Goal: Task Accomplishment & Management: Complete application form

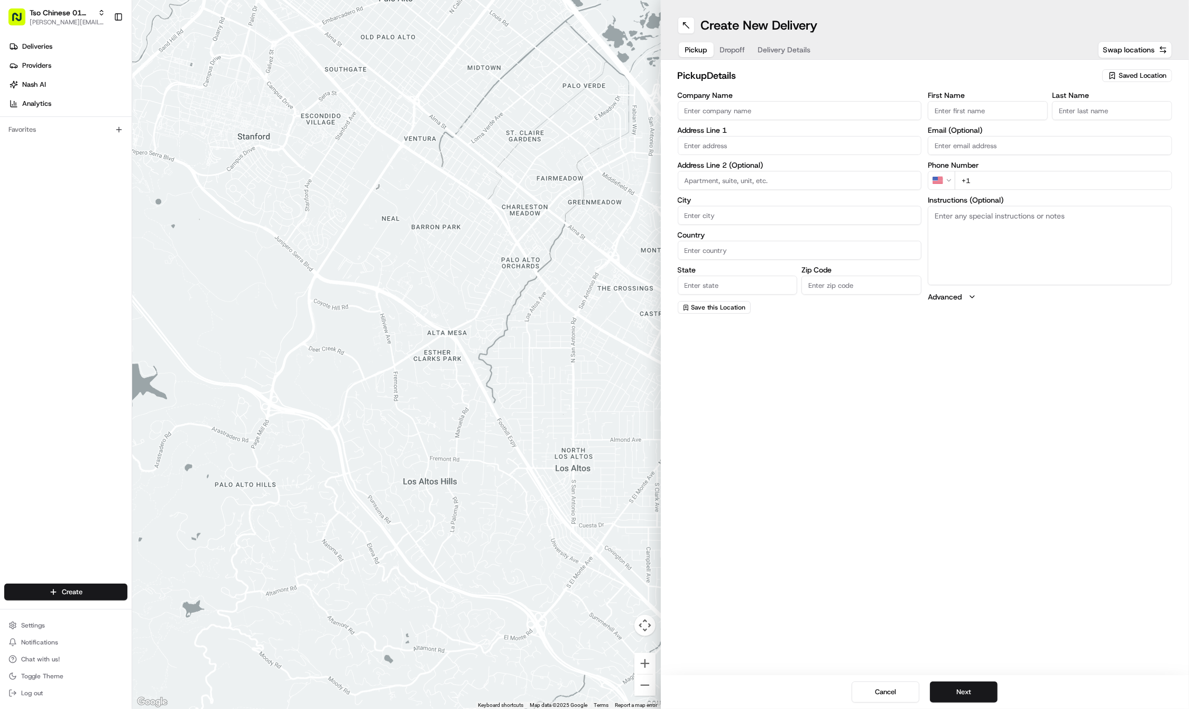
click at [1130, 76] on span "Saved Location" at bounding box center [1143, 76] width 48 height 10
click at [1090, 128] on span "(01) Tso Chinese Takeout & Delivery Cherrywood" at bounding box center [1120, 120] width 130 height 19
type input "(01) Tso Chinese Takeout & Delivery Cherrywood"
type input "Ste E-5"
type input "Austin"
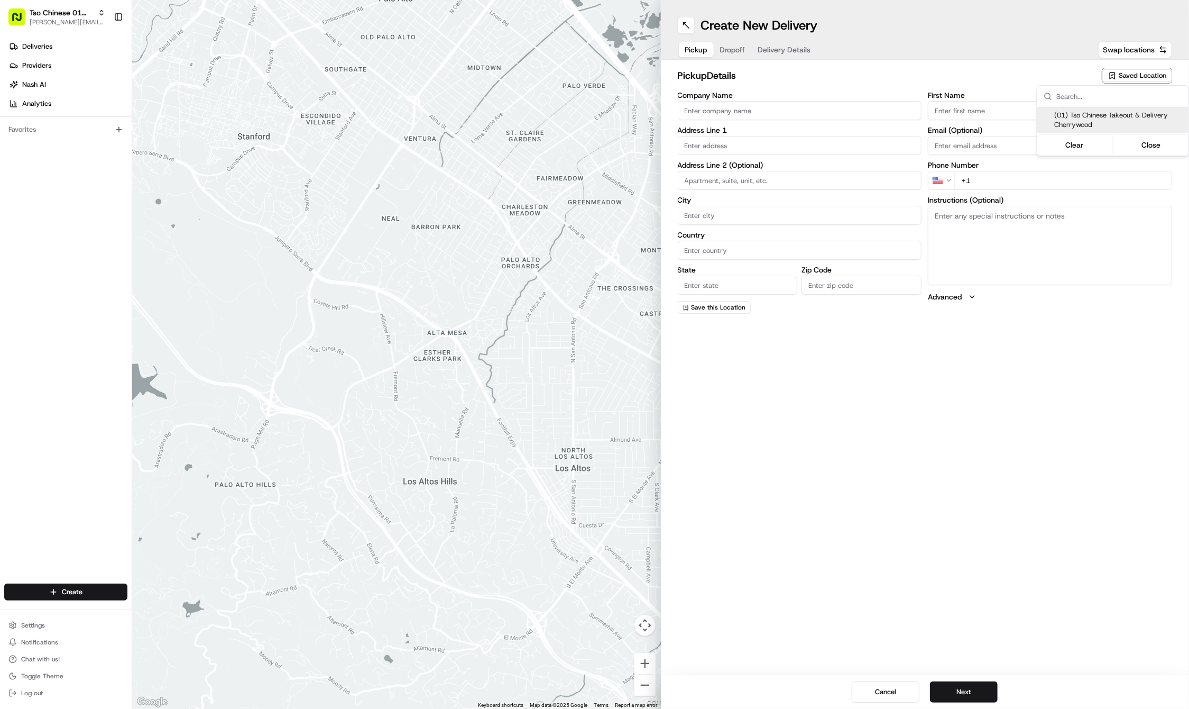
type input "US"
type input "[GEOGRAPHIC_DATA]"
type input "78722"
type input "Tso Chinese"
type input "Cherrywood Manager"
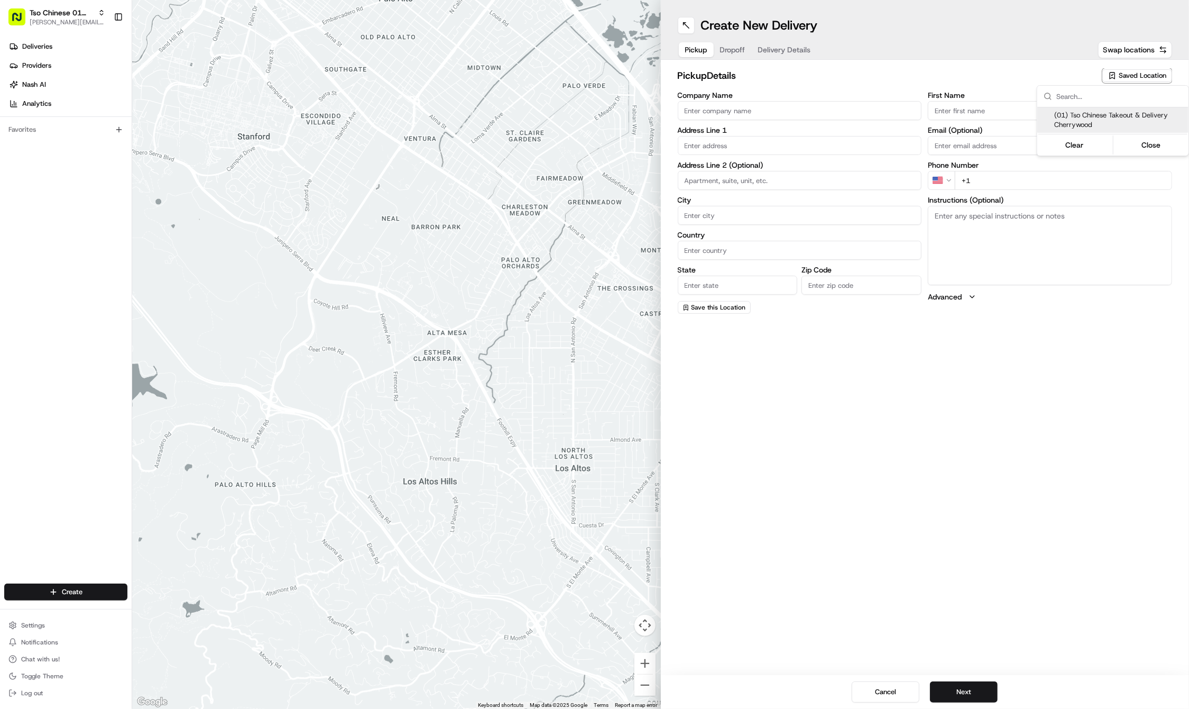
type input "[EMAIL_ADDRESS][DOMAIN_NAME]"
type input "[PHONE_NUMBER]"
type input "[STREET_ADDRESS]"
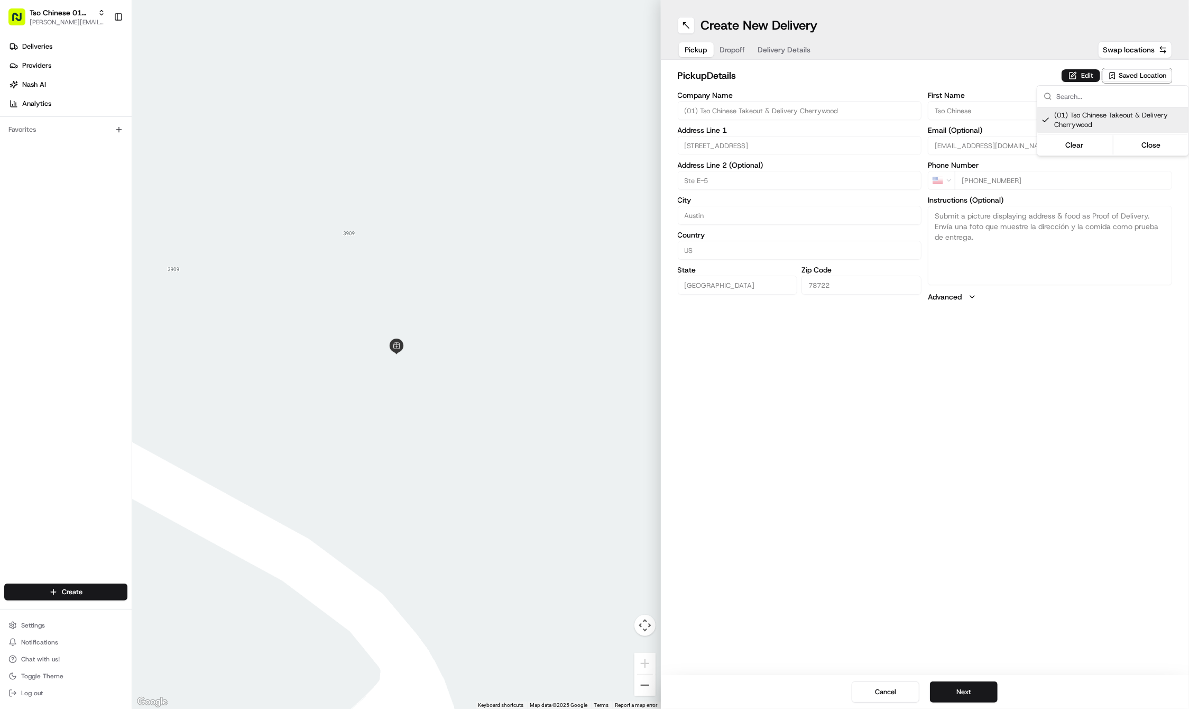
click at [988, 438] on html "Tso Chinese 01 Cherrywood [PERSON_NAME][EMAIL_ADDRESS][DOMAIN_NAME] Toggle Side…" at bounding box center [594, 354] width 1189 height 709
click at [802, 466] on div "Create New Delivery Pickup Dropoff Delivery Details Swap locations pickup Detai…" at bounding box center [925, 354] width 529 height 709
click at [986, 682] on button "Next" at bounding box center [964, 691] width 68 height 21
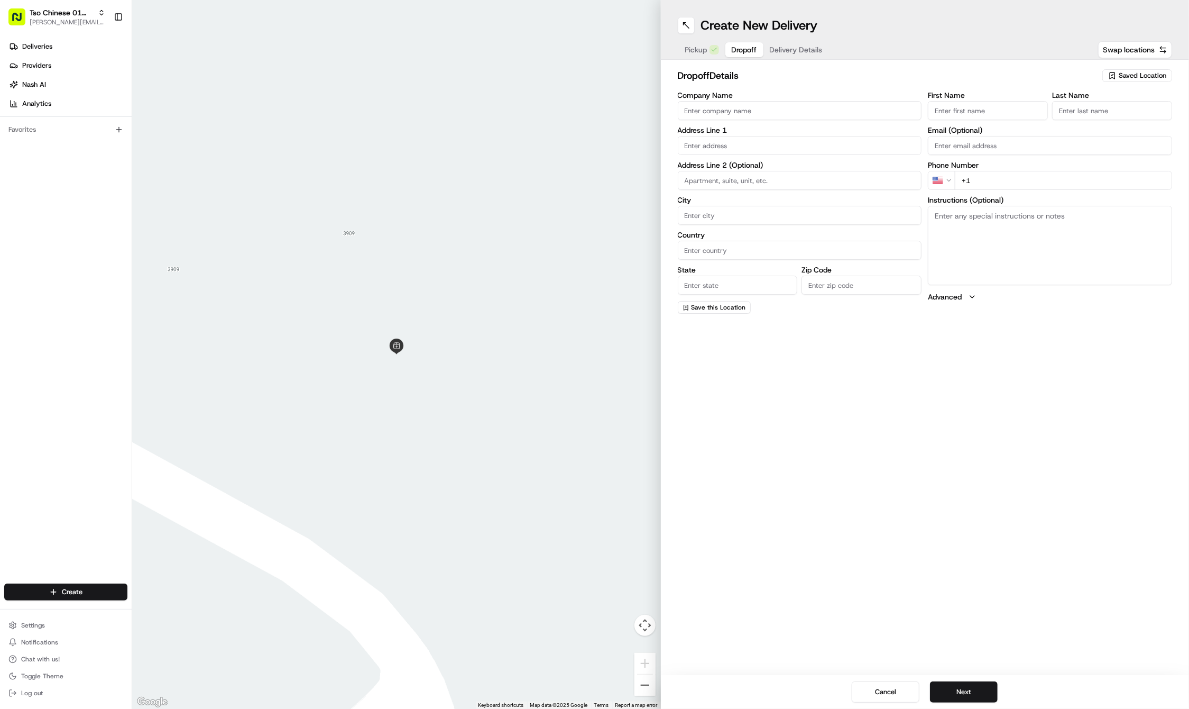
paste input "[PERSON_NAME]"
type input "[PERSON_NAME]"
click at [1075, 98] on label "Last Name" at bounding box center [1112, 94] width 120 height 7
click at [1075, 101] on input "Last Name" at bounding box center [1112, 110] width 120 height 19
paste input "[PERSON_NAME]"
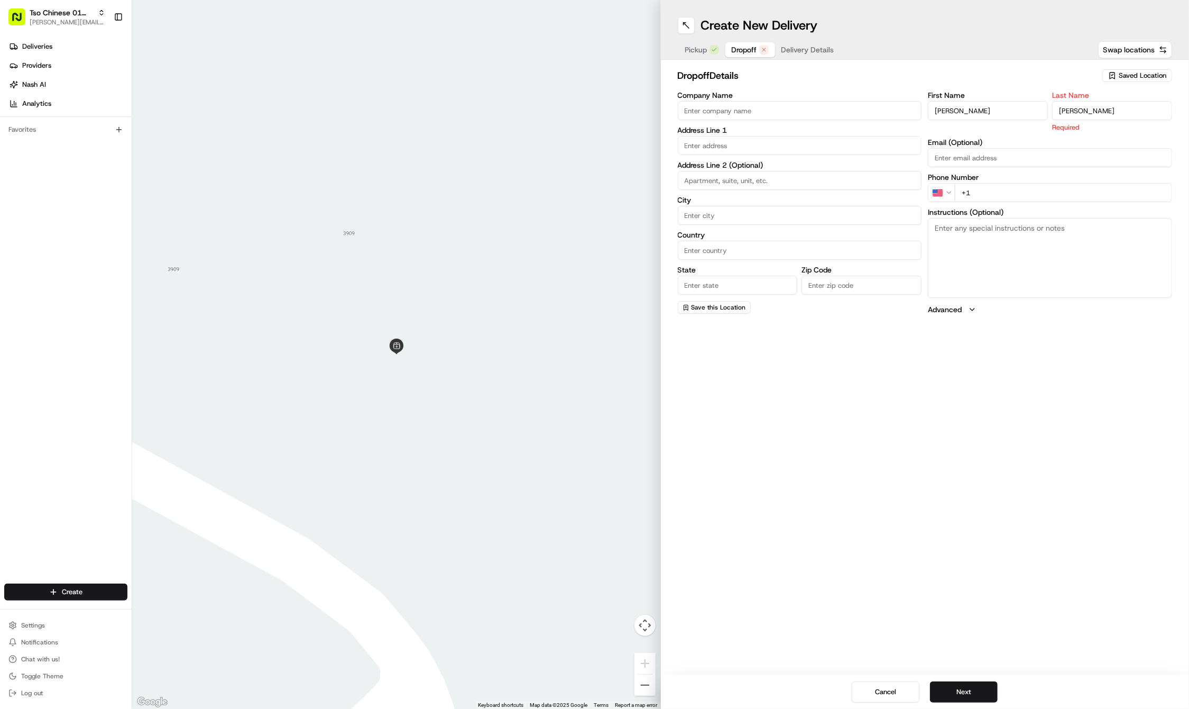
type input "[PERSON_NAME]"
click at [1039, 210] on div "Instructions (Optional)" at bounding box center [1050, 252] width 244 height 89
click at [1011, 196] on label "Instructions (Optional)" at bounding box center [1050, 199] width 244 height 7
click at [1011, 206] on textarea "Instructions (Optional)" at bounding box center [1050, 245] width 244 height 79
paste input "[PHONE_NUMBER]"
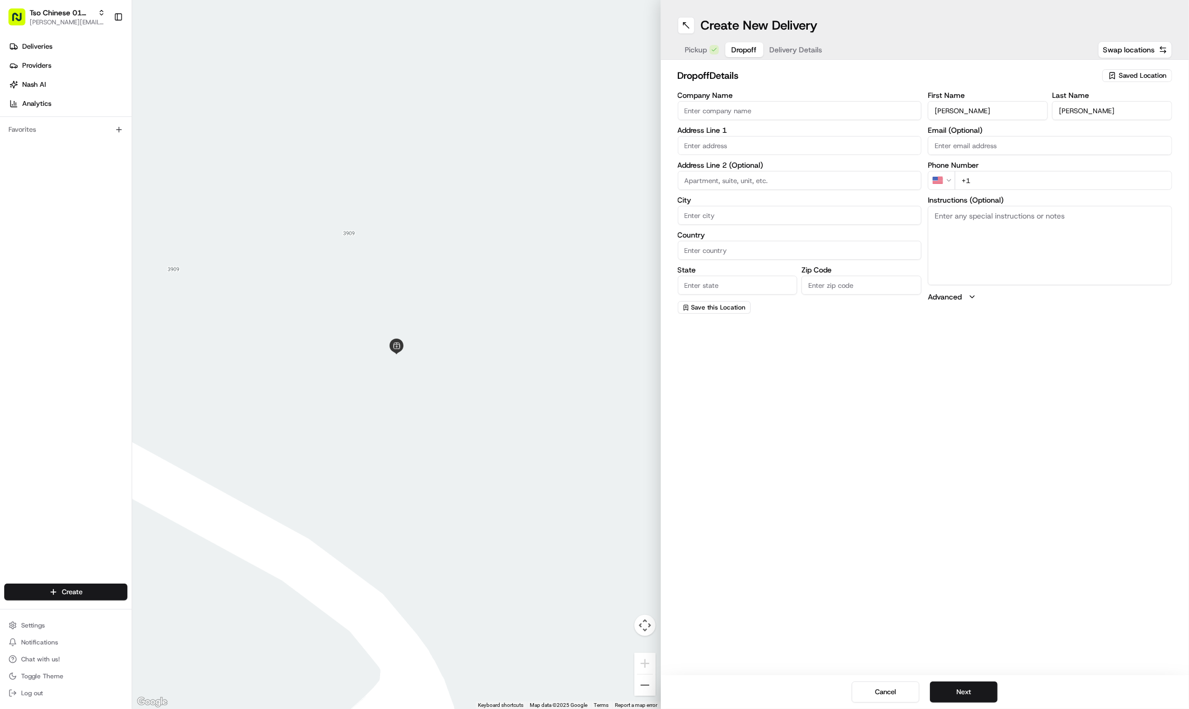
type input "[PHONE_NUMBER]"
paste input "[STREET_ADDRESS][PERSON_NAME]"
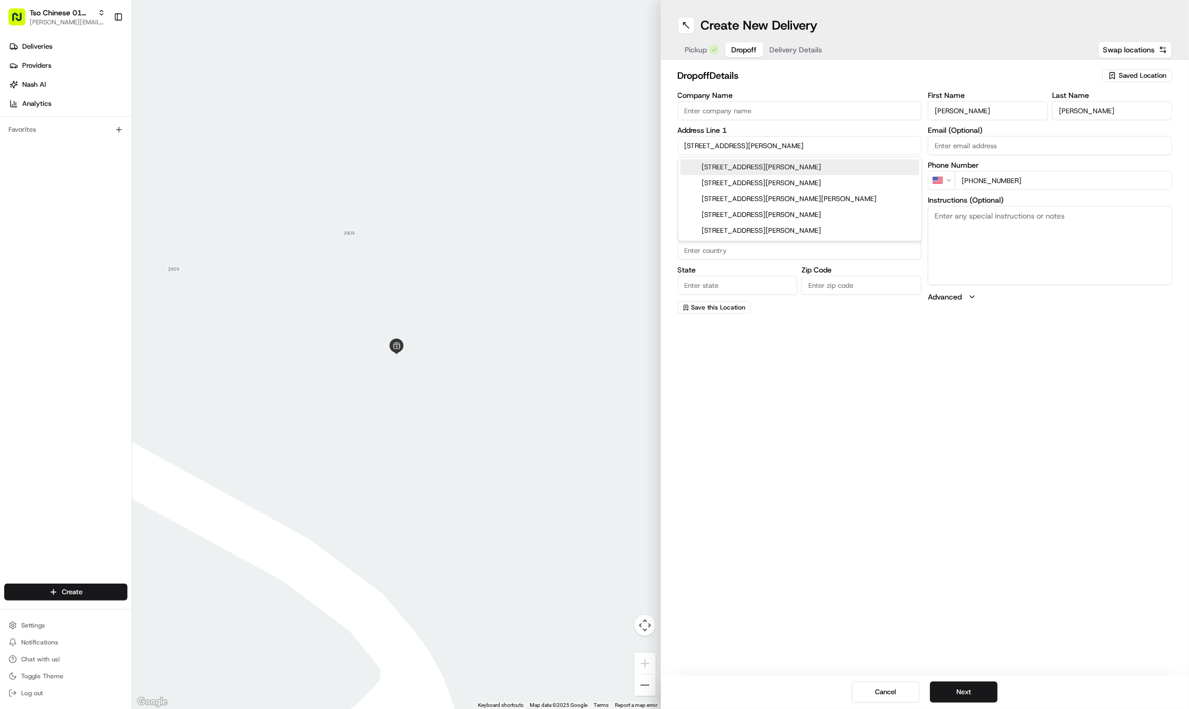
click at [746, 168] on div "[STREET_ADDRESS][PERSON_NAME]" at bounding box center [800, 167] width 239 height 16
type input "[STREET_ADDRESS][PERSON_NAME]"
type input "Austin"
type input "[GEOGRAPHIC_DATA]"
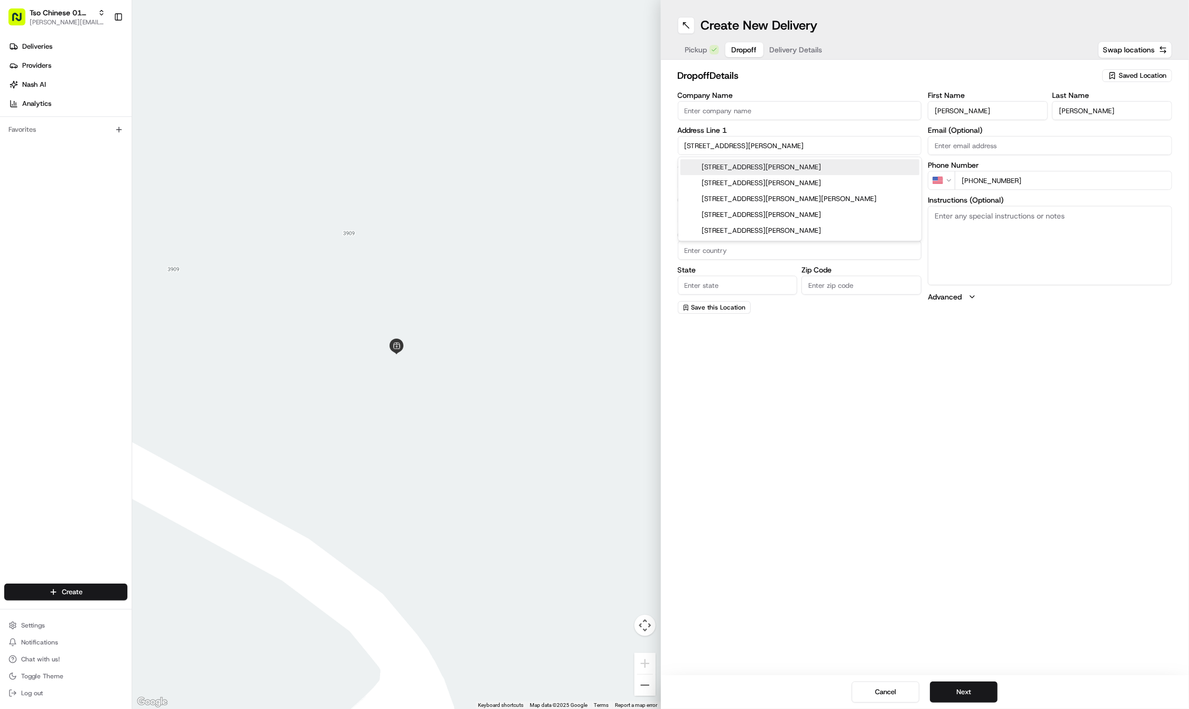
type input "78721"
type input "[STREET_ADDRESS][PERSON_NAME]"
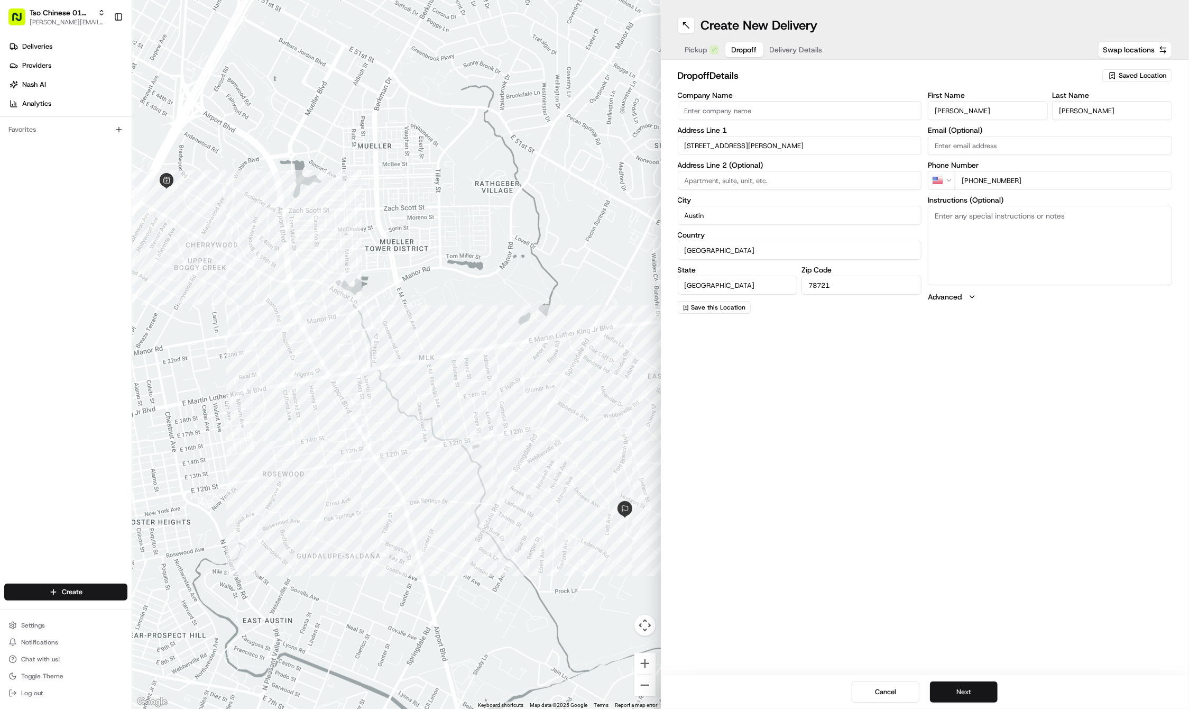
click at [956, 694] on button "Next" at bounding box center [964, 691] width 68 height 21
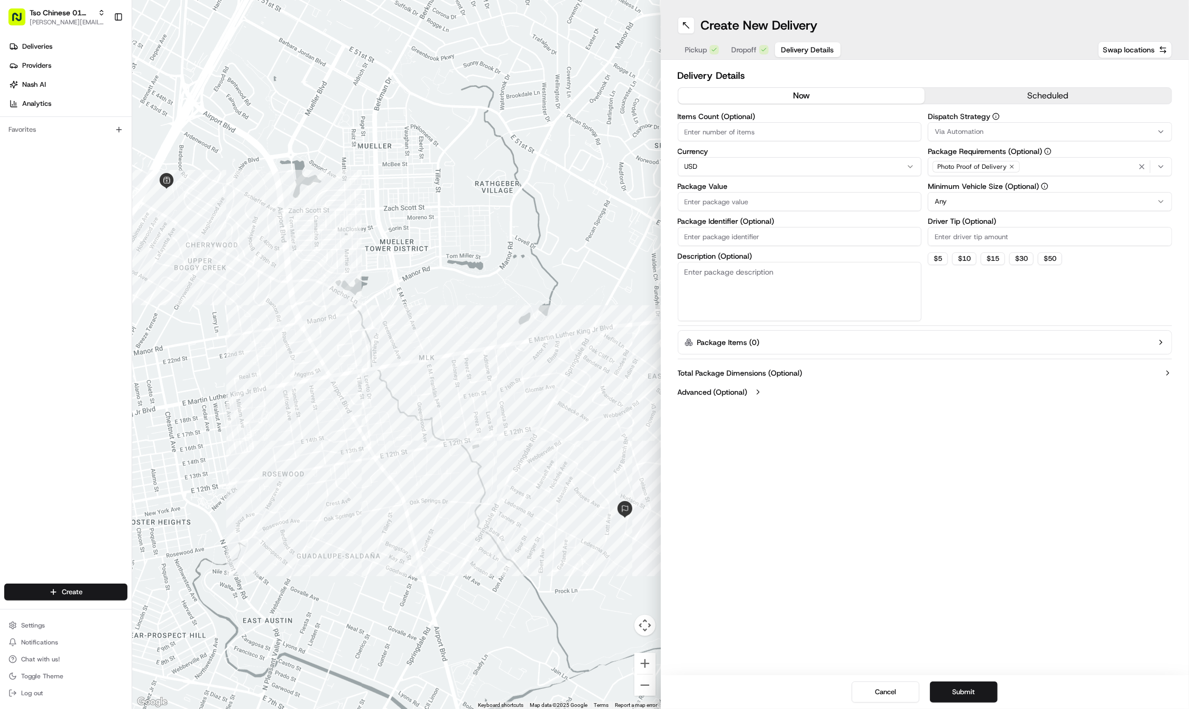
click at [739, 233] on input "Package Identifier (Optional)" at bounding box center [800, 236] width 244 height 19
paste input "3ODJVF5"
type input "3ODJVF5"
click at [728, 209] on div "Items Count (Optional) Currency USD Package Value Package Identifier (Optional)…" at bounding box center [800, 217] width 244 height 208
click at [720, 203] on input "Package Value" at bounding box center [800, 201] width 244 height 19
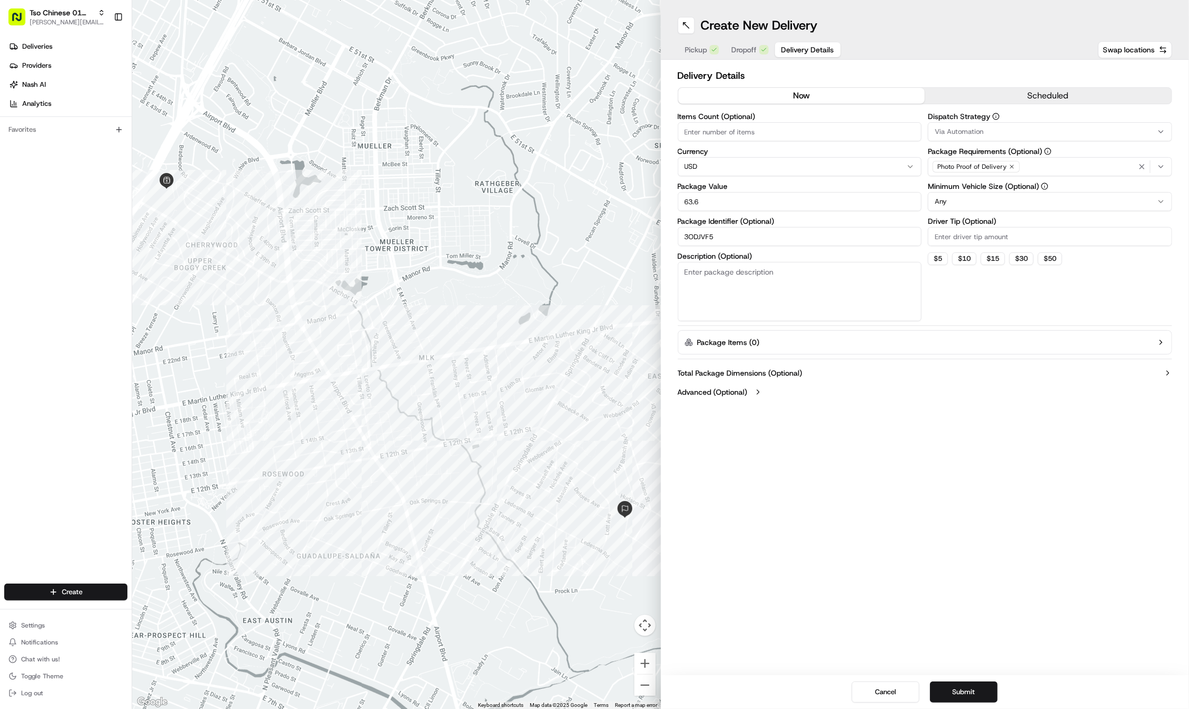
type input "63.6"
click at [953, 230] on input "Driver Tip (Optional)" at bounding box center [1050, 236] width 244 height 19
type input "2"
click at [980, 133] on span "Via Automation" at bounding box center [959, 132] width 49 height 10
click at [976, 198] on div "Suggestions" at bounding box center [1004, 198] width 149 height 1
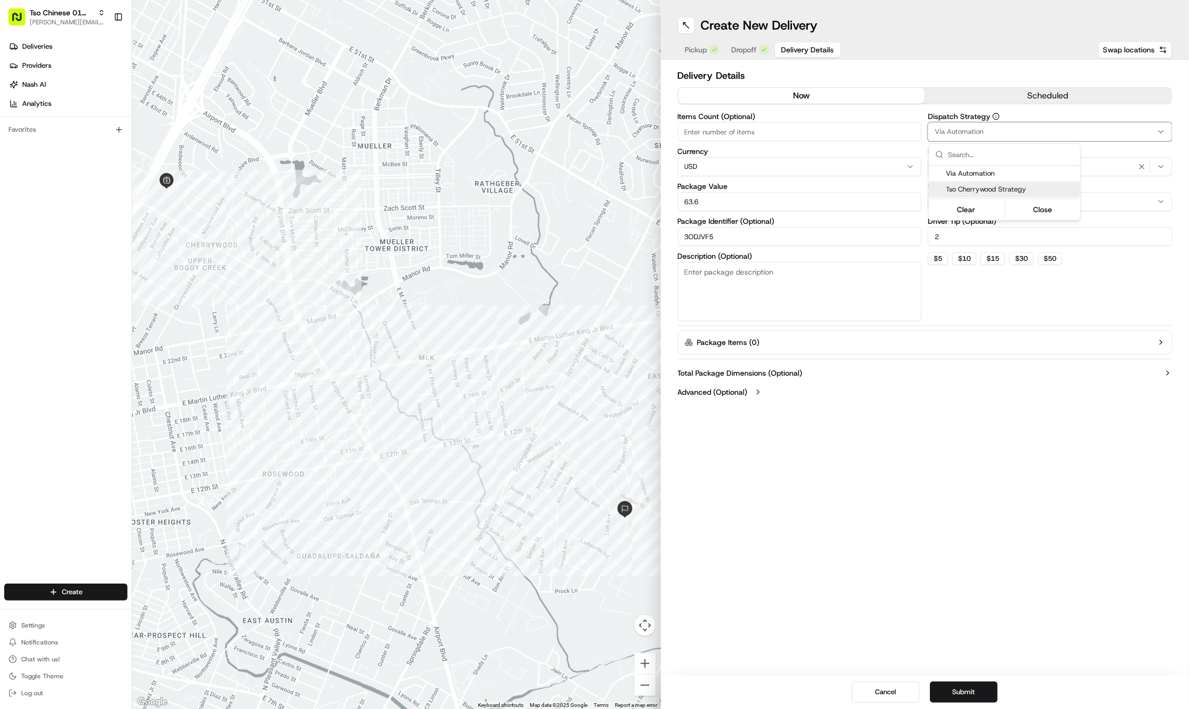
click at [982, 189] on span "Tso Cherrywood Strategy" at bounding box center [1011, 190] width 130 height 10
click at [1142, 167] on icon "button" at bounding box center [1142, 166] width 4 height 4
click at [1142, 167] on div "Select requirements" at bounding box center [1050, 167] width 239 height 10
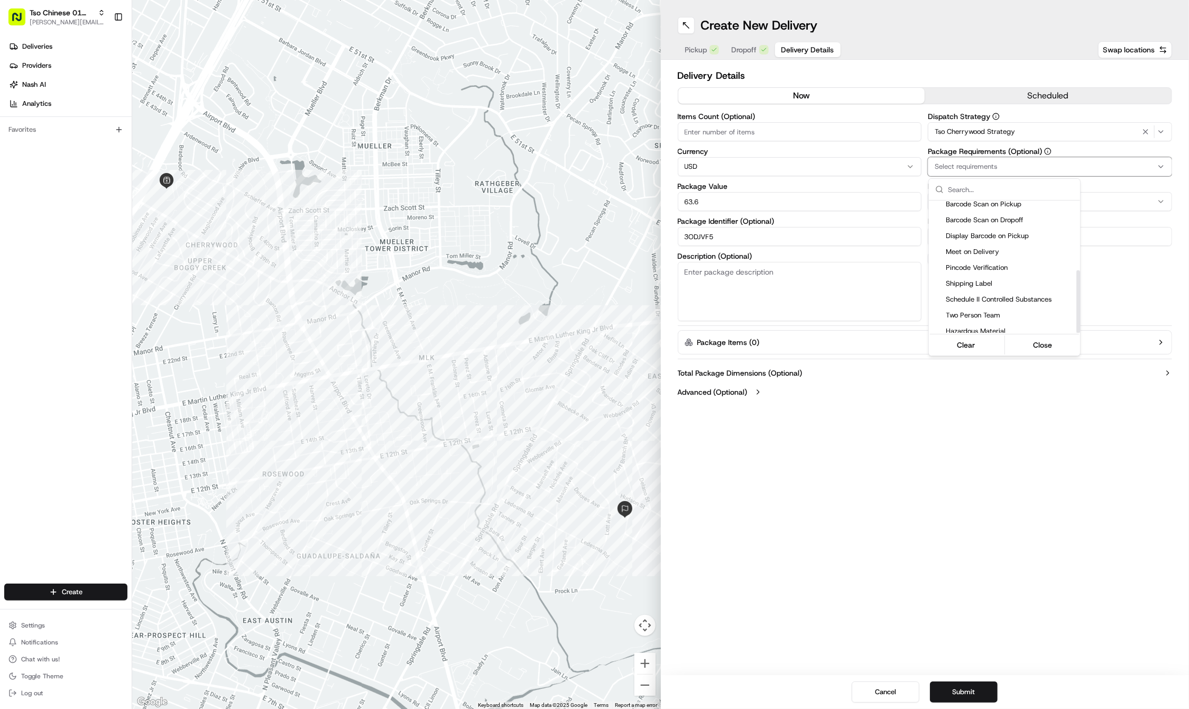
scroll to position [146, 0]
click at [1002, 247] on span "Meet on Delivery" at bounding box center [1011, 252] width 130 height 10
click at [955, 414] on html "Tso Chinese 01 Cherrywood [PERSON_NAME][EMAIL_ADDRESS][DOMAIN_NAME] Toggle Side…" at bounding box center [594, 354] width 1189 height 709
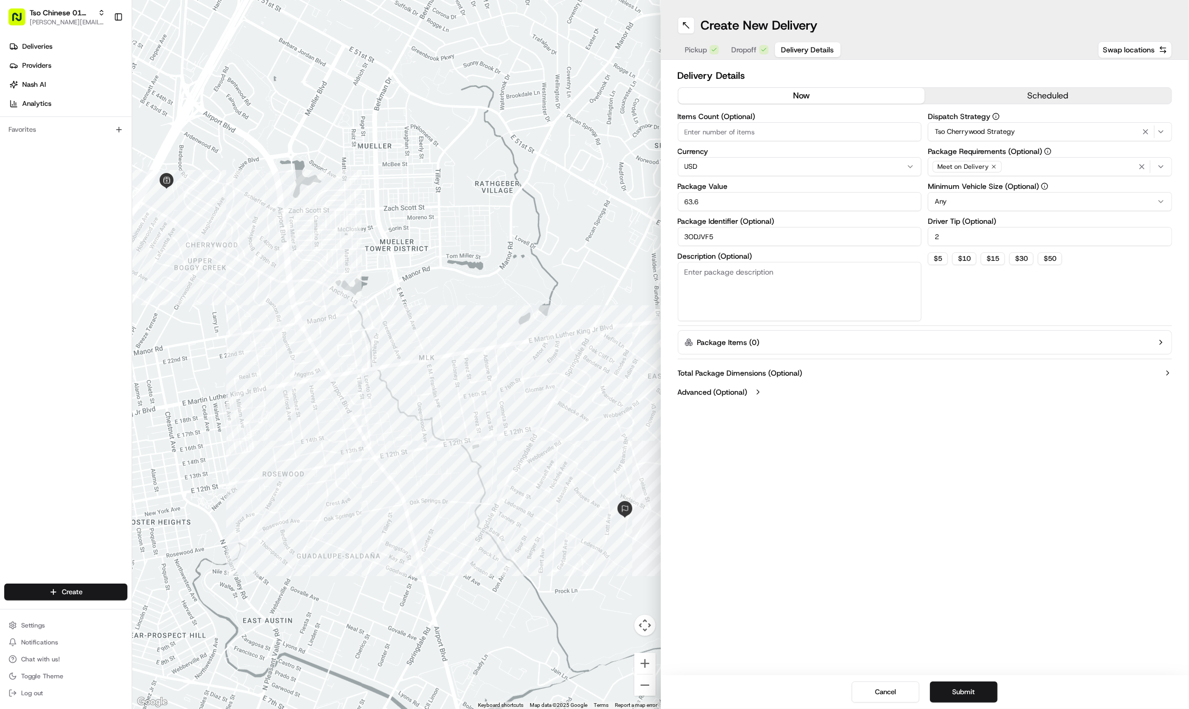
click at [821, 411] on div "Create New Delivery Pickup Dropoff Delivery Details Swap locations Delivery Det…" at bounding box center [925, 354] width 529 height 709
click at [961, 693] on button "Submit" at bounding box center [964, 691] width 68 height 21
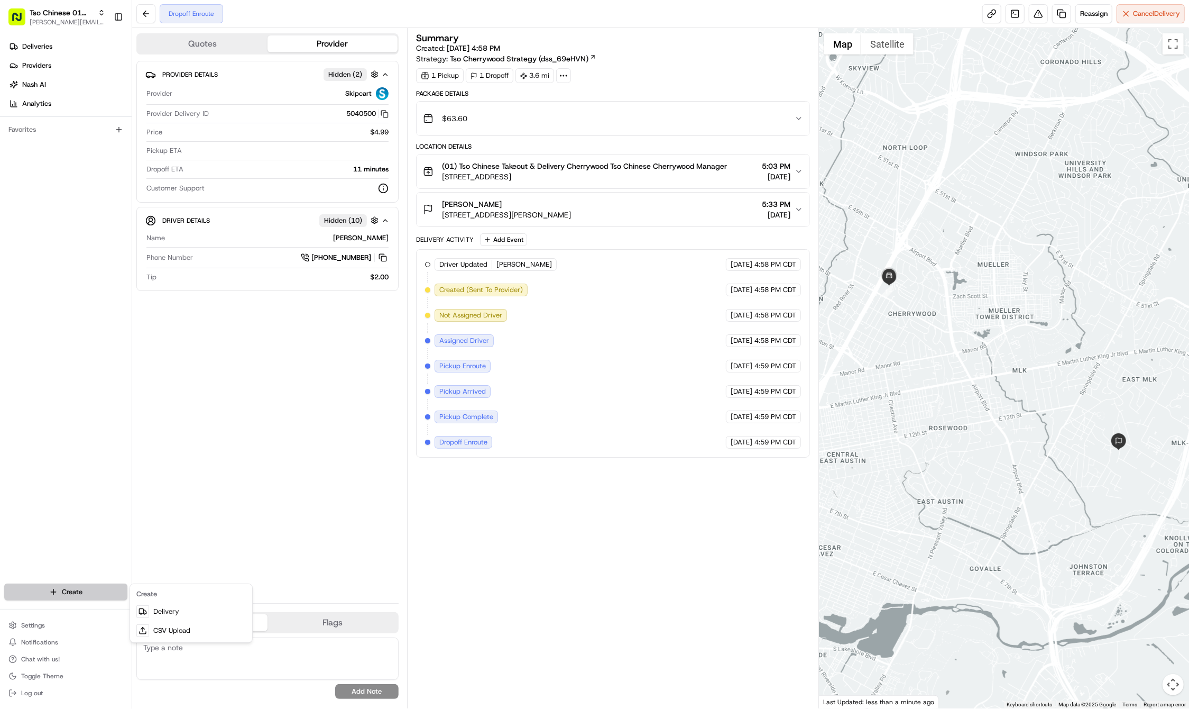
click at [73, 590] on html "Tso Chinese 01 Cherrywood [PERSON_NAME][EMAIL_ADDRESS][DOMAIN_NAME] Toggle Side…" at bounding box center [594, 354] width 1189 height 709
click at [171, 614] on link "Delivery" at bounding box center [191, 611] width 118 height 19
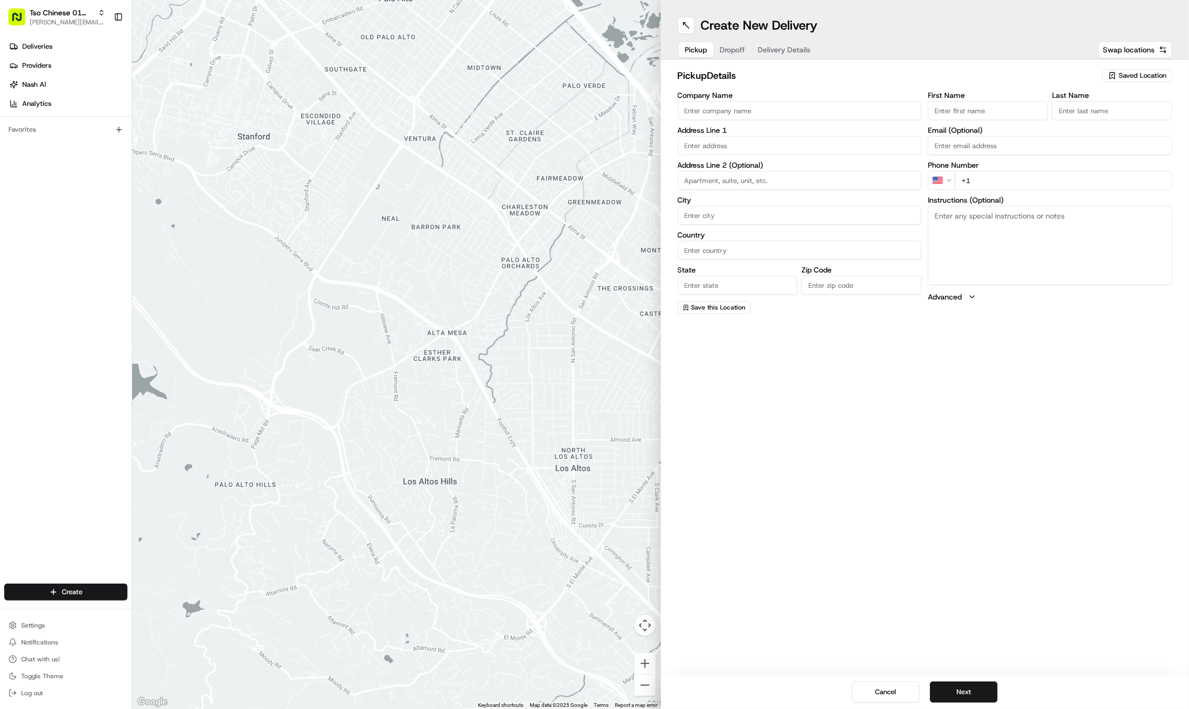
click at [1117, 77] on div "Saved Location" at bounding box center [1138, 75] width 70 height 13
click at [1092, 120] on span "(01) Tso Chinese Takeout & Delivery Cherrywood" at bounding box center [1120, 120] width 130 height 19
type input "(01) Tso Chinese Takeout & Delivery Cherrywood"
type input "Ste E-5"
type input "Austin"
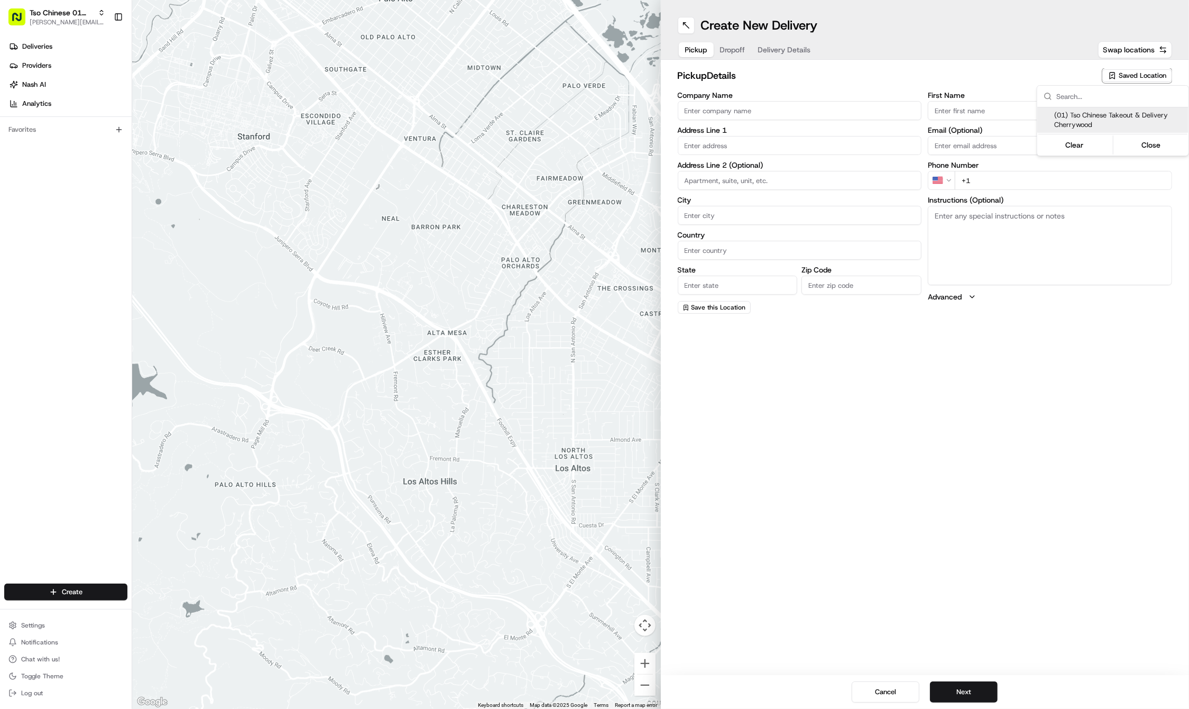
type input "US"
type input "[GEOGRAPHIC_DATA]"
type input "78722"
type input "Tso Chinese"
type input "Cherrywood Manager"
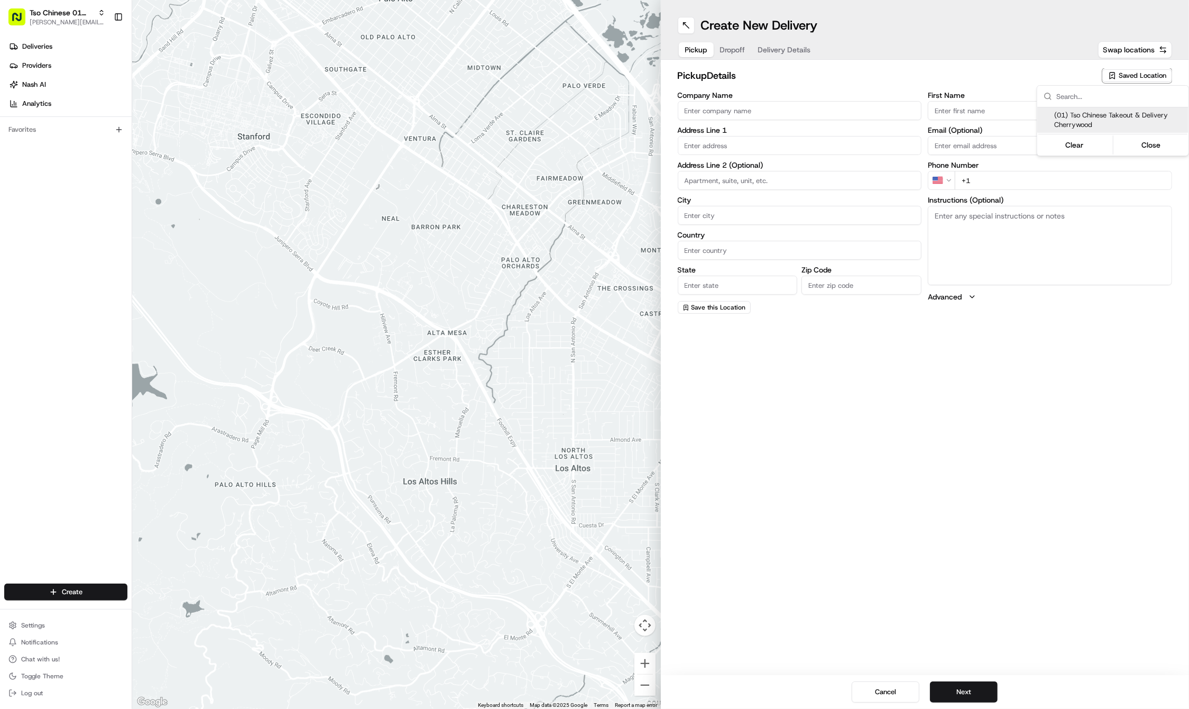
type input "[EMAIL_ADDRESS][DOMAIN_NAME]"
type input "[PHONE_NUMBER]"
type textarea "Submit a picture displaying address & food as Proof of Delivery. Envía una foto…"
type input "[STREET_ADDRESS]"
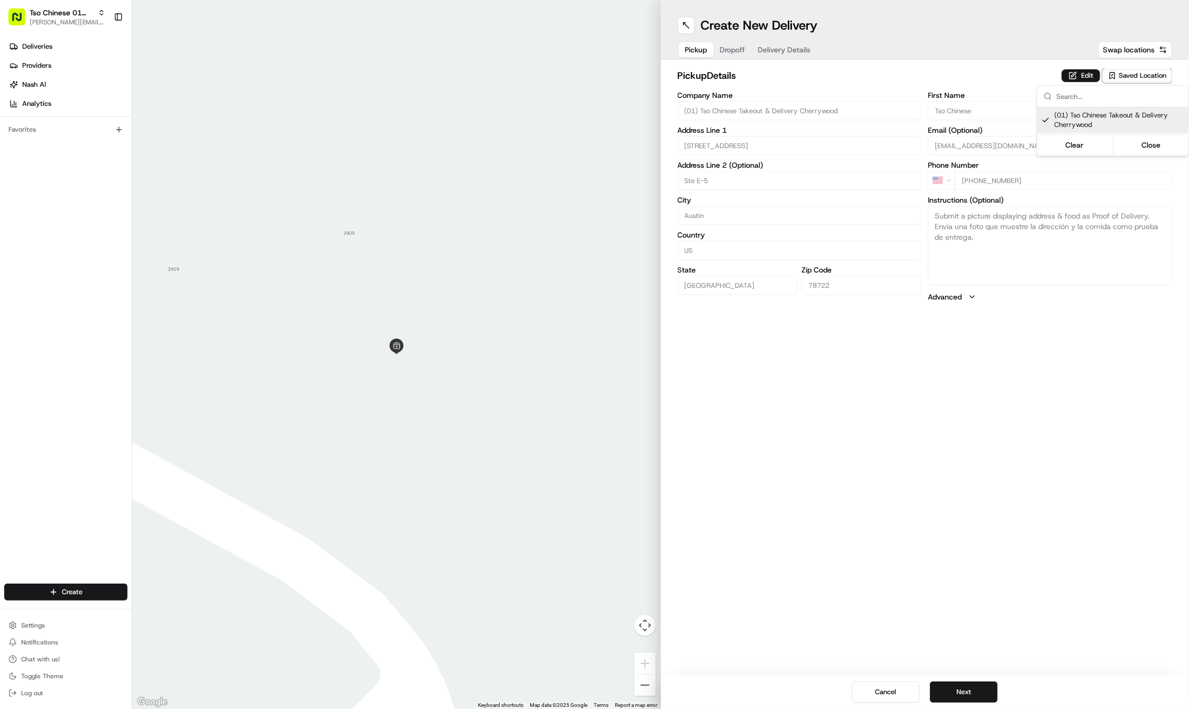
click at [994, 424] on html "Tso Chinese 01 Cherrywood [PERSON_NAME][EMAIL_ADDRESS][DOMAIN_NAME] Toggle Side…" at bounding box center [594, 354] width 1189 height 709
click at [965, 691] on button "Next" at bounding box center [964, 691] width 68 height 21
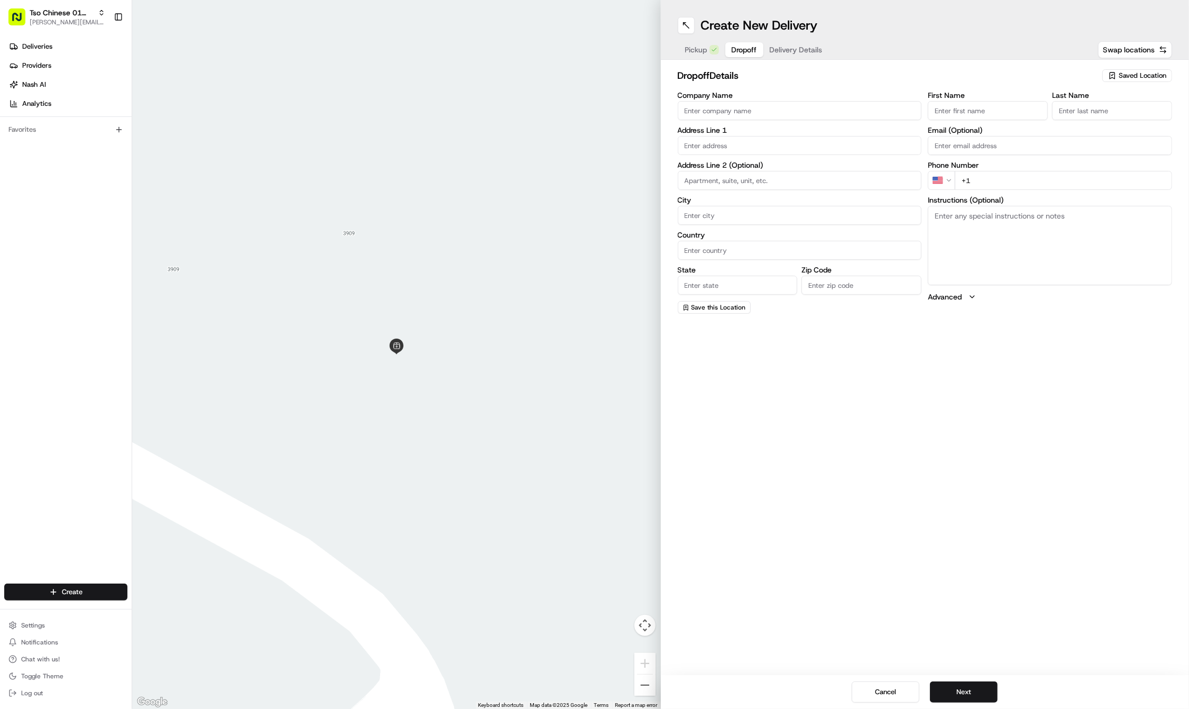
paste input "[GEOGRAPHIC_DATA]"
type input "[GEOGRAPHIC_DATA]"
paste input "[PERSON_NAME]"
type input "[PERSON_NAME]"
paste input "[PHONE_NUMBER]"
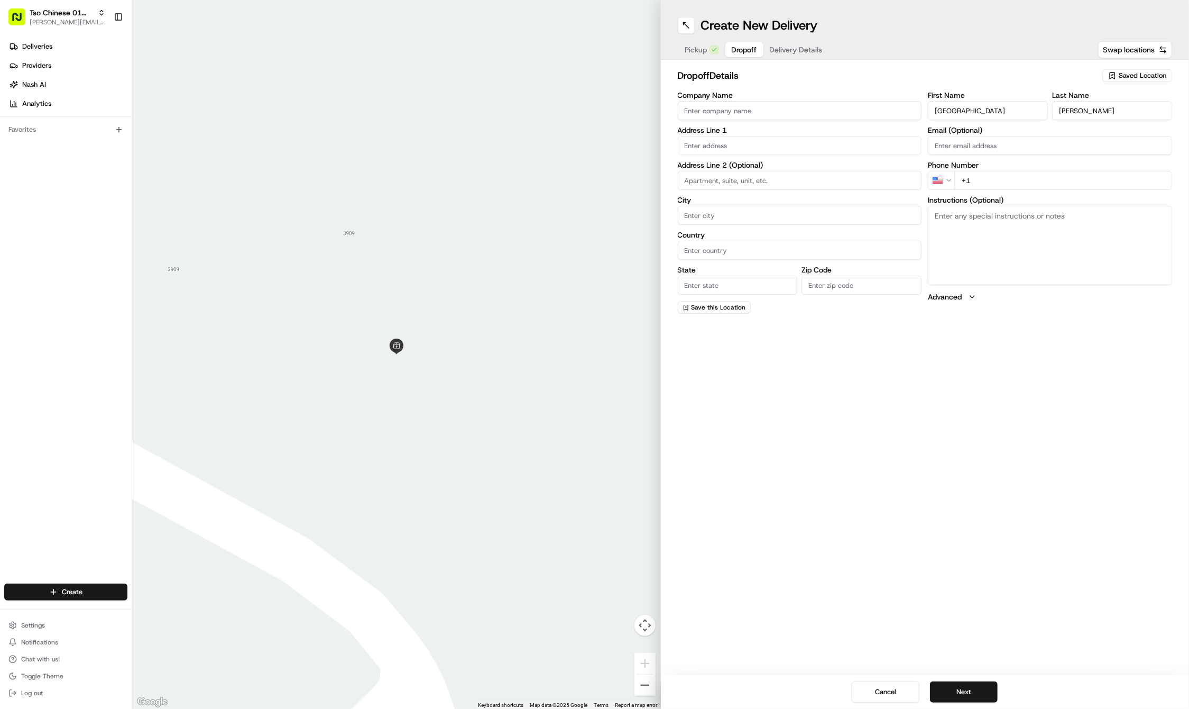
type input "[PHONE_NUMBER]"
click at [705, 151] on input "text" at bounding box center [800, 145] width 244 height 19
paste input "[STREET_ADDRESS]"
click at [726, 168] on div "[STREET_ADDRESS]" at bounding box center [800, 167] width 239 height 16
type input "[STREET_ADDRESS]"
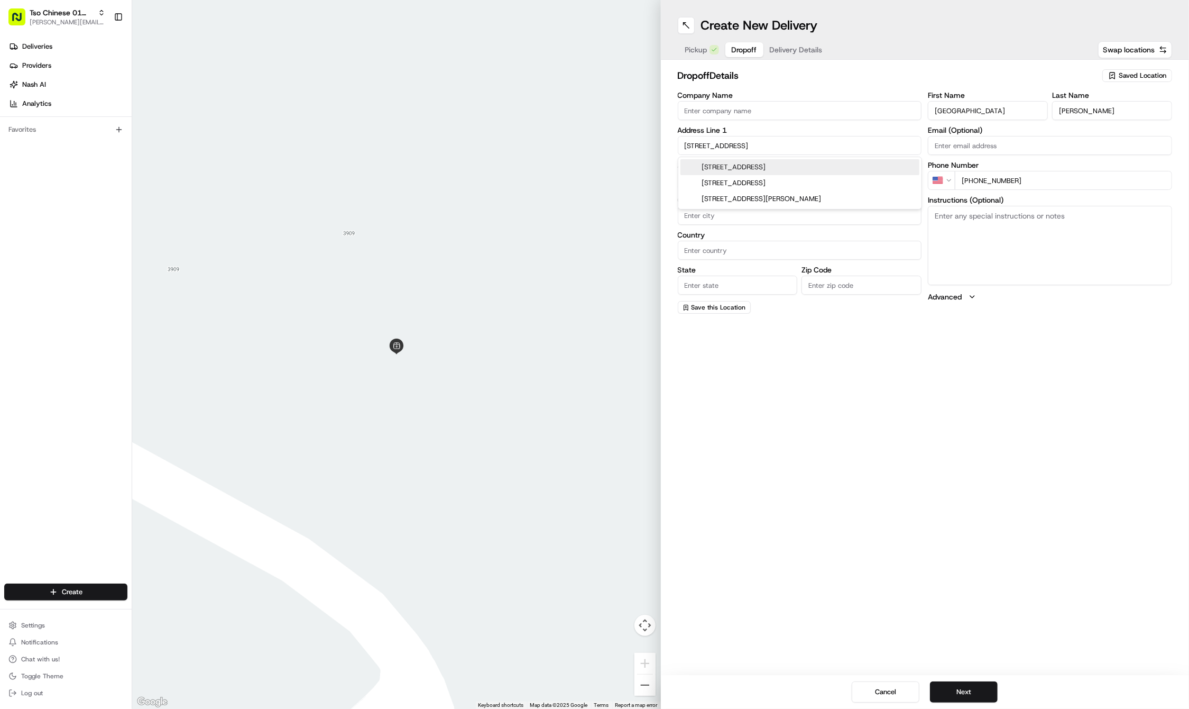
type input "Austin"
type input "[GEOGRAPHIC_DATA]"
type input "78756"
type input "[STREET_ADDRESS]"
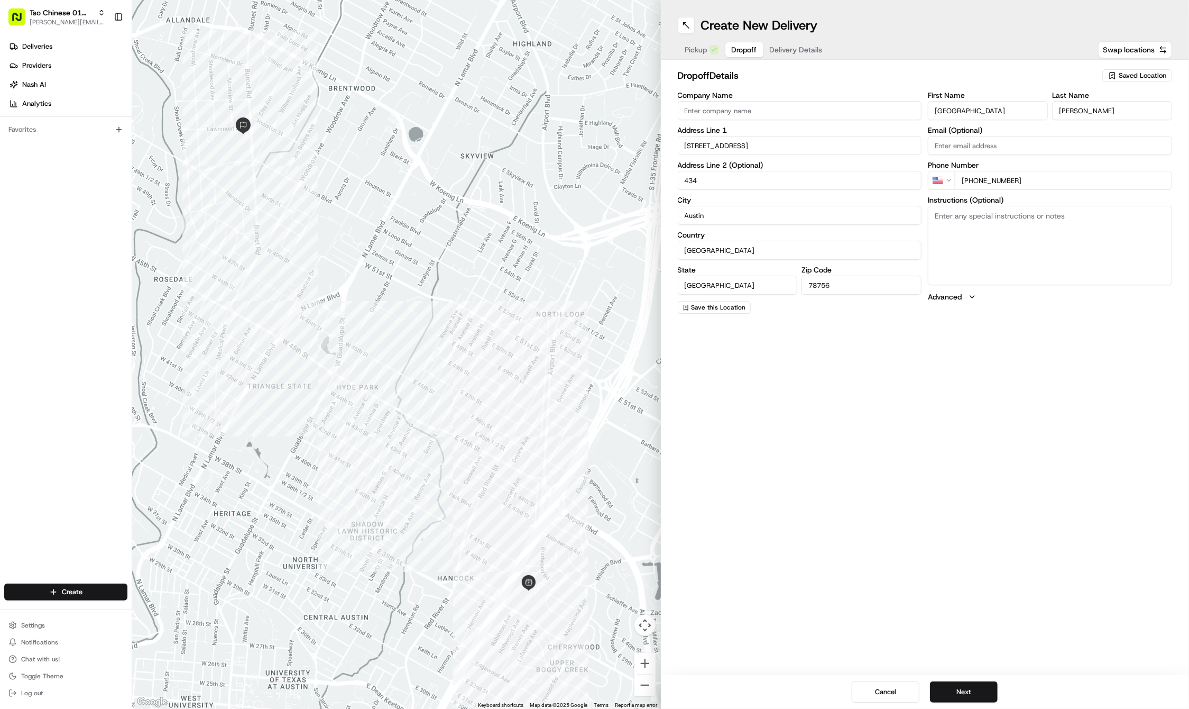
type input "434"
click at [1035, 260] on textarea "Instructions (Optional)" at bounding box center [1050, 245] width 244 height 79
paste textarea "Let me know when you are downstairs and I will come get the food. Phone is [PHO…"
type textarea "Let me know when you are downstairs and I will come get the food. Phone is [PHO…"
click at [975, 690] on button "Next" at bounding box center [964, 691] width 68 height 21
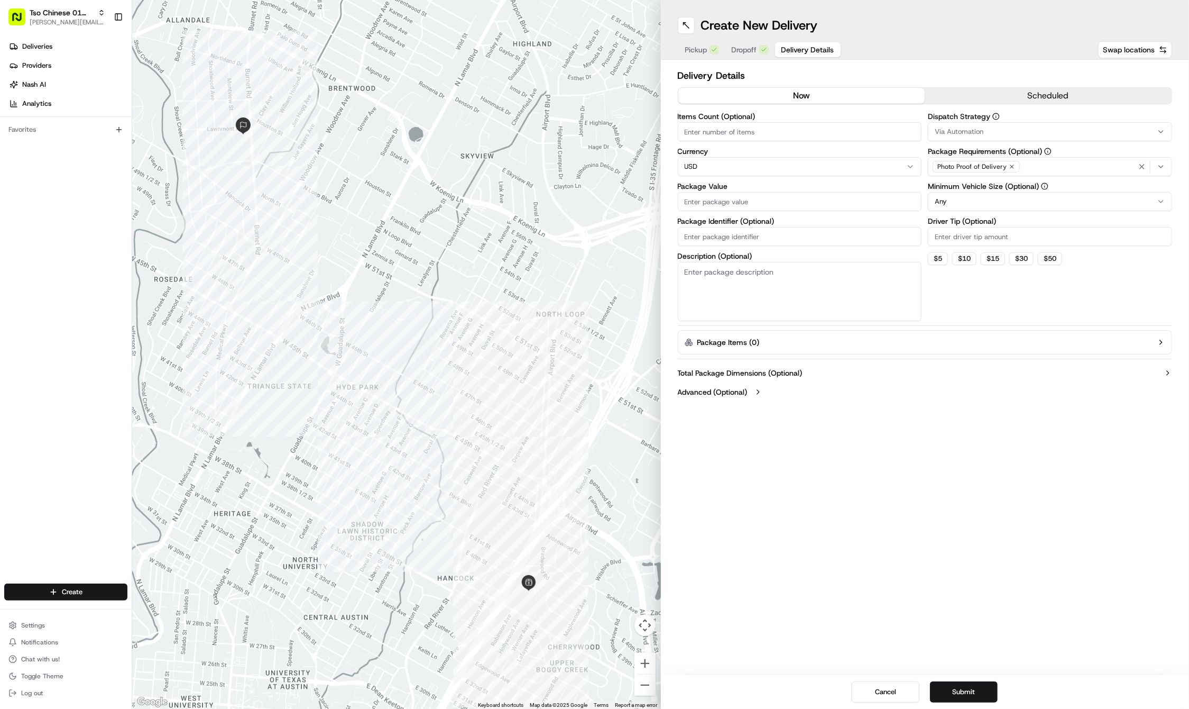
click at [964, 233] on input "Driver Tip (Optional)" at bounding box center [1050, 236] width 244 height 19
type input "2"
click at [974, 139] on button "Via Automation" at bounding box center [1050, 131] width 244 height 19
click at [976, 190] on span "Tso Cherrywood Strategy" at bounding box center [1011, 190] width 130 height 10
click at [730, 228] on html "Tso Chinese 01 Cherrywood [PERSON_NAME][EMAIL_ADDRESS][DOMAIN_NAME] Toggle Side…" at bounding box center [594, 354] width 1189 height 709
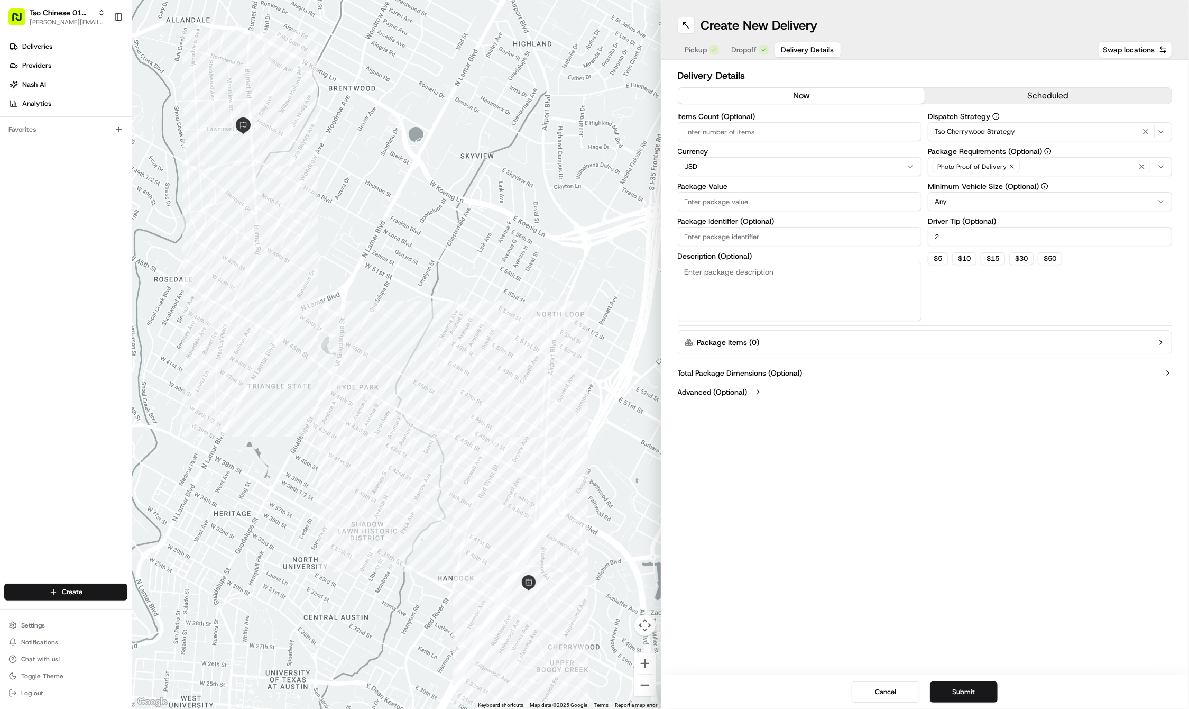
click at [709, 233] on input "Package Identifier (Optional)" at bounding box center [800, 236] width 244 height 19
paste input "RJP2MMY"
type input "RJP2MMY"
click at [691, 195] on input "Package Value" at bounding box center [800, 201] width 244 height 19
type input "46.33"
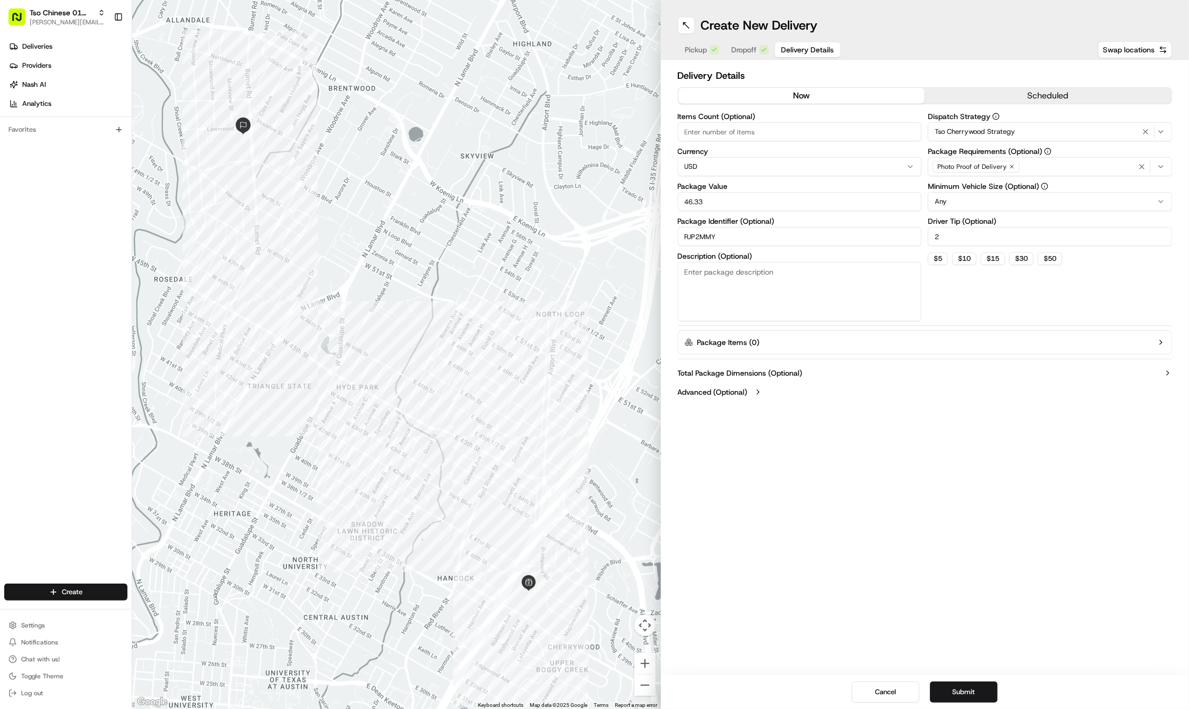
click at [1010, 170] on div "Photo Proof of Delivery" at bounding box center [976, 167] width 87 height 12
click at [1010, 170] on html "Tso Chinese 01 Cherrywood [PERSON_NAME][EMAIL_ADDRESS][DOMAIN_NAME] Toggle Side…" at bounding box center [594, 354] width 1189 height 709
click at [1011, 165] on icon "button" at bounding box center [1012, 166] width 6 height 6
click at [1011, 165] on div "Select requirements" at bounding box center [1050, 167] width 239 height 10
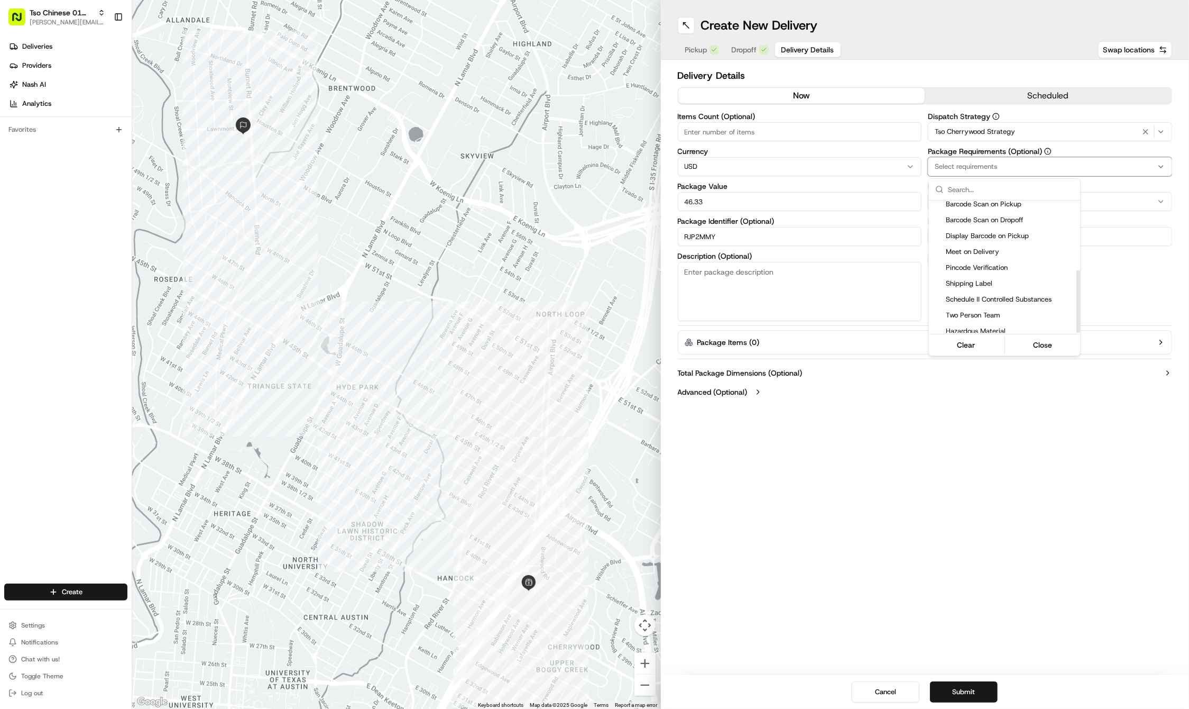
scroll to position [146, 0]
click at [994, 248] on span "Meet on Delivery" at bounding box center [1011, 252] width 130 height 10
click at [924, 432] on html "Tso Chinese 01 Cherrywood [PERSON_NAME][EMAIL_ADDRESS][DOMAIN_NAME] Toggle Side…" at bounding box center [594, 354] width 1189 height 709
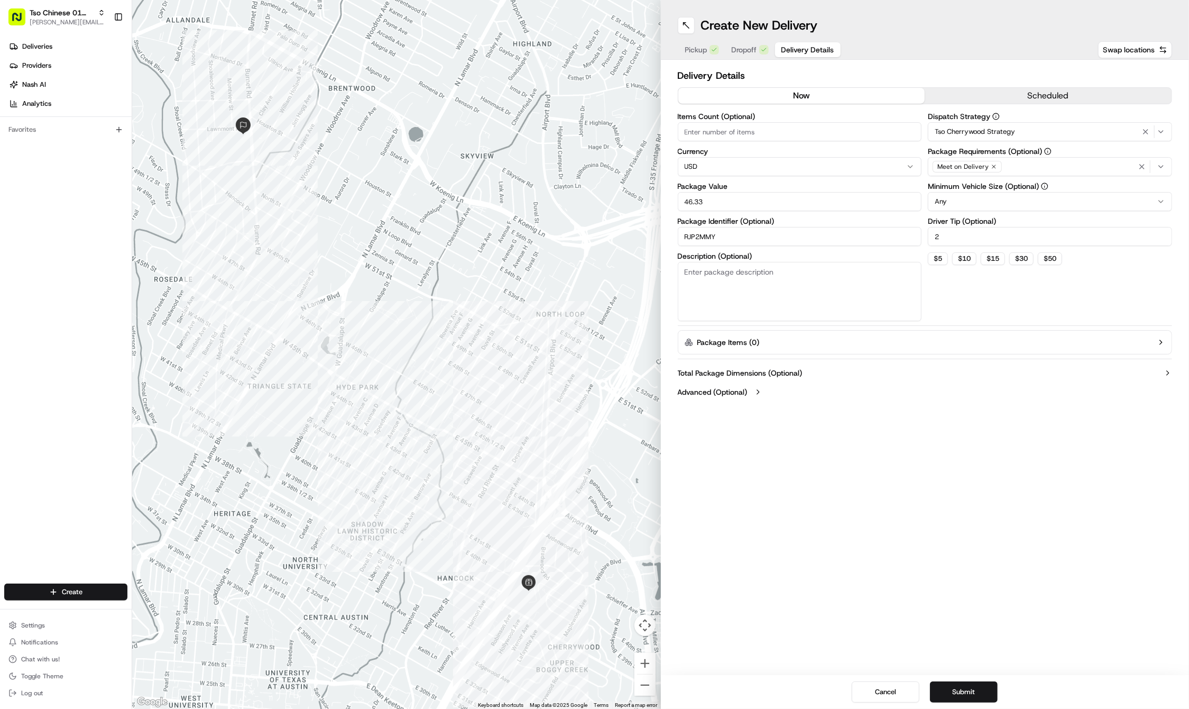
click at [929, 557] on div "Create New Delivery Pickup Dropoff Delivery Details Swap locations Delivery Det…" at bounding box center [925, 354] width 529 height 709
click at [984, 685] on button "Submit" at bounding box center [964, 691] width 68 height 21
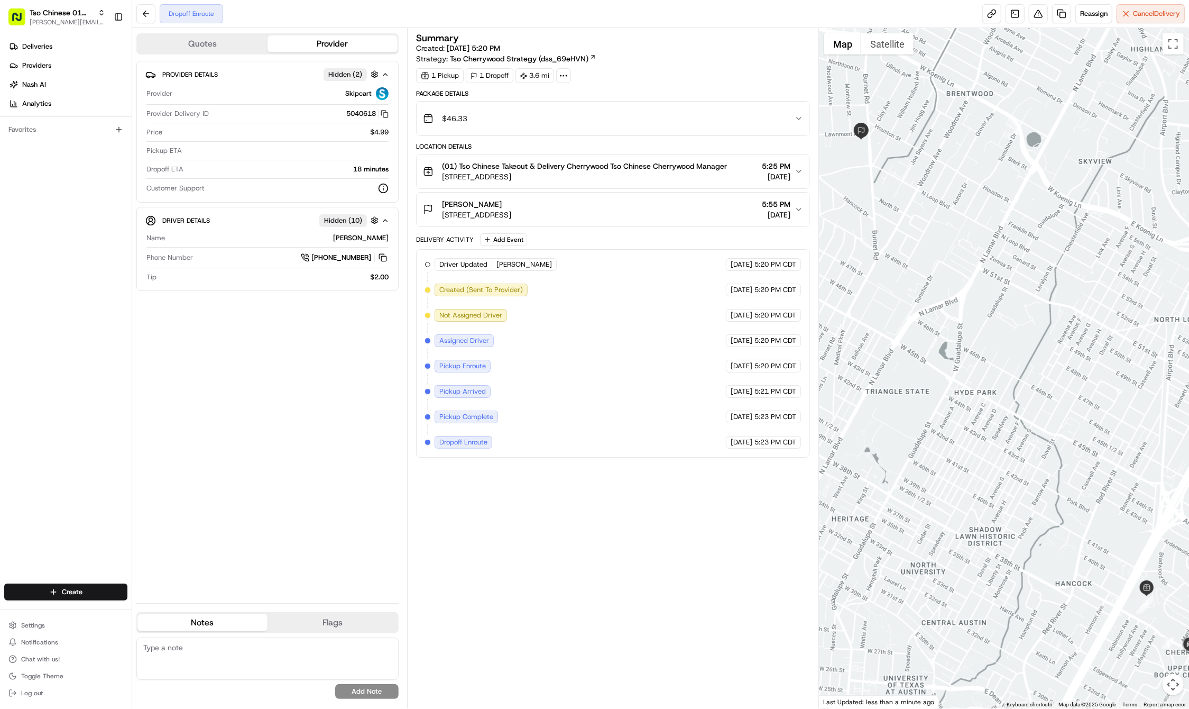
click at [125, 559] on div "Deliveries Providers [PERSON_NAME] Analytics Favorites" at bounding box center [66, 312] width 132 height 556
click at [106, 575] on div "Create Settings Notifications Chat with us! Toggle Theme Log out" at bounding box center [66, 642] width 132 height 134
click at [96, 591] on html "Tso Chinese 01 Cherrywood [PERSON_NAME][EMAIL_ADDRESS][DOMAIN_NAME] Toggle Side…" at bounding box center [594, 354] width 1189 height 709
click at [155, 610] on link "Delivery" at bounding box center [191, 611] width 118 height 19
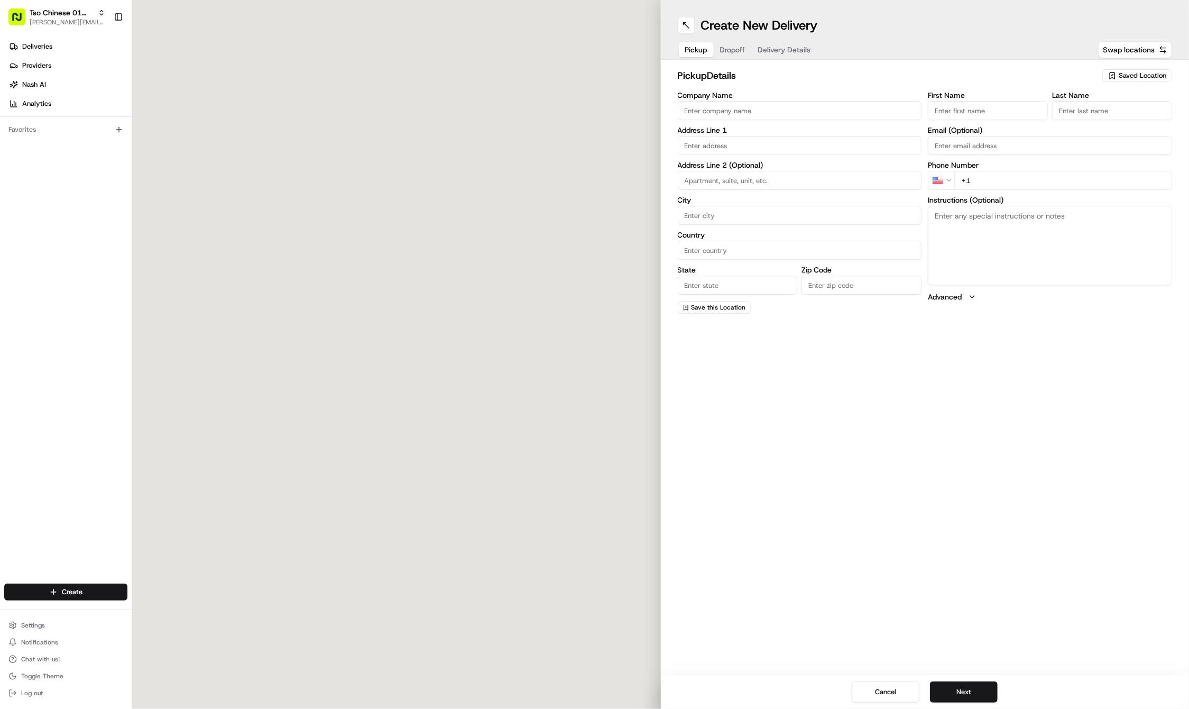
click at [1136, 77] on span "Saved Location" at bounding box center [1143, 76] width 48 height 10
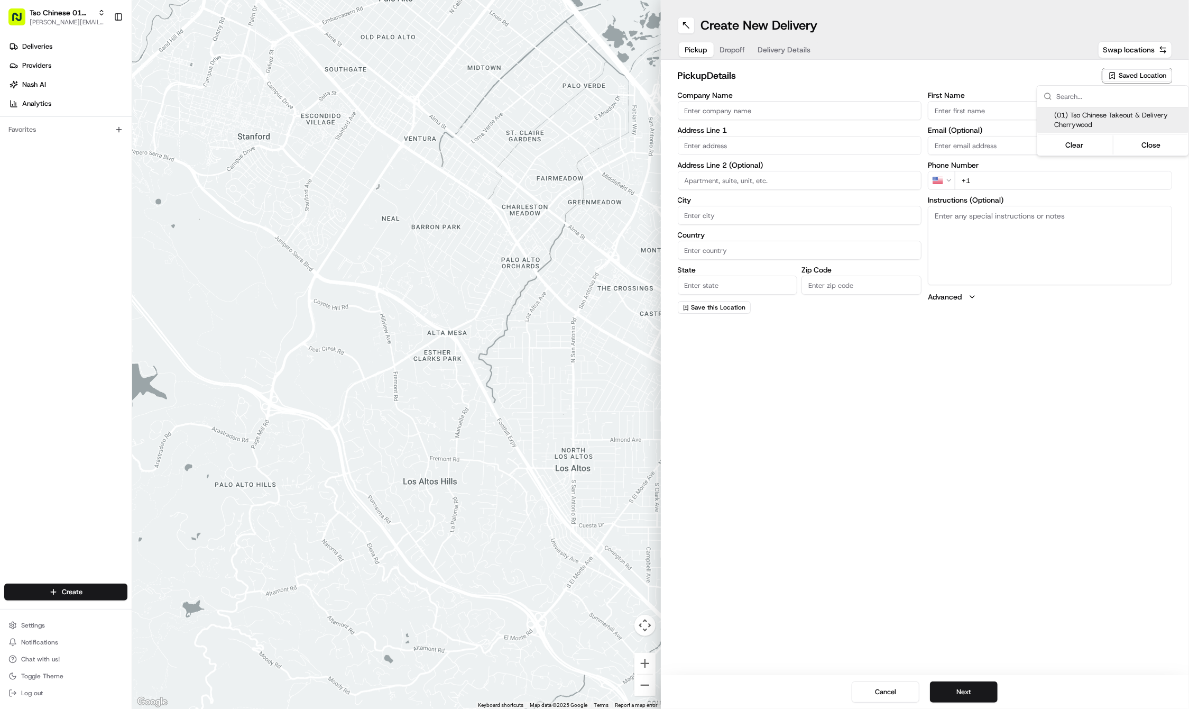
click at [1074, 118] on span "(01) Tso Chinese Takeout & Delivery Cherrywood" at bounding box center [1120, 120] width 130 height 19
type input "(01) Tso Chinese Takeout & Delivery Cherrywood"
type input "Ste E-5"
type input "Austin"
type input "US"
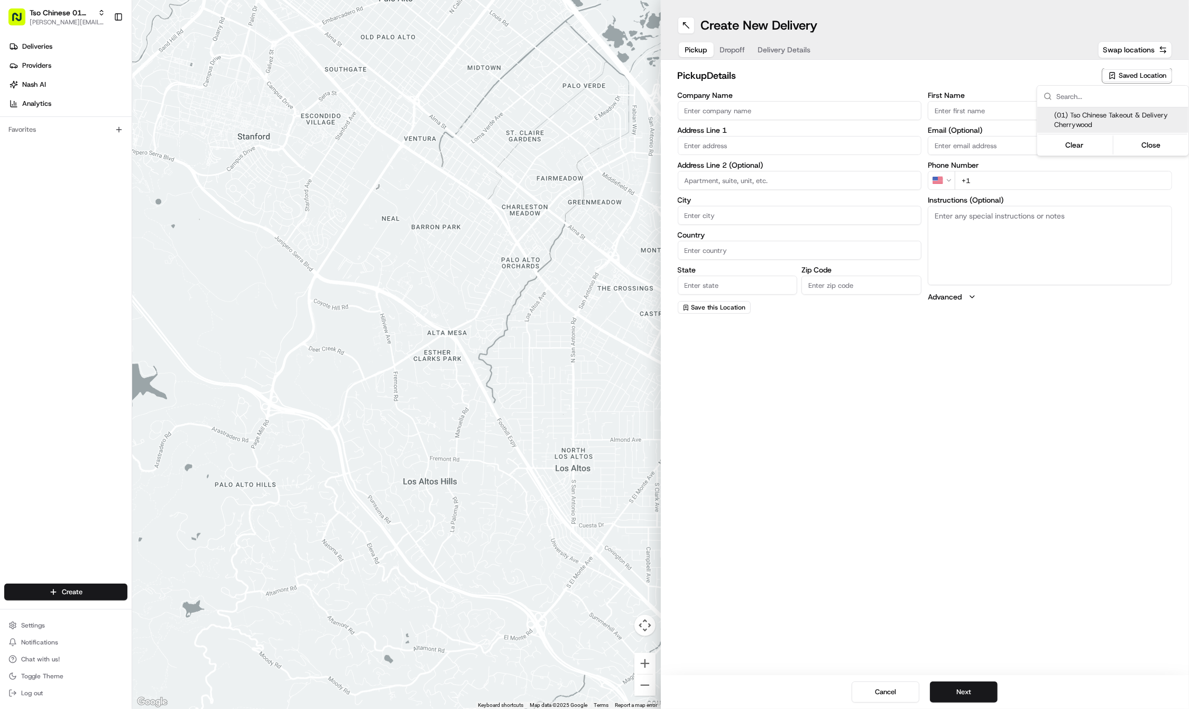
type input "[GEOGRAPHIC_DATA]"
type input "78722"
type input "Tso Chinese"
type input "Cherrywood Manager"
type input "[EMAIL_ADDRESS][DOMAIN_NAME]"
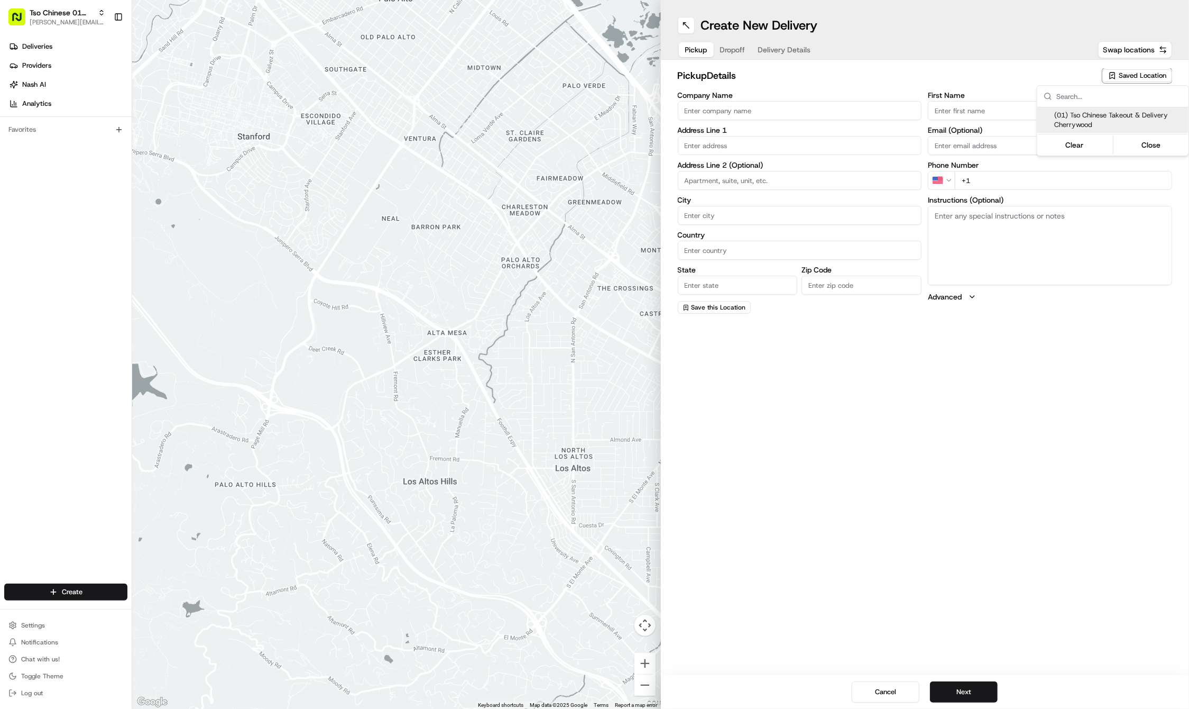
type input "[PHONE_NUMBER]"
type textarea "Submit a picture displaying address & food as Proof of Delivery. Envía una foto…"
type input "[STREET_ADDRESS]"
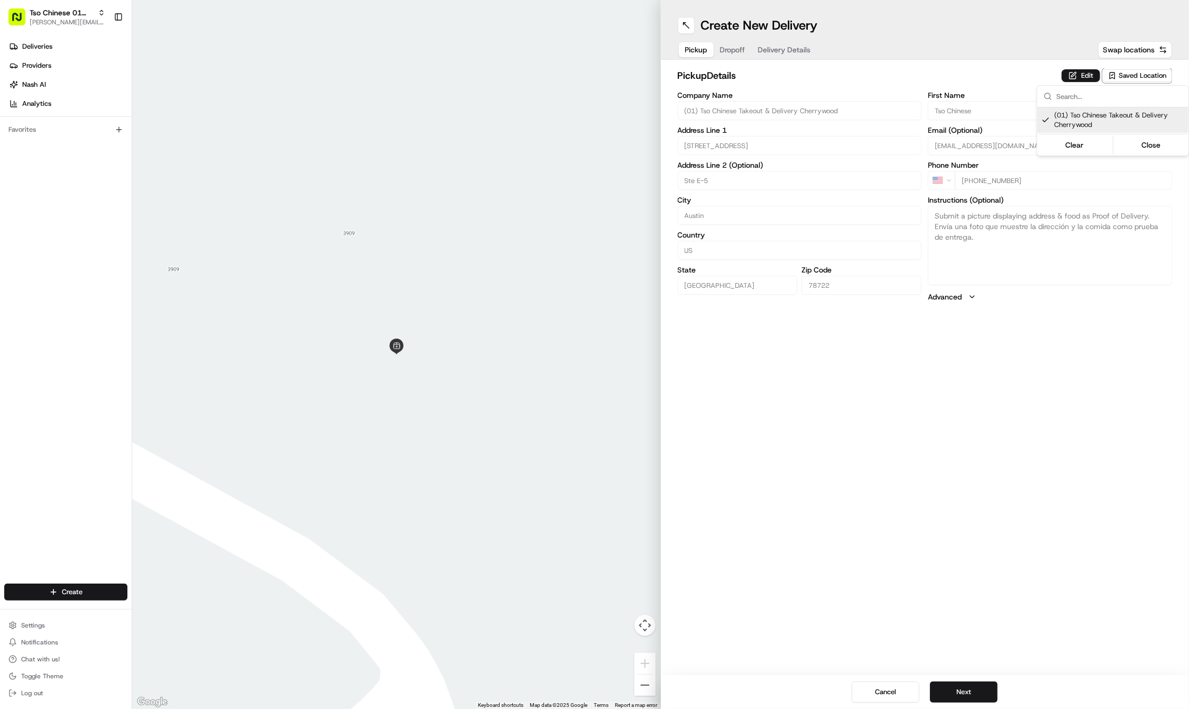
click at [988, 540] on html "Tso Chinese 01 Cherrywood [PERSON_NAME][EMAIL_ADDRESS][DOMAIN_NAME] Toggle Side…" at bounding box center [594, 354] width 1189 height 709
click at [957, 692] on button "Next" at bounding box center [964, 691] width 68 height 21
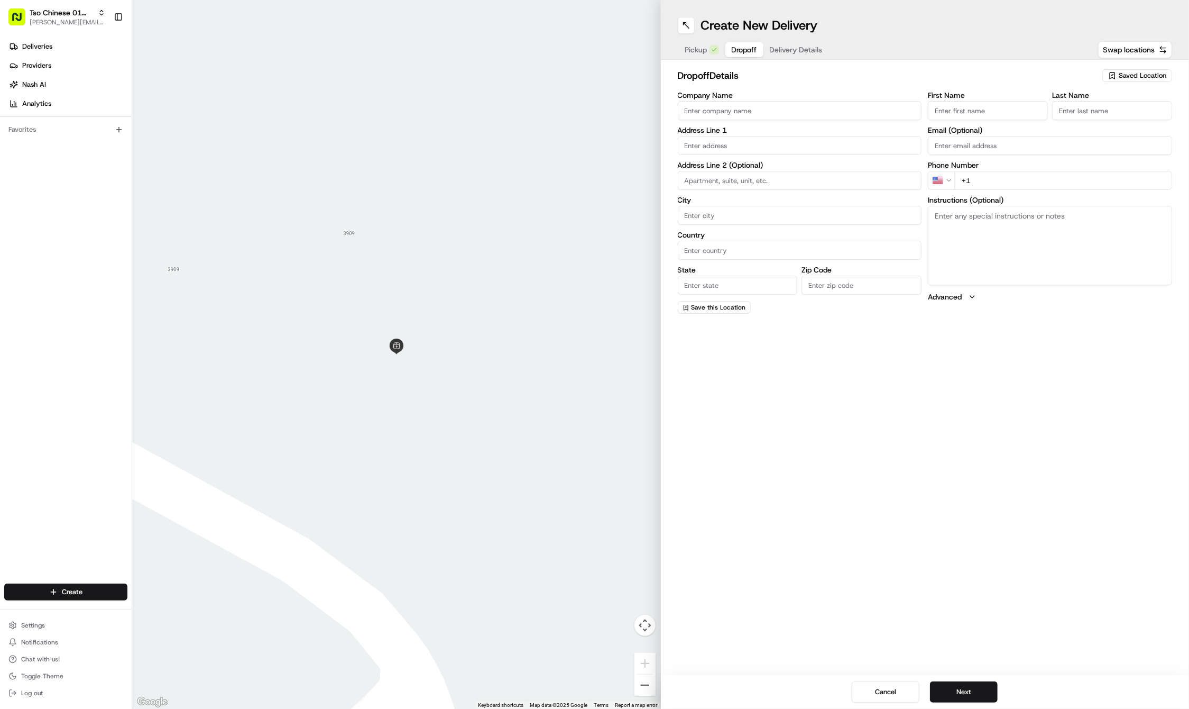
paste input "[PERSON_NAME]"
type input "[PERSON_NAME]"
click at [1046, 134] on div "First Name [PERSON_NAME] Last Name Email (Optional) Phone Number US +1 Instruct…" at bounding box center [1050, 202] width 244 height 222
paste input "[PERSON_NAME]"
type input "[PERSON_NAME]"
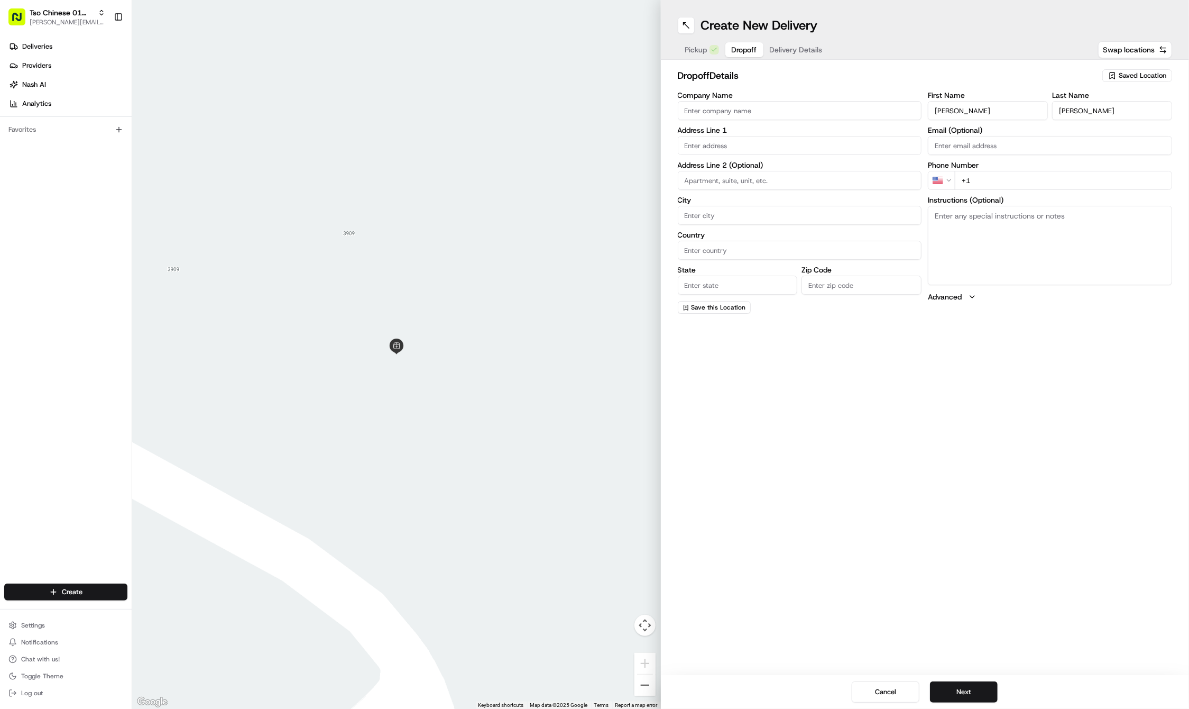
paste input "[PHONE_NUMBER]"
type input "[PHONE_NUMBER]"
paste input "[STREET_ADDRESS]"
click at [713, 163] on div "[STREET_ADDRESS]" at bounding box center [800, 167] width 239 height 16
type input "[STREET_ADDRESS]"
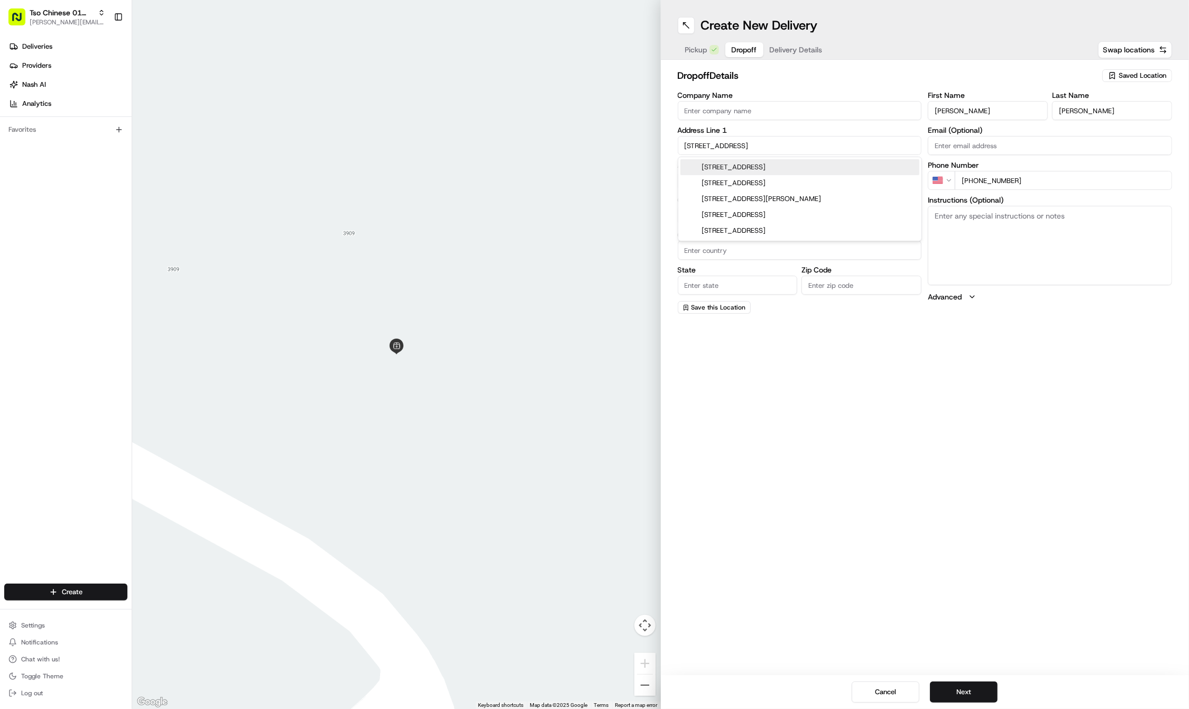
type input "Austin"
type input "[GEOGRAPHIC_DATA]"
type input "78721"
type input "[STREET_ADDRESS]"
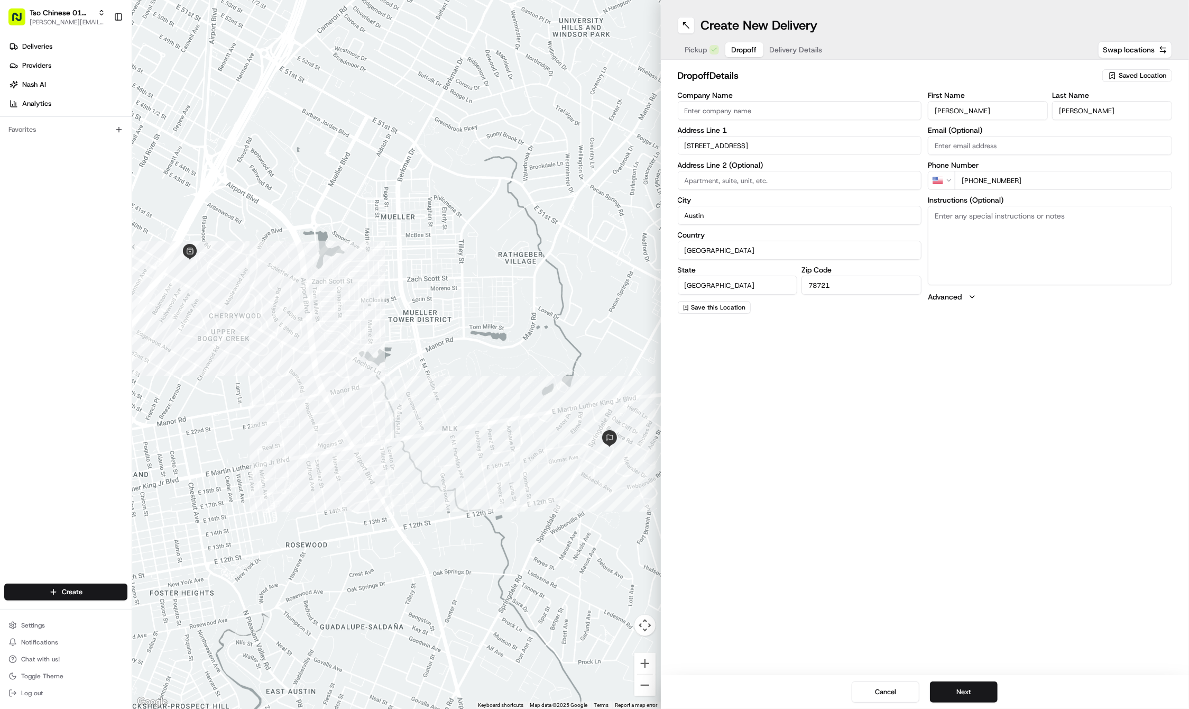
click at [1041, 259] on textarea "Instructions (Optional)" at bounding box center [1050, 245] width 244 height 79
paste textarea "Use side door"
type textarea "Use side door"
click at [953, 686] on button "Next" at bounding box center [964, 691] width 68 height 21
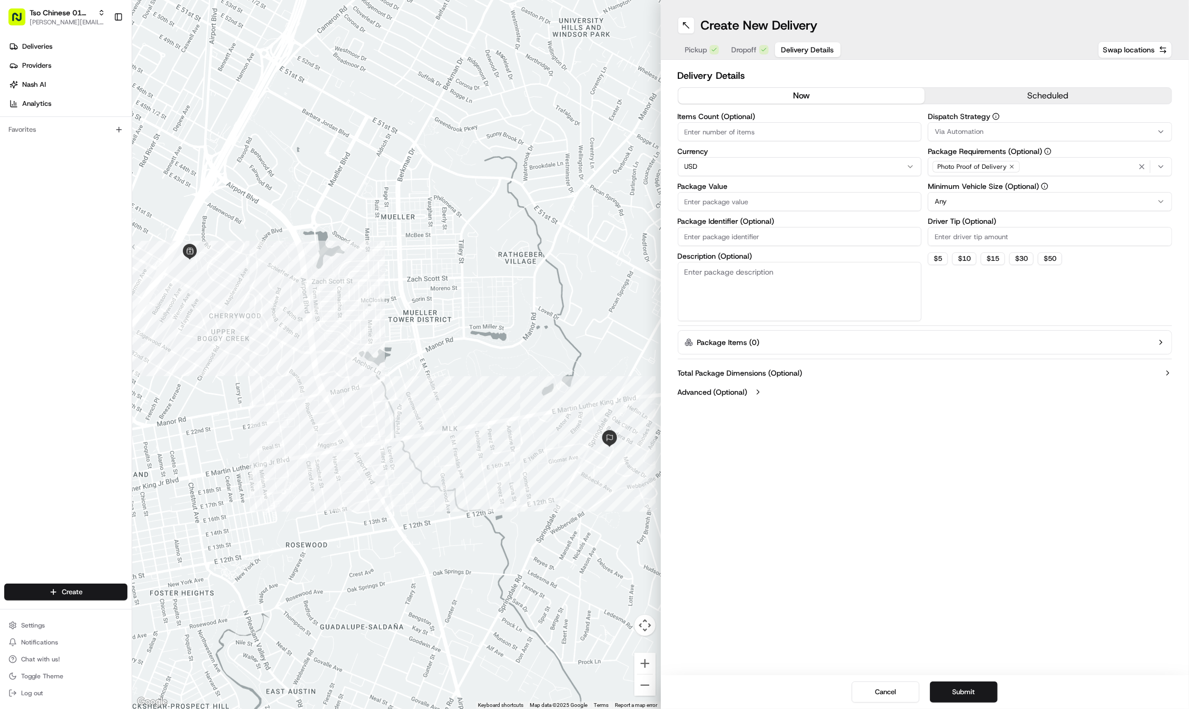
click at [994, 243] on input "Driver Tip (Optional)" at bounding box center [1050, 236] width 244 height 19
type input "2"
click at [980, 122] on button "Via Automation" at bounding box center [1050, 131] width 244 height 19
click at [975, 191] on span "Tso Cherrywood Strategy" at bounding box center [1011, 190] width 130 height 10
click at [754, 235] on html "Tso Chinese 01 Cherrywood [PERSON_NAME][EMAIL_ADDRESS][DOMAIN_NAME] Toggle Side…" at bounding box center [594, 354] width 1189 height 709
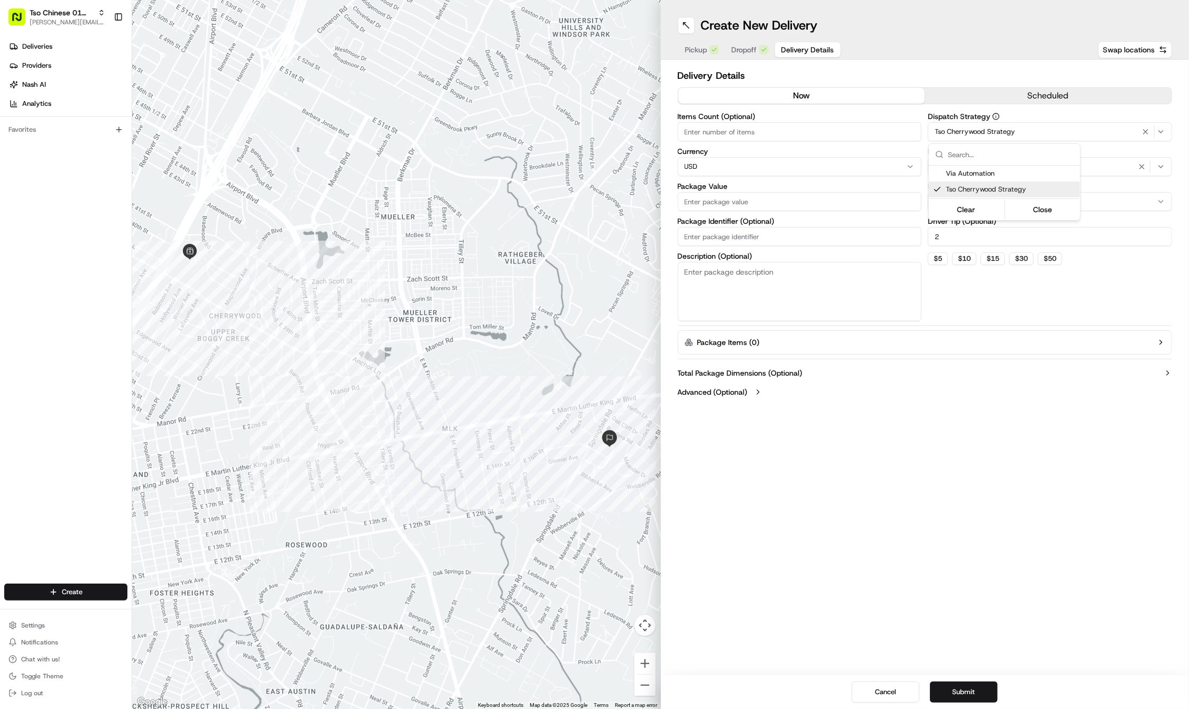
click at [754, 235] on html "Tso Chinese 01 Cherrywood [PERSON_NAME][EMAIL_ADDRESS][DOMAIN_NAME] Toggle Side…" at bounding box center [594, 354] width 1189 height 709
click at [754, 235] on input "Package Identifier (Optional)" at bounding box center [800, 236] width 244 height 19
paste input "PNO1PMI"
type input "PNO1PMI"
click at [728, 213] on div "Items Count (Optional) Currency USD Package Value Package Identifier (Optional)…" at bounding box center [800, 217] width 244 height 208
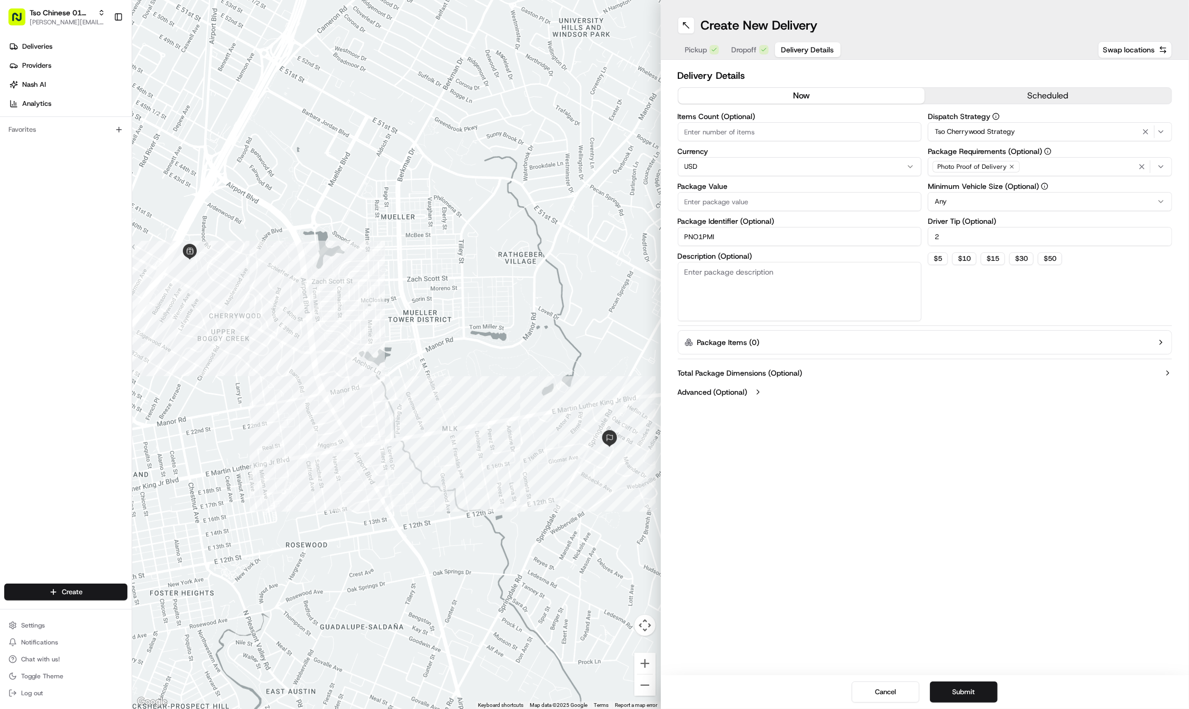
click at [721, 204] on input "Package Value" at bounding box center [800, 201] width 244 height 19
type input "42.06"
click at [1012, 167] on icon "button" at bounding box center [1012, 166] width 6 height 6
click at [1012, 167] on div "Select requirements" at bounding box center [1050, 167] width 239 height 10
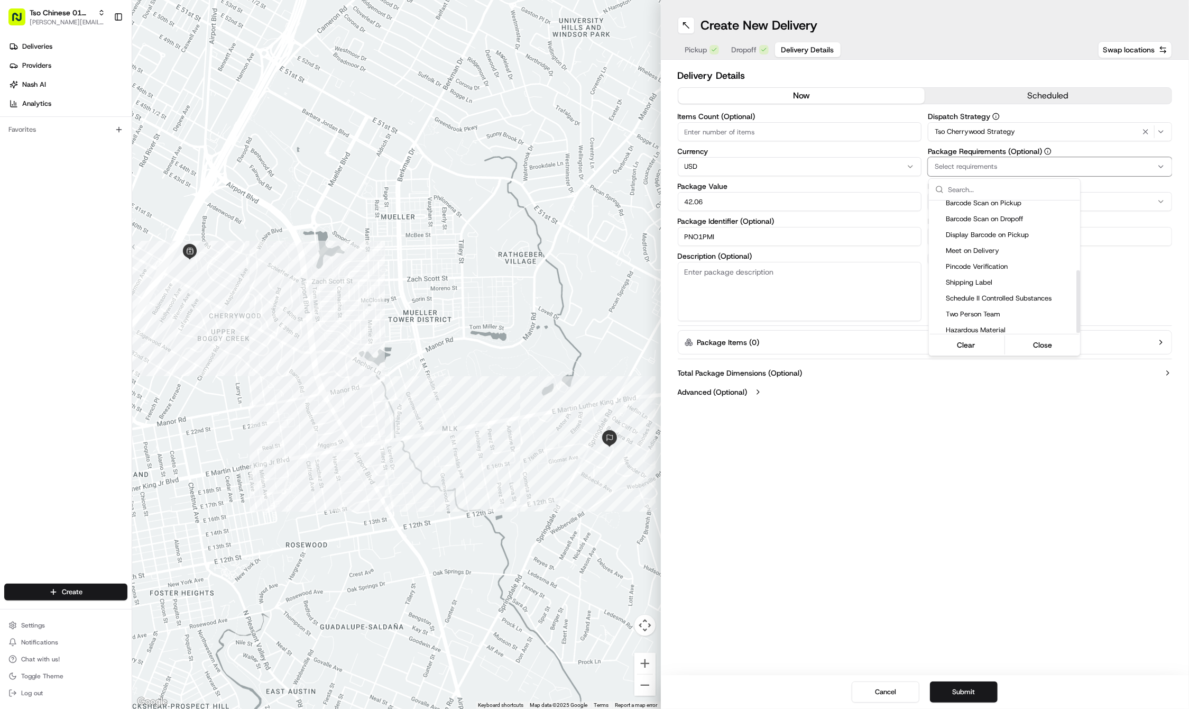
scroll to position [146, 0]
click at [990, 252] on span "Meet on Delivery" at bounding box center [1011, 252] width 130 height 10
click at [967, 403] on html "Tso Chinese 01 Cherrywood [PERSON_NAME][EMAIL_ADDRESS][DOMAIN_NAME] Toggle Side…" at bounding box center [594, 354] width 1189 height 709
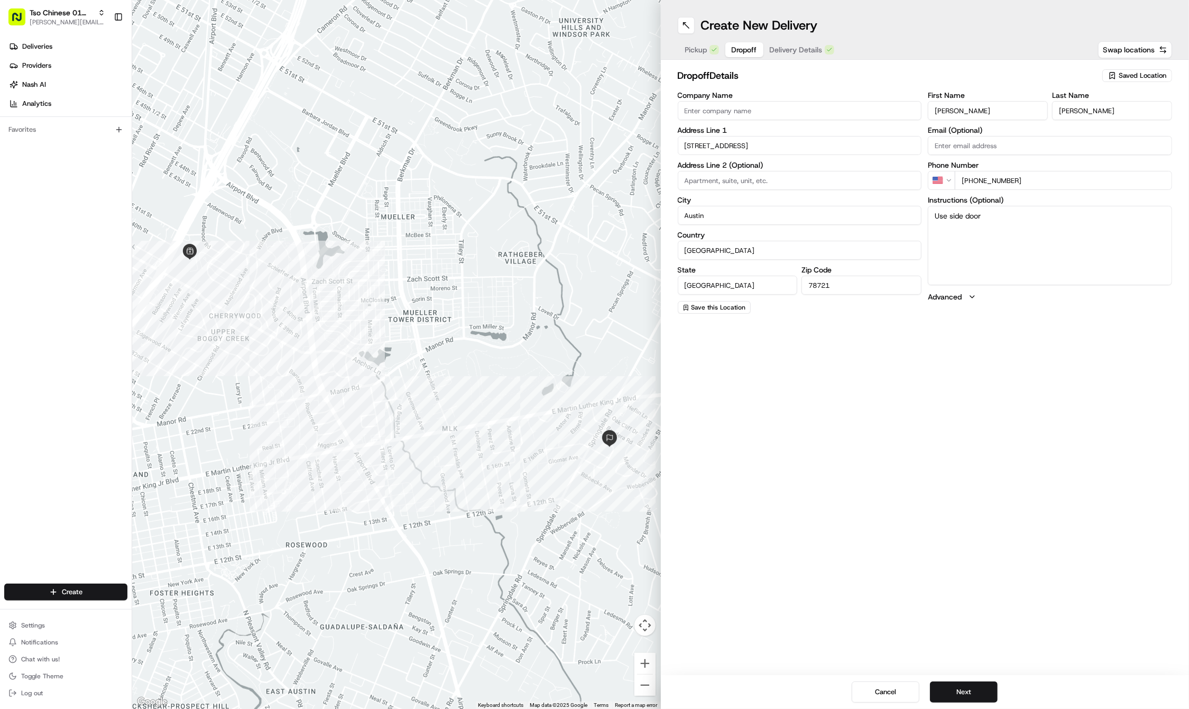
click at [751, 51] on span "Dropoff" at bounding box center [744, 49] width 25 height 11
click at [959, 540] on div "Create New Delivery Pickup Dropoff Delivery Details Swap locations dropoff Deta…" at bounding box center [925, 354] width 529 height 709
click at [783, 48] on span "Delivery Details" at bounding box center [796, 49] width 53 height 11
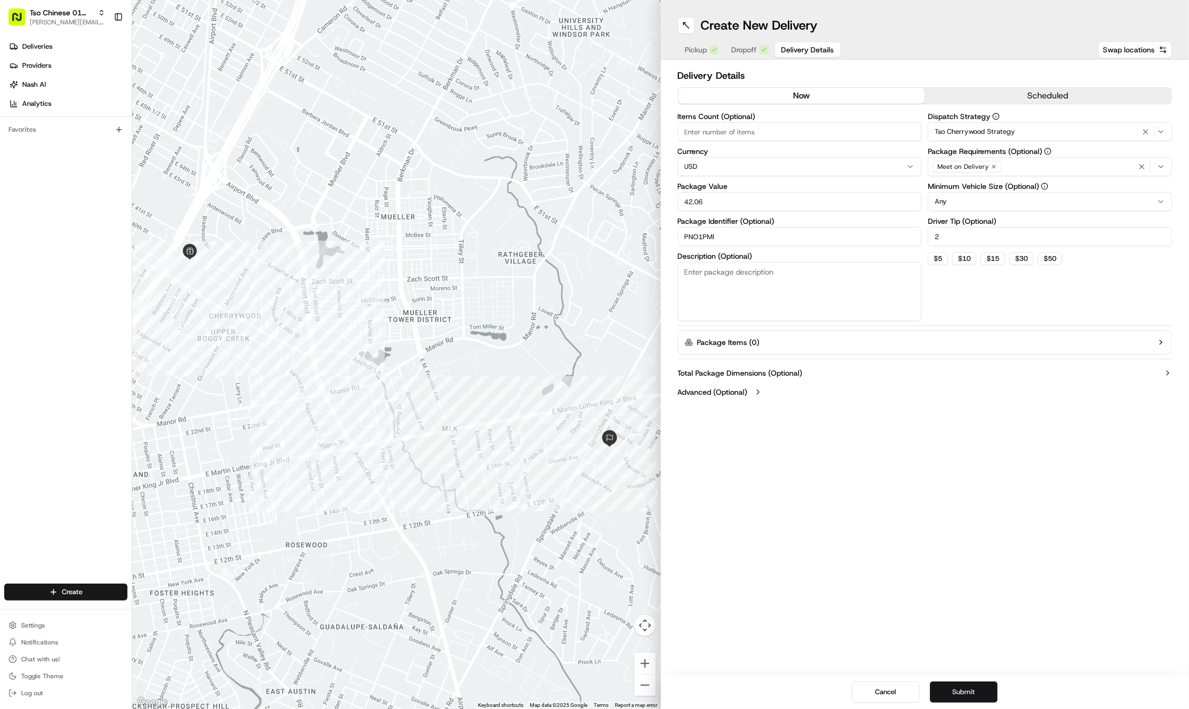
click at [952, 693] on button "Submit" at bounding box center [964, 691] width 68 height 21
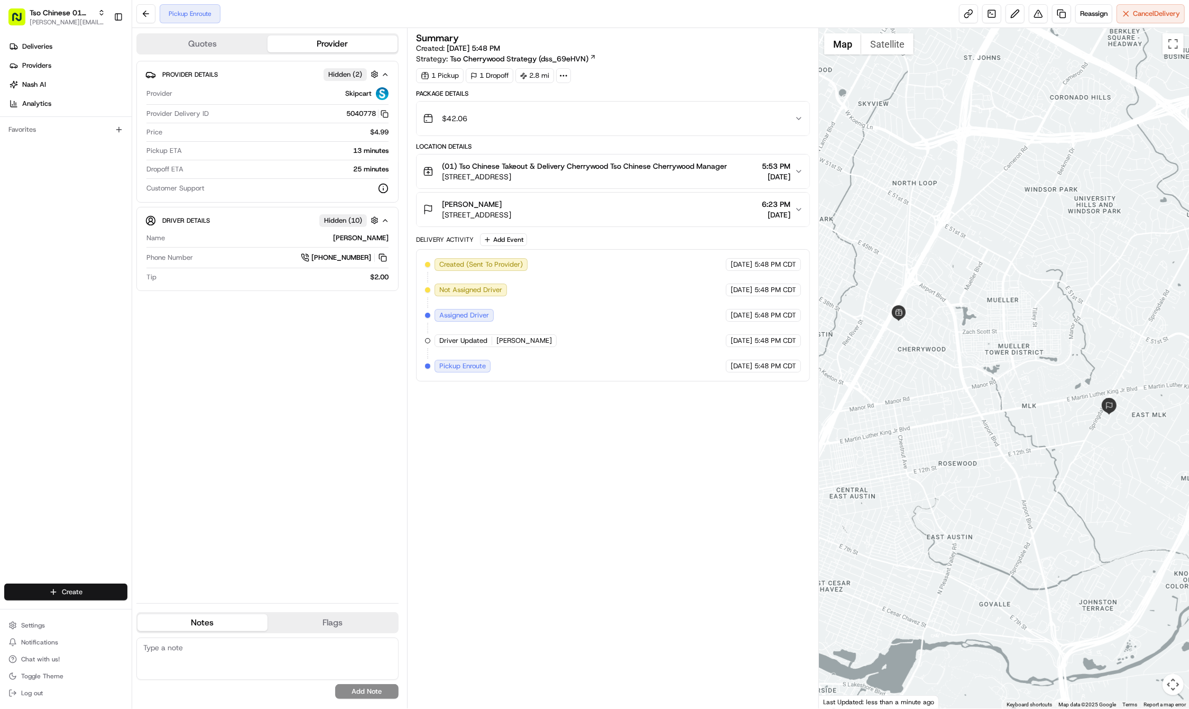
click at [64, 586] on html "Tso Chinese 01 Cherrywood [PERSON_NAME][EMAIL_ADDRESS][DOMAIN_NAME] Toggle Side…" at bounding box center [594, 354] width 1189 height 709
click at [172, 616] on link "Delivery" at bounding box center [191, 611] width 118 height 19
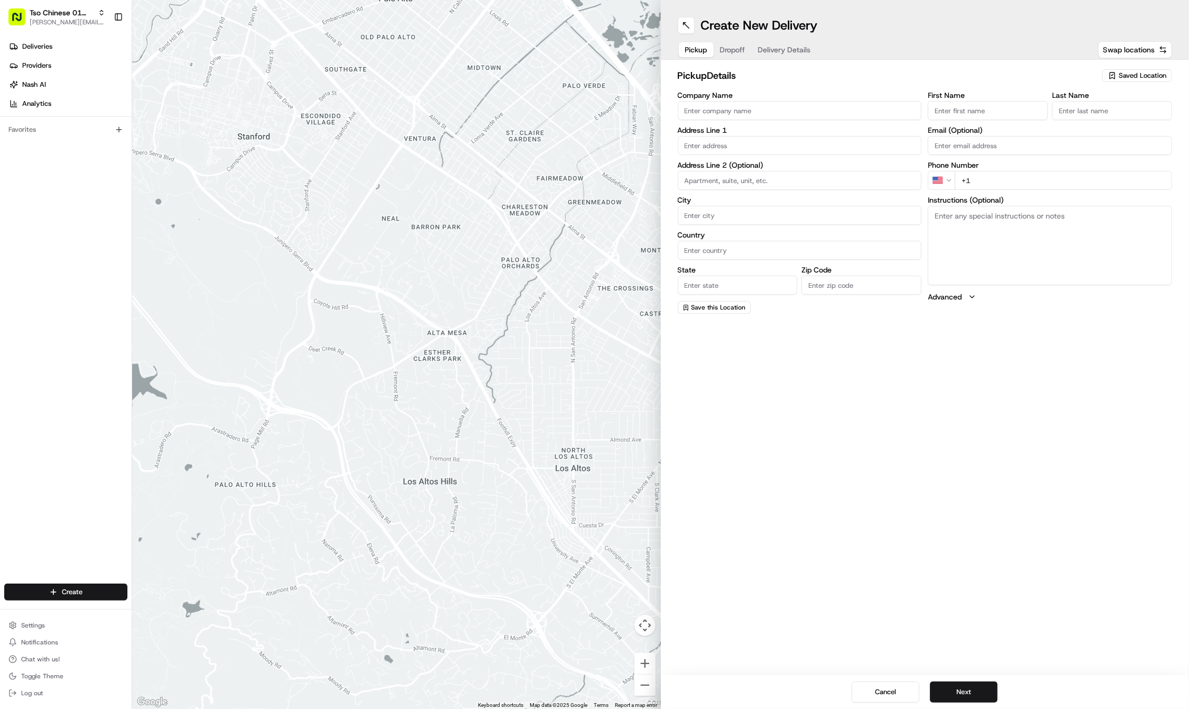
click at [1105, 71] on div "Saved Location" at bounding box center [1138, 75] width 70 height 13
click at [1086, 117] on span "(01) Tso Chinese Takeout & Delivery Cherrywood" at bounding box center [1120, 120] width 130 height 19
type input "(01) Tso Chinese Takeout & Delivery Cherrywood"
type input "Ste E-5"
type input "Austin"
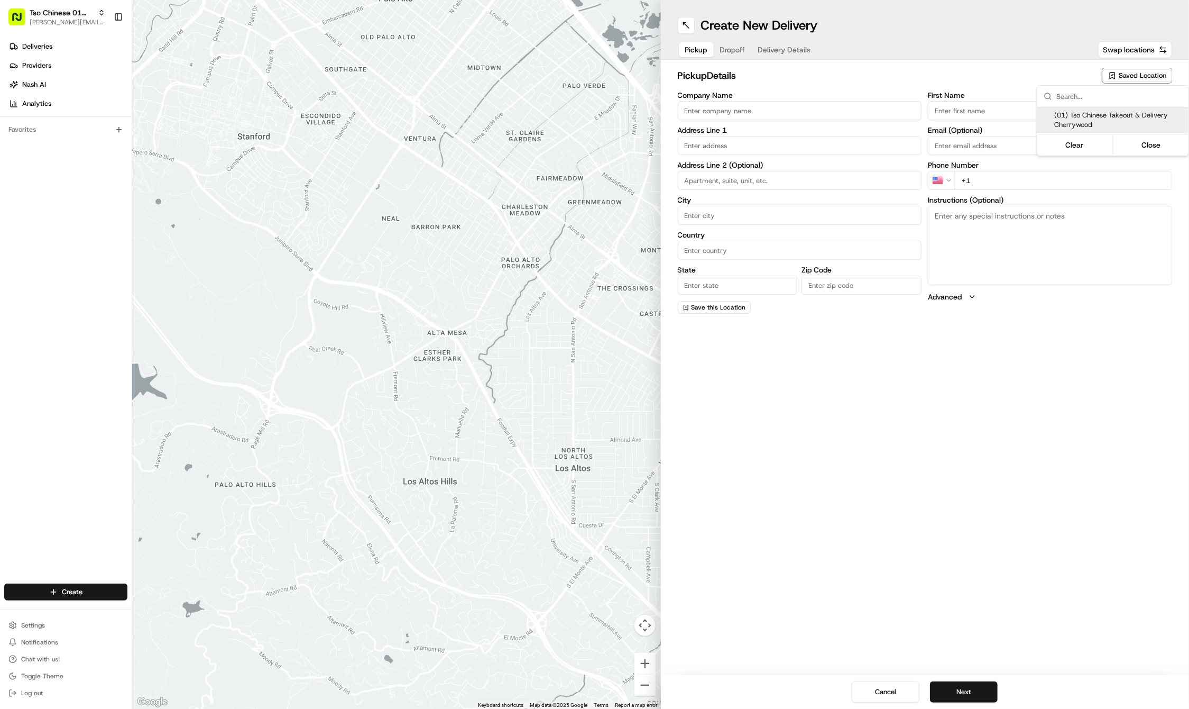
type input "US"
type input "[GEOGRAPHIC_DATA]"
type input "78722"
type input "Tso Chinese"
type input "Cherrywood Manager"
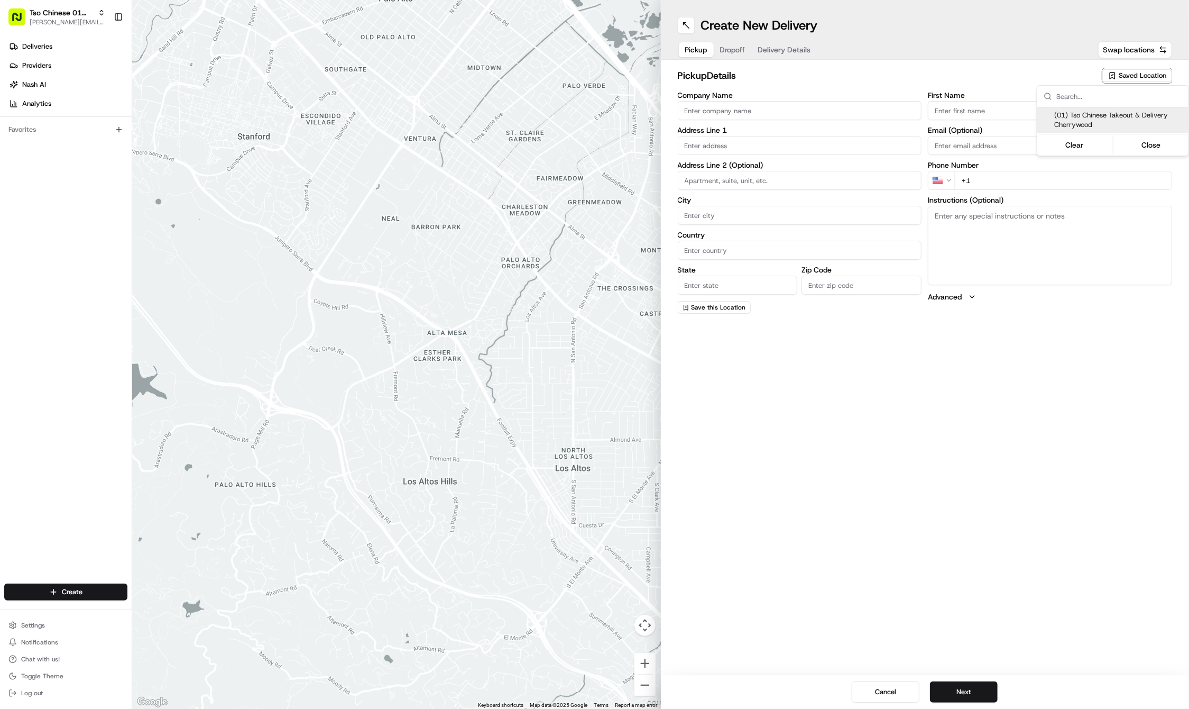
type input "[EMAIL_ADDRESS][DOMAIN_NAME]"
type input "[PHONE_NUMBER]"
type textarea "Submit a picture displaying address & food as Proof of Delivery. Envía una foto…"
type input "[STREET_ADDRESS]"
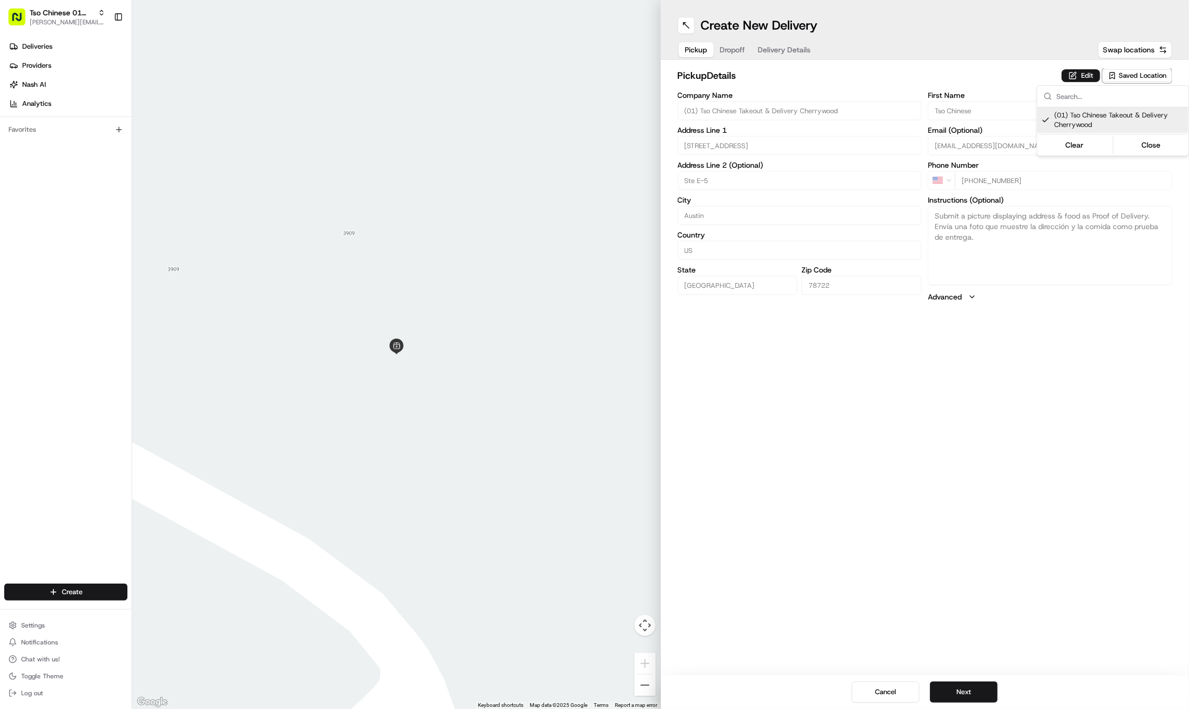
click at [963, 528] on html "Tso Chinese 01 Cherrywood [PERSON_NAME][EMAIL_ADDRESS][DOMAIN_NAME] Toggle Side…" at bounding box center [594, 354] width 1189 height 709
click at [961, 693] on button "Next" at bounding box center [964, 691] width 68 height 21
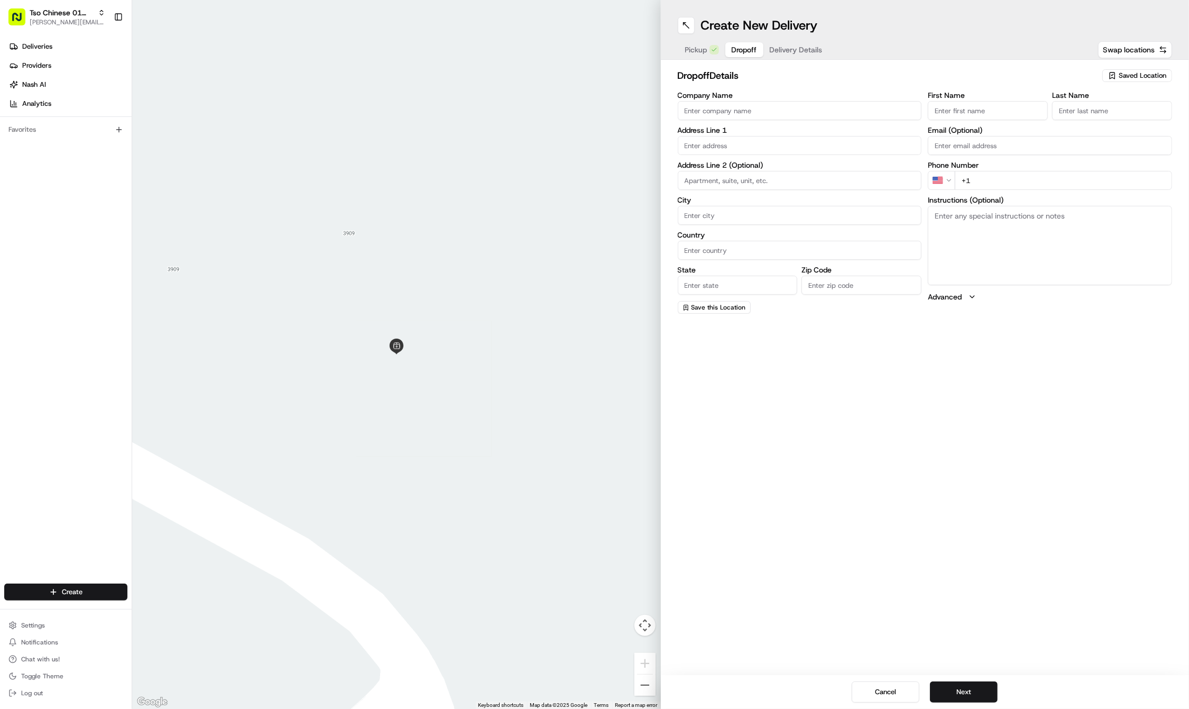
paste input "[PERSON_NAME]"
type input "[PERSON_NAME]"
click at [1104, 165] on div "First Name [PERSON_NAME] Last Name Required Email (Optional) Phone Number US +1…" at bounding box center [1050, 202] width 244 height 223
click at [1088, 122] on p "Required" at bounding box center [1112, 127] width 120 height 10
paste input "[PERSON_NAME]"
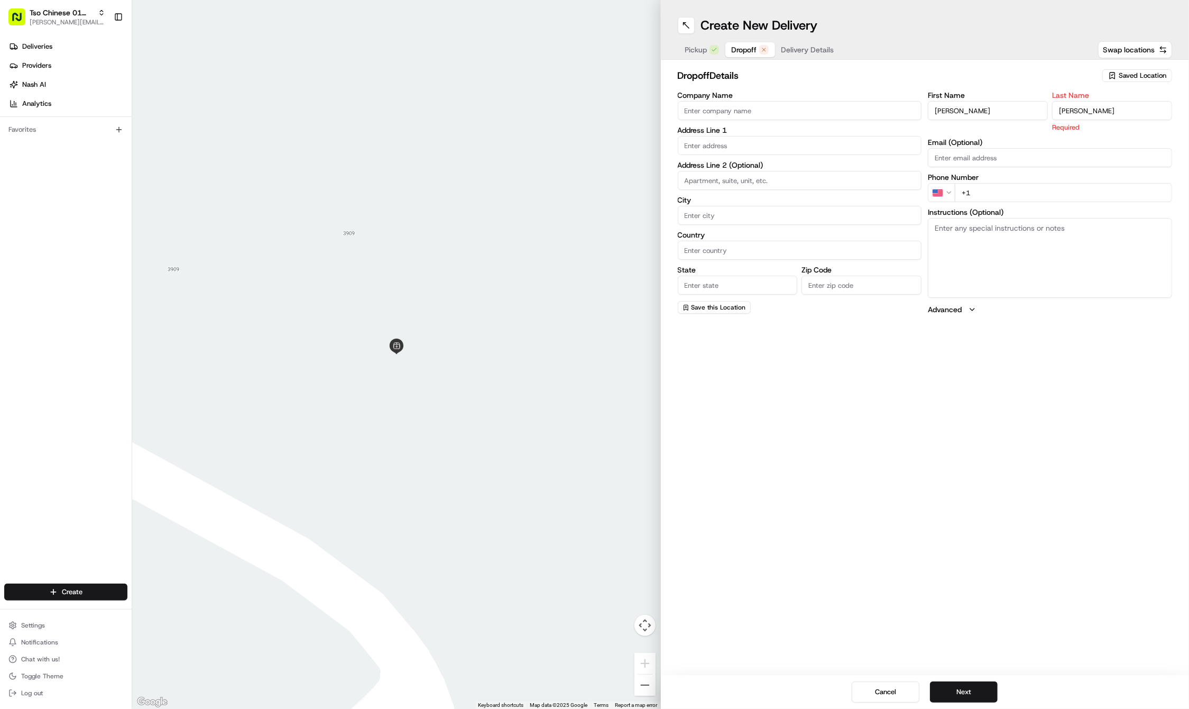
type input "[PERSON_NAME]"
paste input "[PHONE_NUMBER]"
type input "[PHONE_NUMBER]"
paste input "[STREET_ADDRESS][PERSON_NAME]"
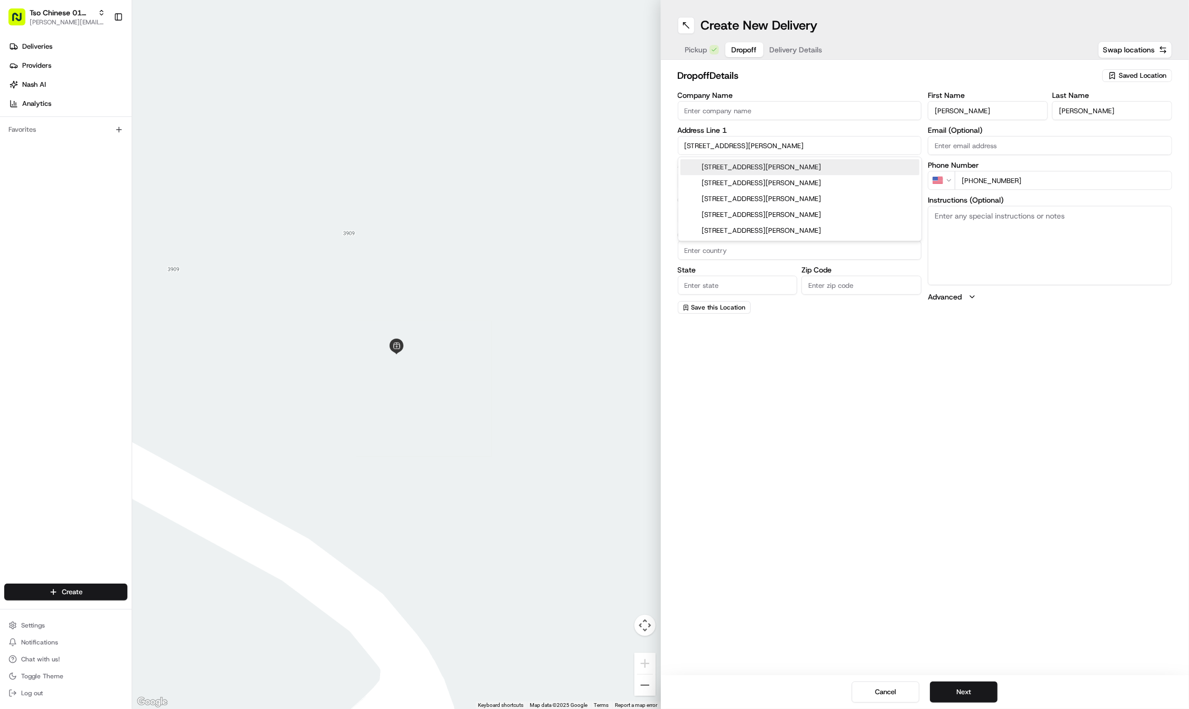
click at [741, 166] on div "[STREET_ADDRESS][PERSON_NAME]" at bounding box center [800, 167] width 239 height 16
type input "[STREET_ADDRESS][PERSON_NAME]"
type input "Austin"
type input "[GEOGRAPHIC_DATA]"
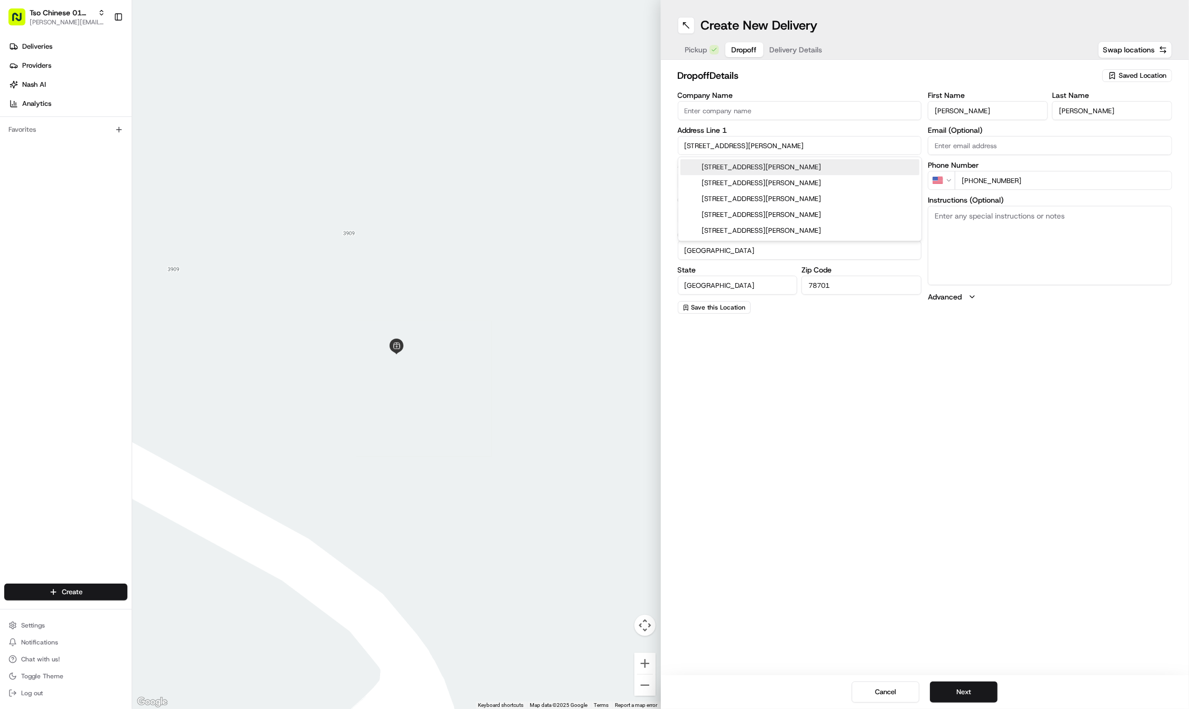
type input "78701"
type input "[STREET_ADDRESS][PERSON_NAME]"
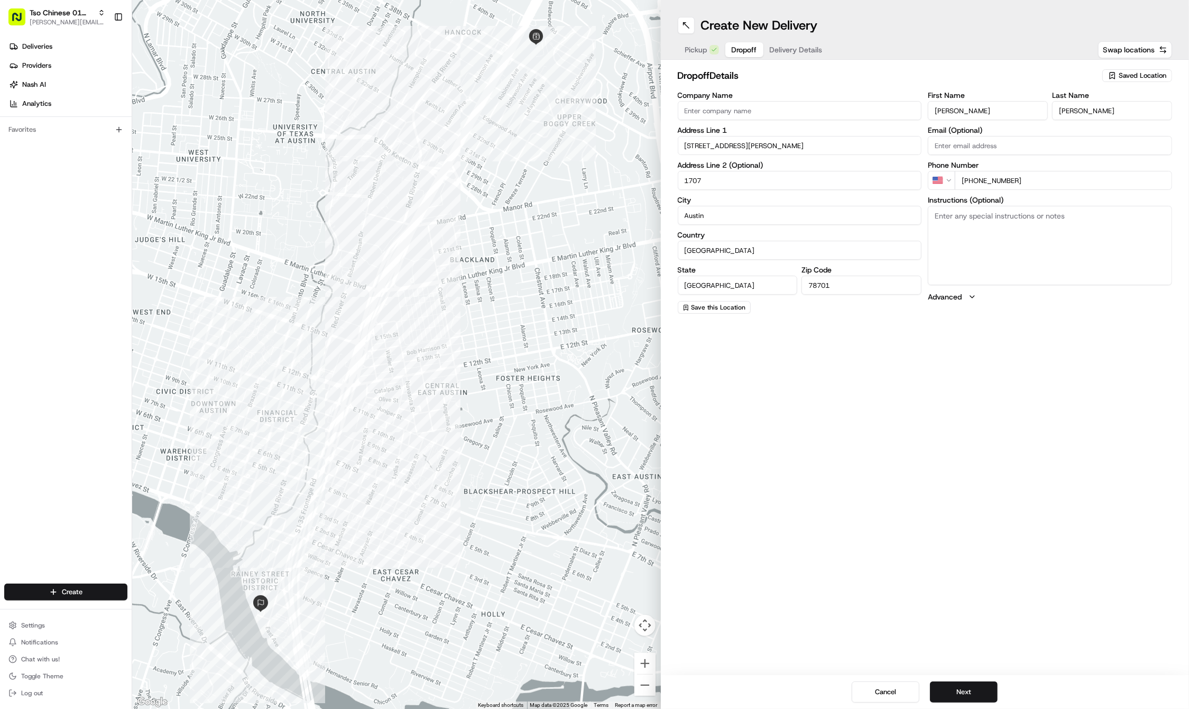
type input "1707"
click at [925, 500] on div "Create New Delivery Pickup Dropoff Delivery Details Swap locations dropoff Deta…" at bounding box center [925, 354] width 529 height 709
click at [950, 690] on button "Next" at bounding box center [964, 691] width 68 height 21
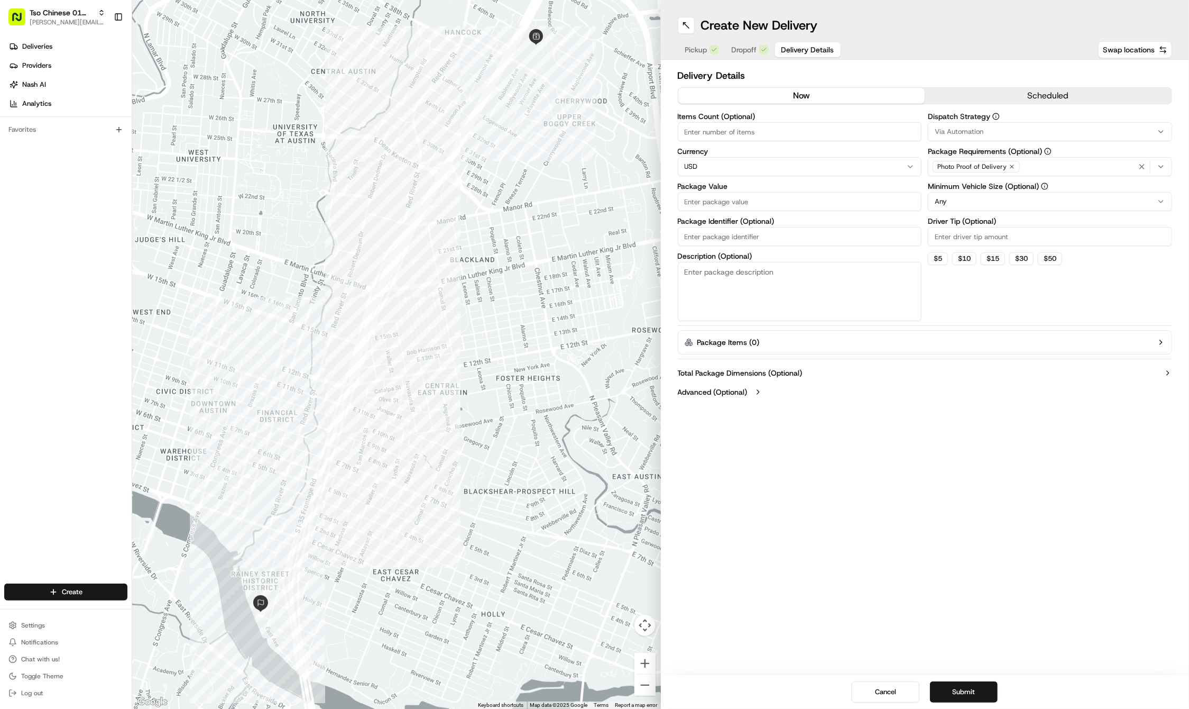
click at [720, 235] on input "Package Identifier (Optional)" at bounding box center [800, 236] width 244 height 19
paste input "IPKWG9B"
type input "IPKWG9B"
click at [705, 194] on input "Package Value" at bounding box center [800, 201] width 244 height 19
type input "46.33"
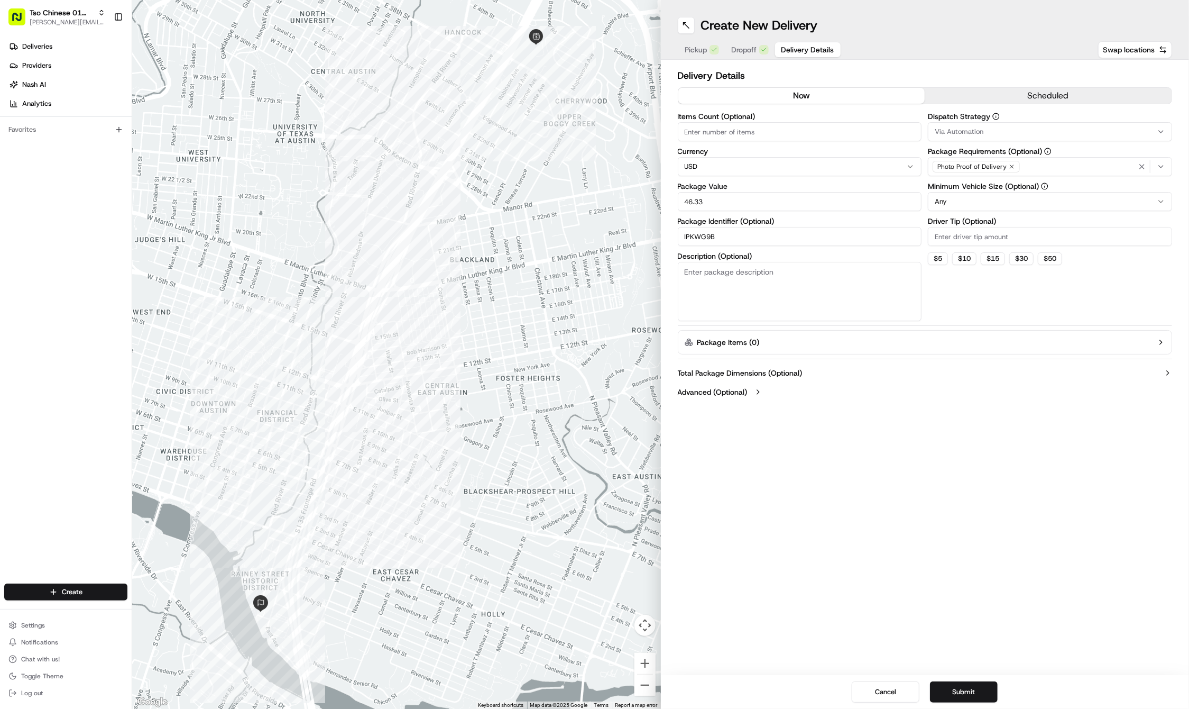
click at [967, 237] on input "Driver Tip (Optional)" at bounding box center [1050, 236] width 244 height 19
type input "2"
click at [987, 135] on div "Via Automation" at bounding box center [1050, 132] width 239 height 10
click at [999, 192] on span "Tso Cherrywood Strategy" at bounding box center [1011, 190] width 130 height 10
click at [1143, 165] on icon "button" at bounding box center [1142, 166] width 8 height 8
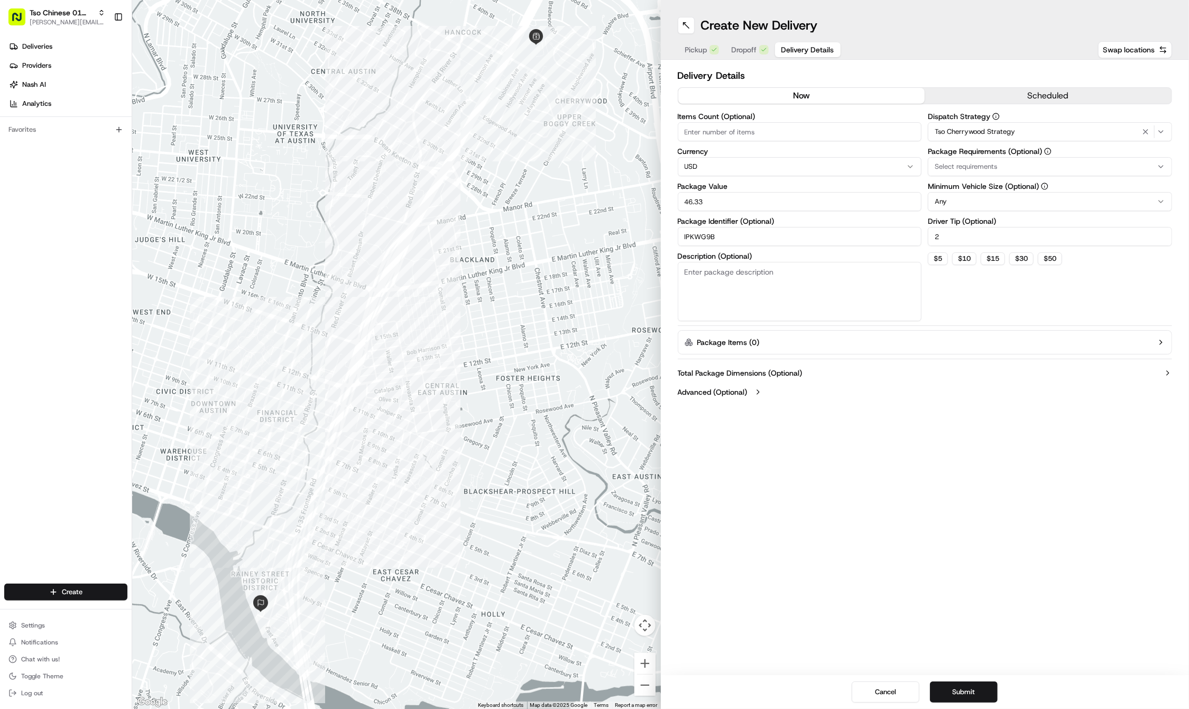
click at [1143, 165] on html "Tso Chinese 01 Cherrywood [PERSON_NAME][EMAIL_ADDRESS][DOMAIN_NAME] Toggle Side…" at bounding box center [594, 354] width 1189 height 709
click at [954, 165] on span "Select requirements" at bounding box center [966, 167] width 62 height 10
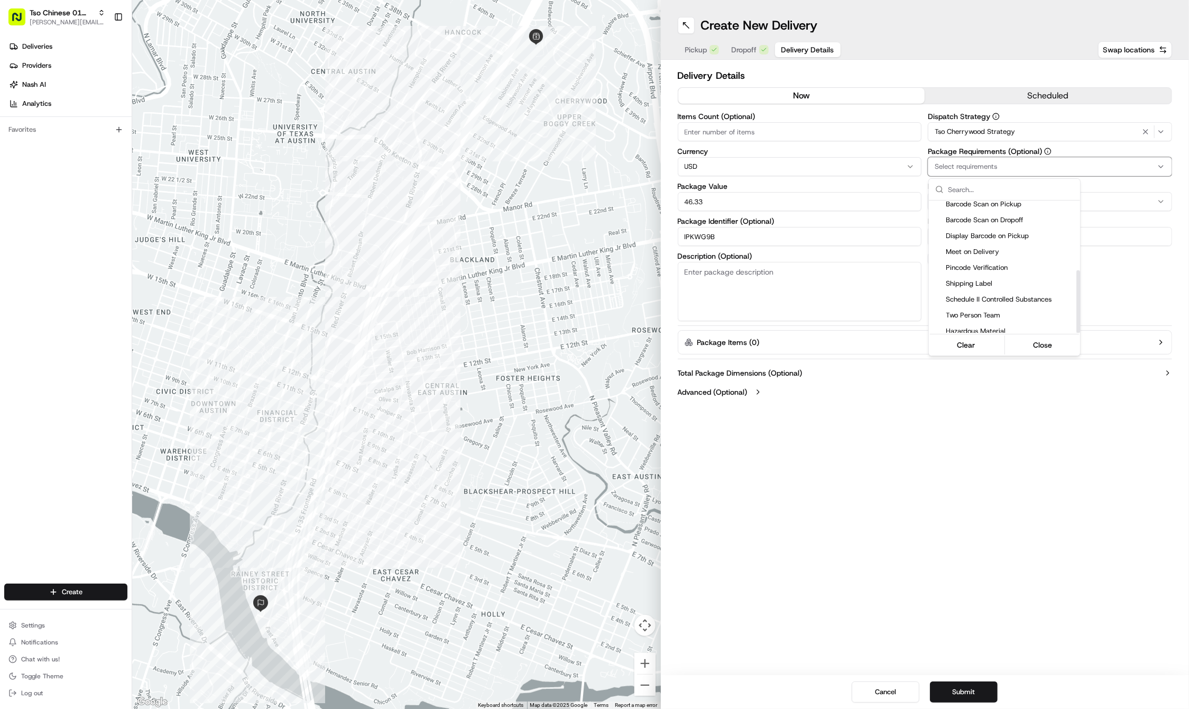
scroll to position [146, 0]
click at [973, 247] on span "Meet on Delivery" at bounding box center [1011, 252] width 130 height 10
click at [893, 489] on html "Tso Chinese 01 Cherrywood [PERSON_NAME][EMAIL_ADDRESS][DOMAIN_NAME] Toggle Side…" at bounding box center [594, 354] width 1189 height 709
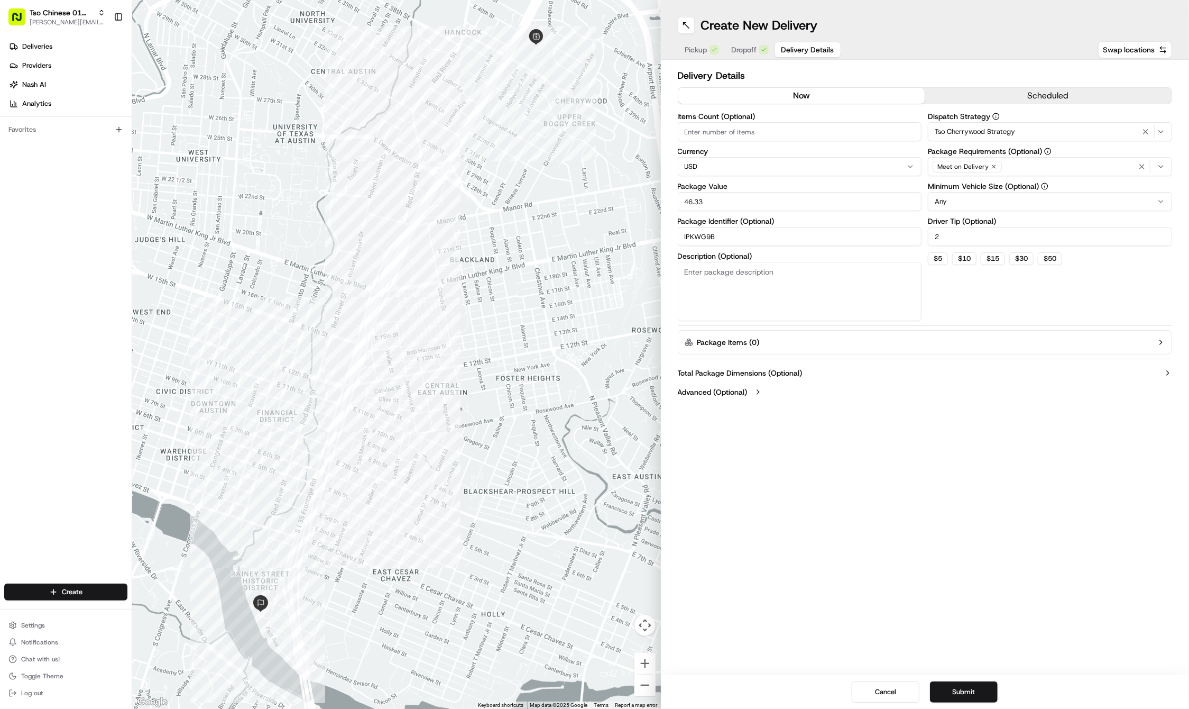
click at [902, 598] on div "Create New Delivery Pickup Dropoff Delivery Details Swap locations Delivery Det…" at bounding box center [925, 354] width 529 height 709
click at [956, 692] on button "Submit" at bounding box center [964, 691] width 68 height 21
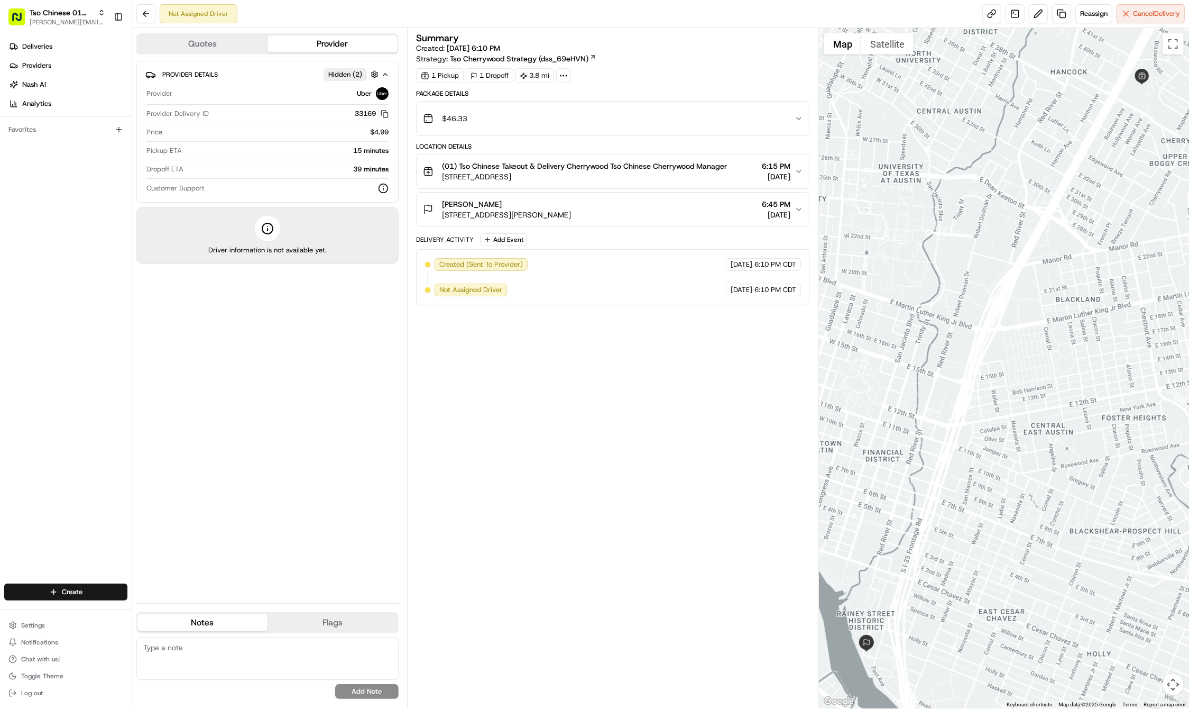
click at [75, 573] on div "Deliveries Providers [PERSON_NAME] Analytics Favorites" at bounding box center [66, 312] width 132 height 556
click at [74, 584] on html "Tso Chinese 01 Cherrywood [PERSON_NAME][EMAIL_ADDRESS][DOMAIN_NAME] Toggle Side…" at bounding box center [594, 354] width 1189 height 709
click at [163, 610] on link "Delivery" at bounding box center [191, 611] width 118 height 19
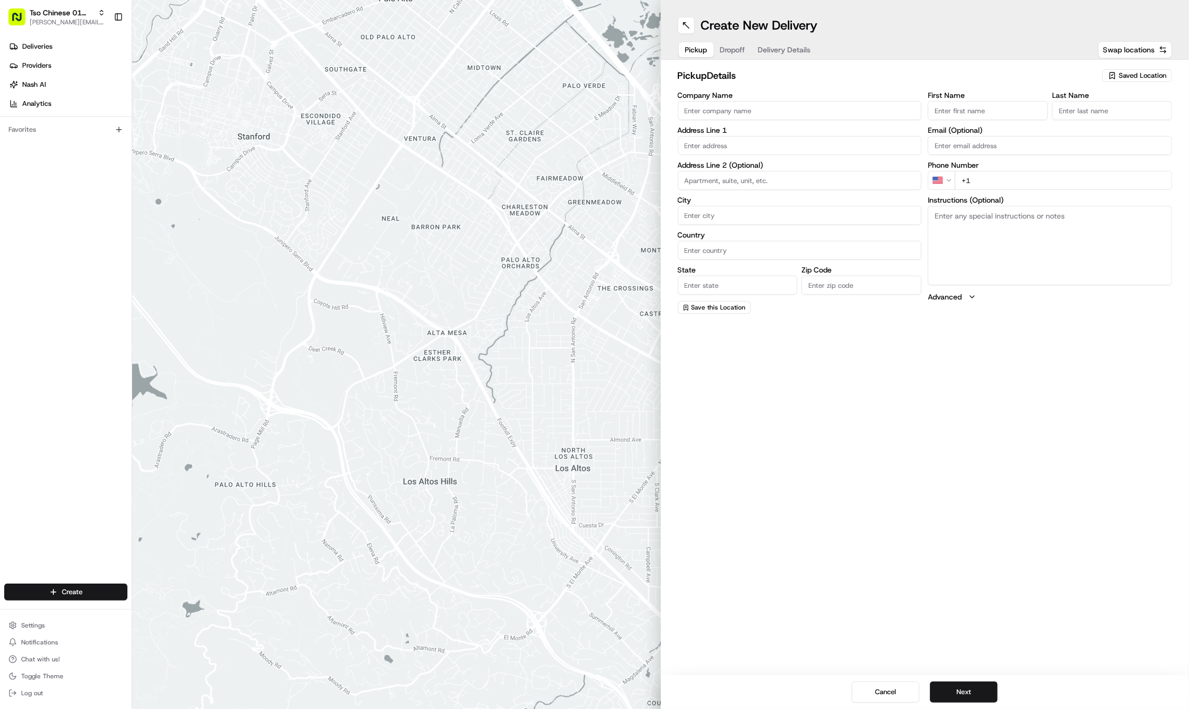
click at [1144, 79] on span "Saved Location" at bounding box center [1143, 76] width 48 height 10
click at [1098, 117] on span "(01) Tso Chinese Takeout & Delivery Cherrywood" at bounding box center [1120, 120] width 130 height 19
type input "(01) Tso Chinese Takeout & Delivery Cherrywood"
type input "Ste E-5"
type input "Austin"
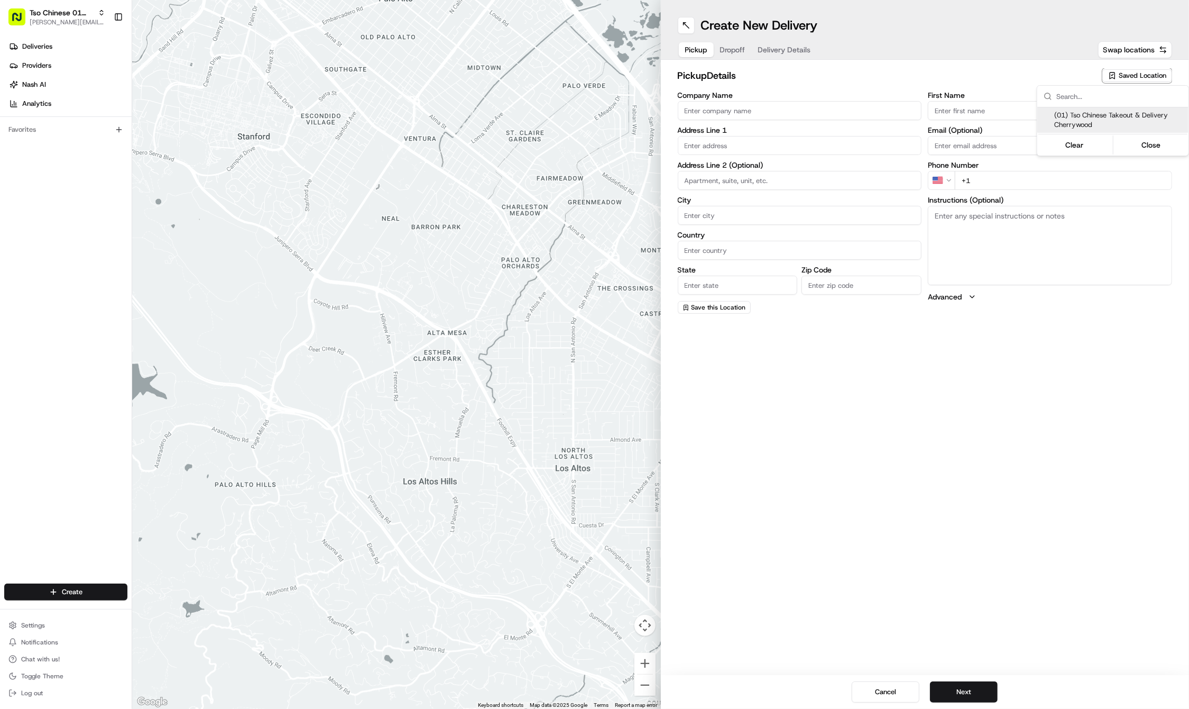
type input "US"
type input "[GEOGRAPHIC_DATA]"
type input "78722"
type input "Tso Chinese"
type input "Cherrywood Manager"
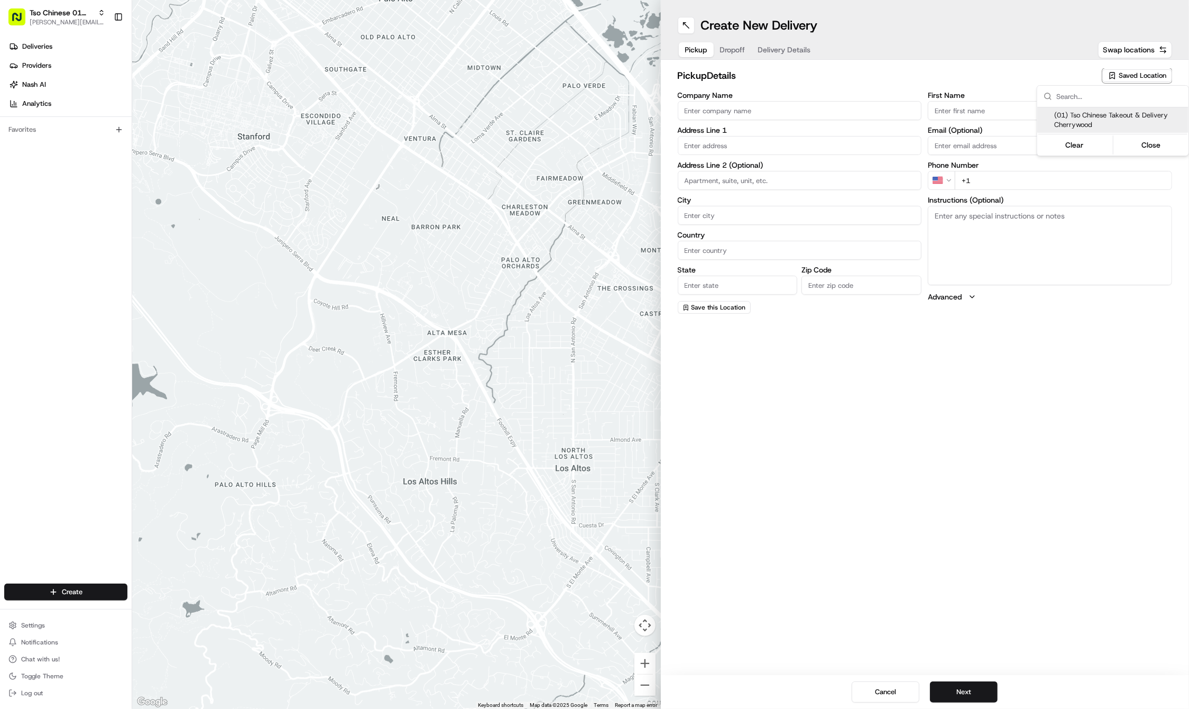
type input "[EMAIL_ADDRESS][DOMAIN_NAME]"
type input "[PHONE_NUMBER]"
type textarea "Submit a picture displaying address & food as Proof of Delivery. Envía una foto…"
type input "[STREET_ADDRESS]"
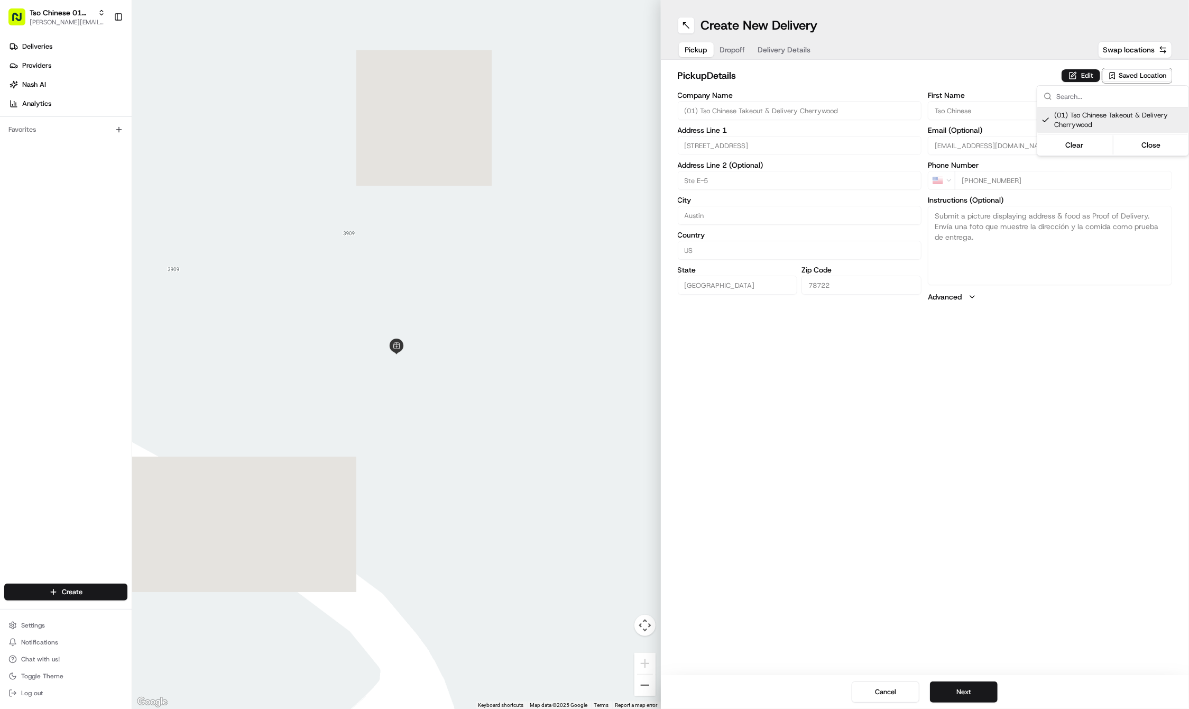
click at [936, 507] on html "Tso Chinese 01 Cherrywood [PERSON_NAME][EMAIL_ADDRESS][DOMAIN_NAME] Toggle Side…" at bounding box center [594, 354] width 1189 height 709
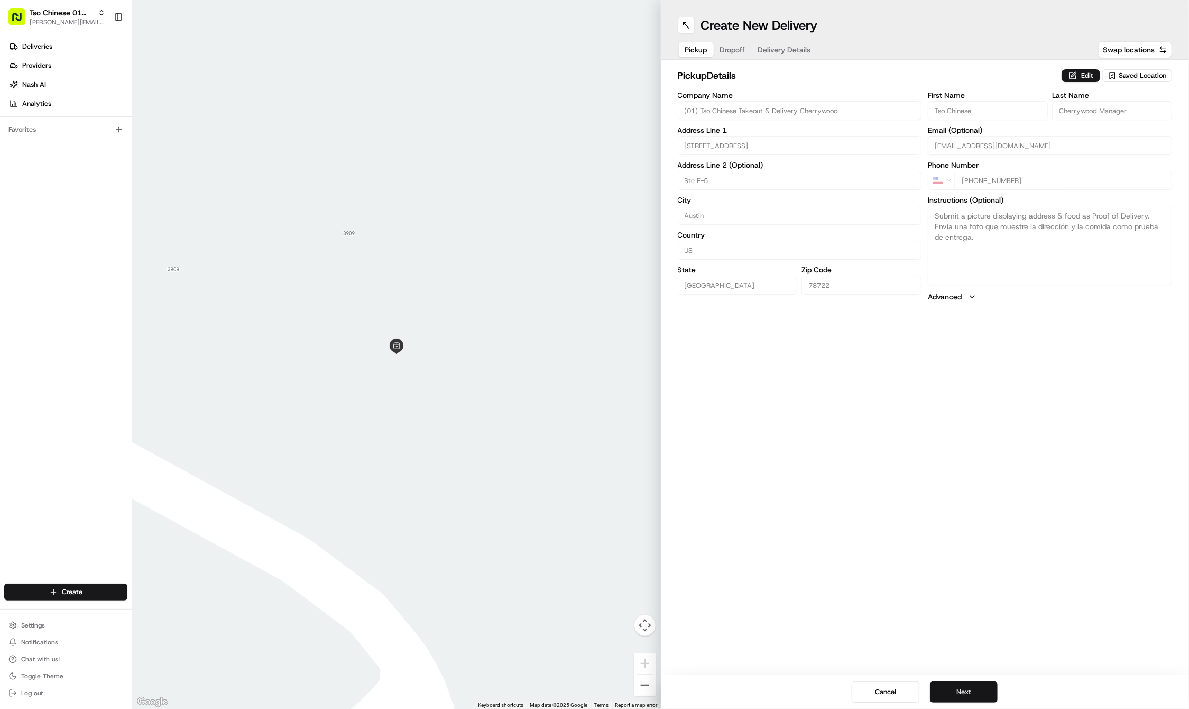
click at [954, 681] on button "Next" at bounding box center [964, 691] width 68 height 21
click at [962, 121] on div "First Name Last Name Email (Optional) Phone Number US +1 Instructions (Optional…" at bounding box center [1050, 202] width 244 height 222
paste input "[PERSON_NAME]"
type input "[PERSON_NAME]"
paste input "piazza"
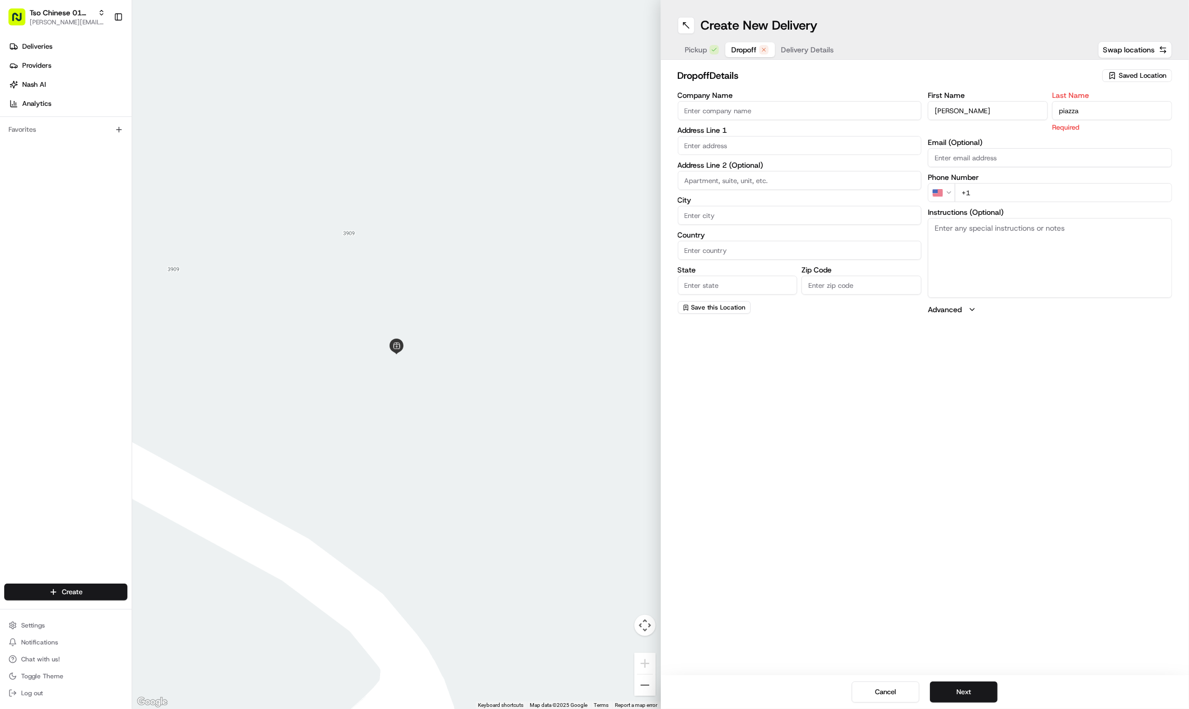
type input "piazza"
paste input "[PHONE_NUMBER]"
type input "[PHONE_NUMBER]"
paste input "[STREET_ADDRESS]"
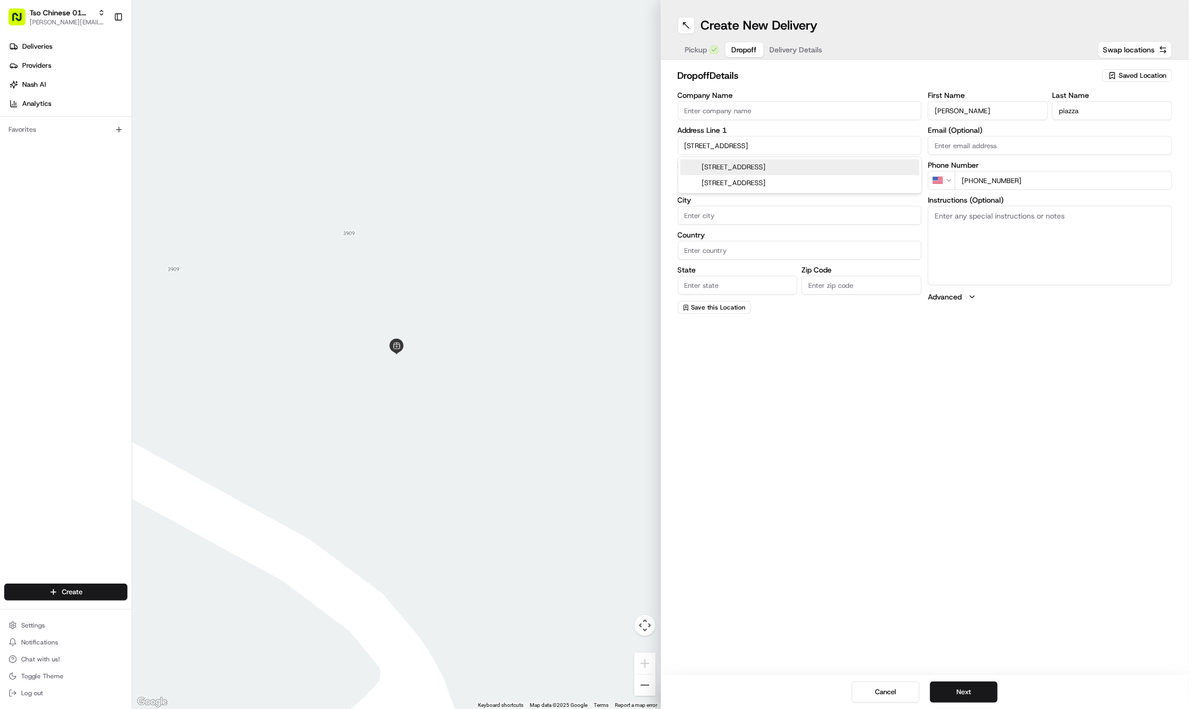
click at [751, 163] on div "[STREET_ADDRESS]" at bounding box center [800, 167] width 239 height 16
type input "[STREET_ADDRESS]"
type input "Austin"
type input "[GEOGRAPHIC_DATA]"
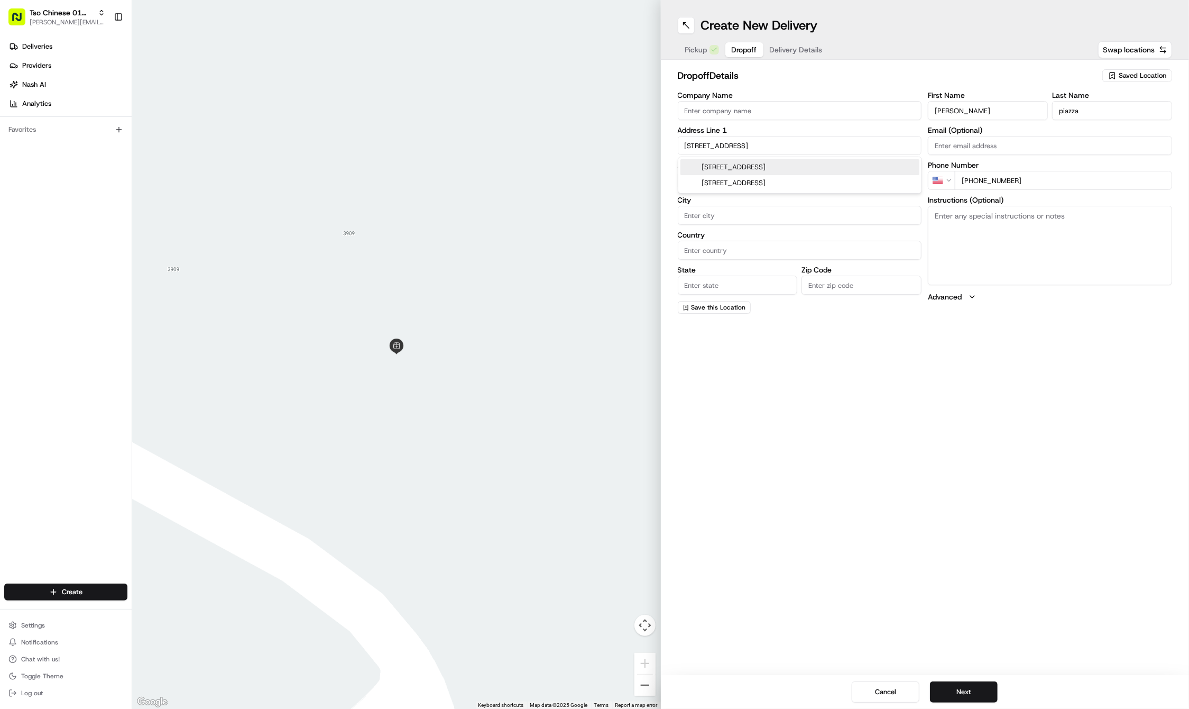
type input "78723"
type input "[STREET_ADDRESS]"
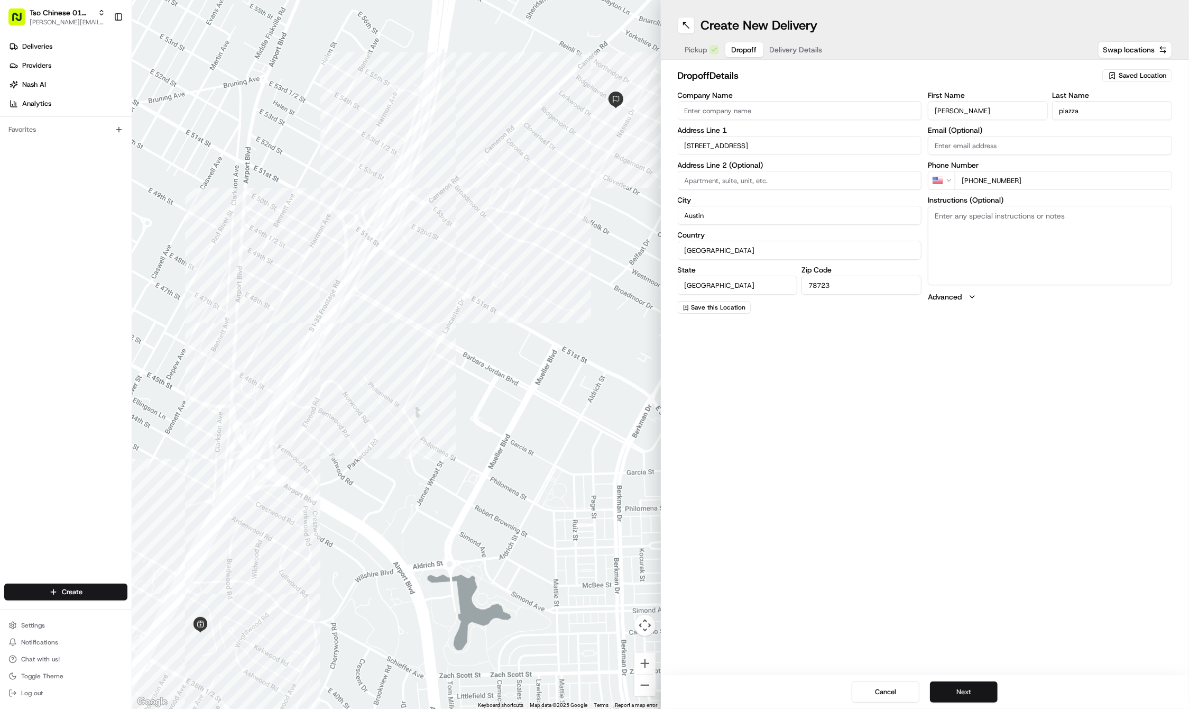
click at [957, 682] on button "Next" at bounding box center [964, 691] width 68 height 21
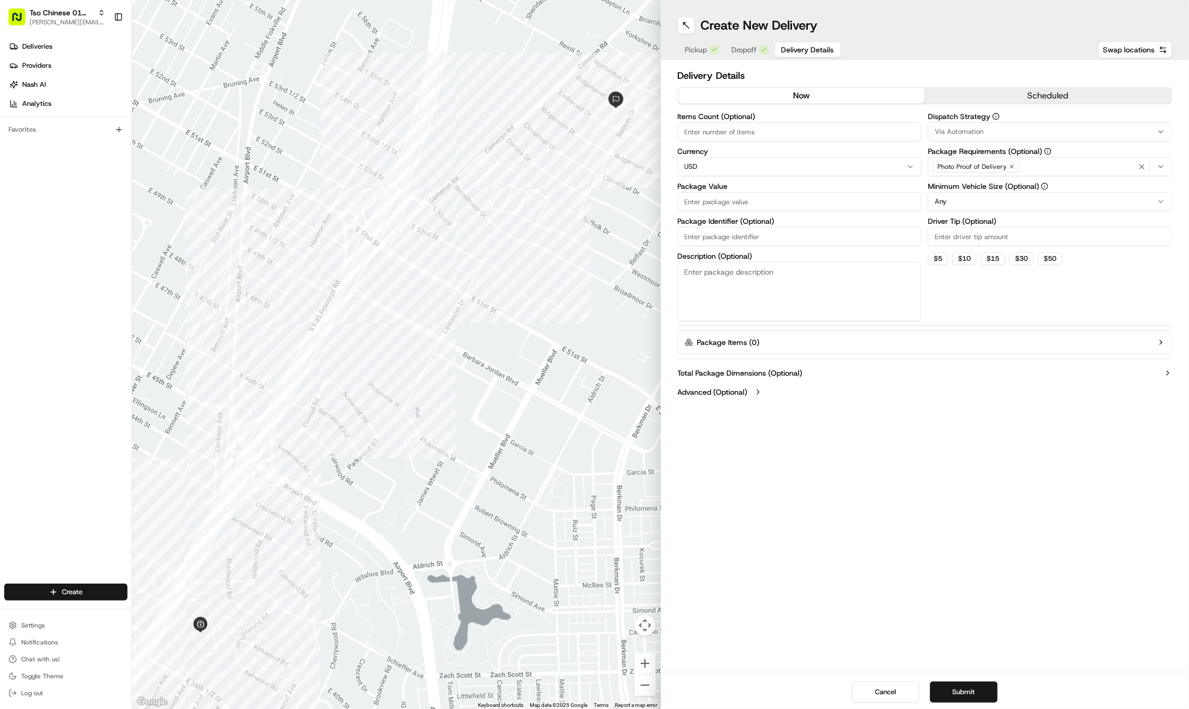
click at [703, 220] on label "Package Identifier (Optional)" at bounding box center [800, 220] width 244 height 7
click at [703, 227] on input "Package Identifier (Optional)" at bounding box center [800, 236] width 244 height 19
click at [701, 231] on input "Package Identifier (Optional)" at bounding box center [800, 236] width 244 height 19
paste input "O1ON2KN"
type input "O1ON2KN"
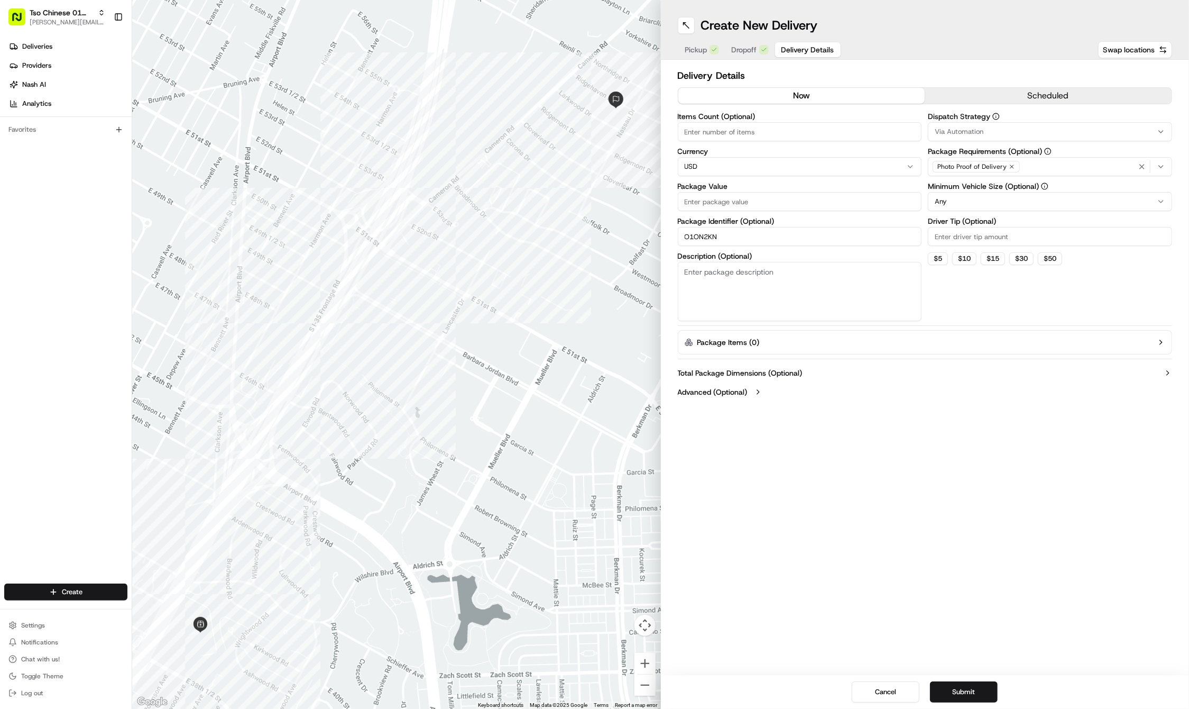
click at [703, 199] on input "Package Value" at bounding box center [800, 201] width 244 height 19
type input "36.7"
click at [963, 231] on input "Driver Tip (Optional)" at bounding box center [1050, 236] width 244 height 19
type input "2"
click at [1012, 168] on icon "button" at bounding box center [1012, 166] width 3 height 3
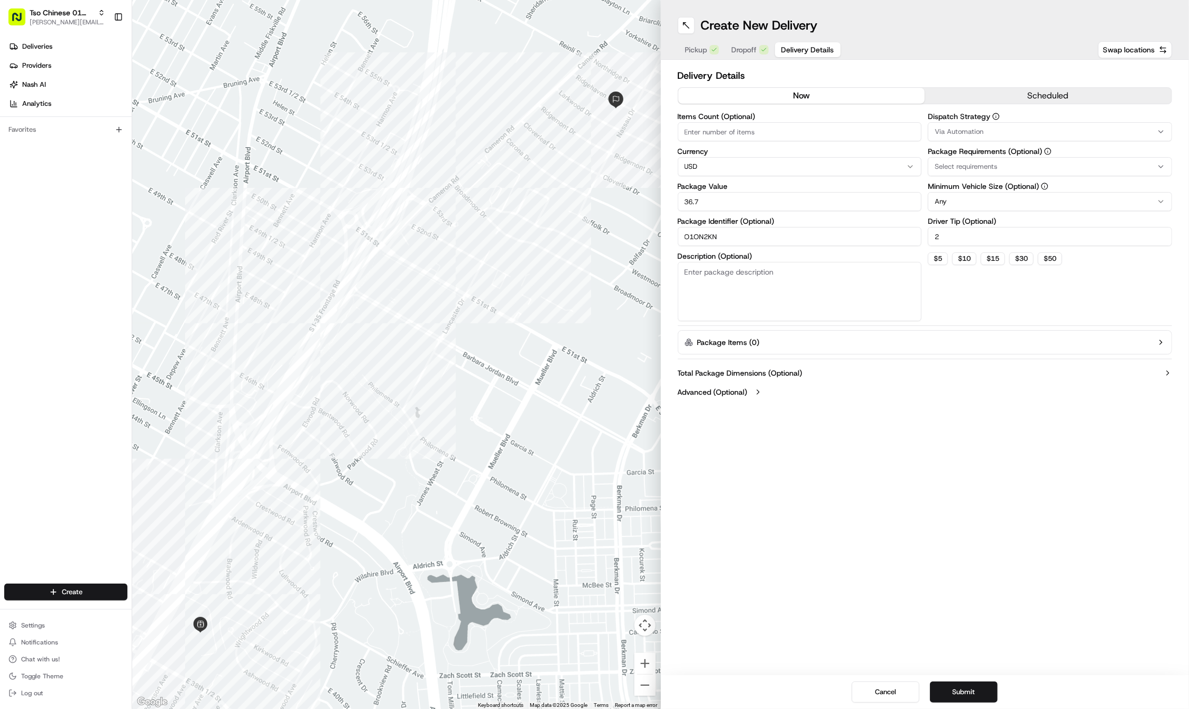
click at [1012, 168] on div "Select requirements" at bounding box center [1050, 167] width 239 height 10
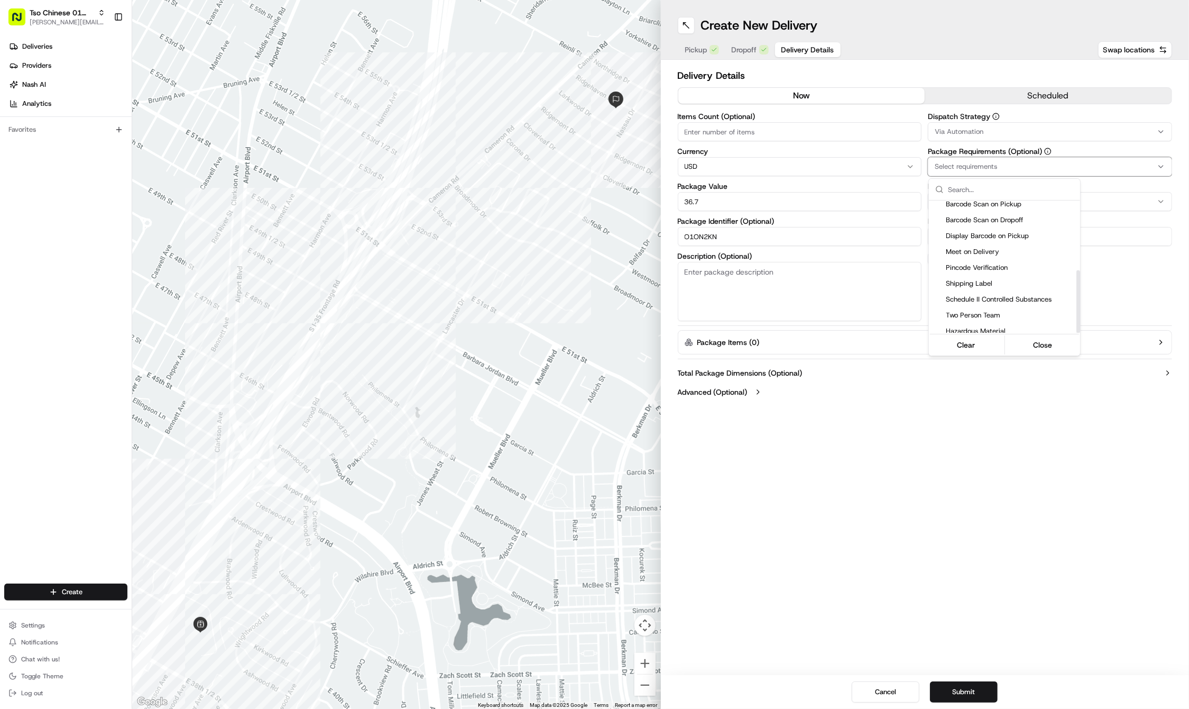
scroll to position [146, 0]
click at [993, 251] on span "Meet on Delivery" at bounding box center [1011, 252] width 130 height 10
click at [1024, 107] on html "Tso Chinese 01 Cherrywood [PERSON_NAME][EMAIL_ADDRESS][DOMAIN_NAME] Toggle Side…" at bounding box center [594, 354] width 1189 height 709
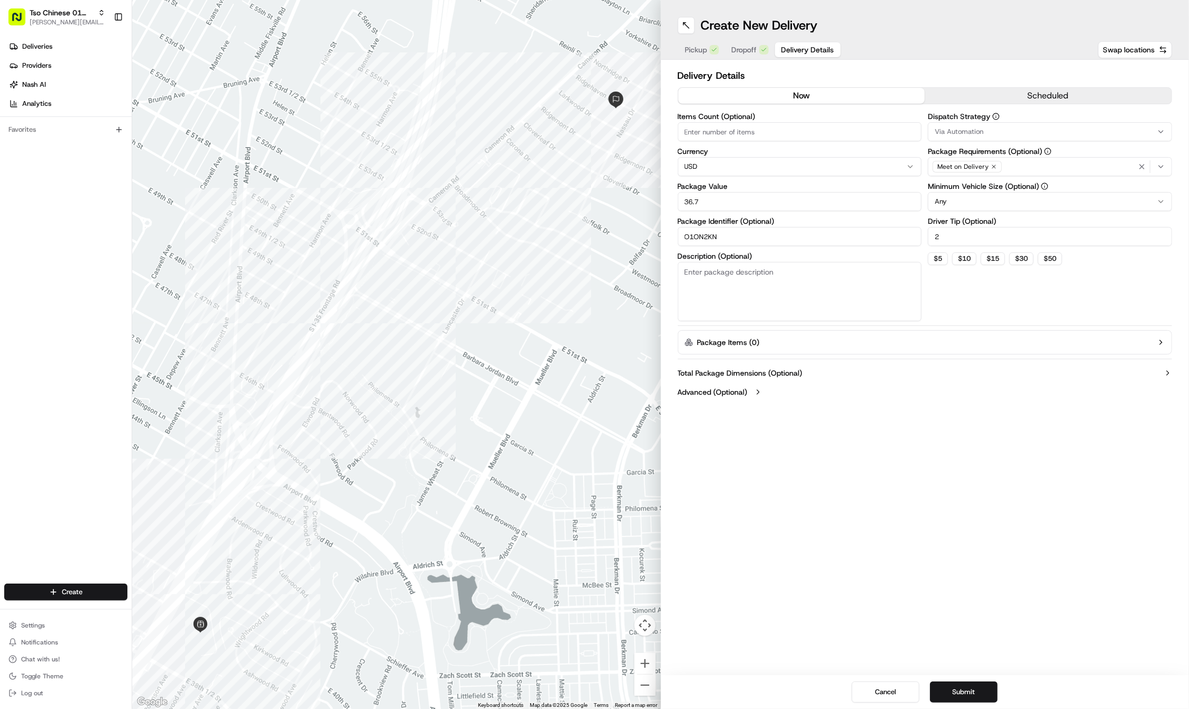
click at [1014, 125] on button "Via Automation" at bounding box center [1050, 131] width 244 height 19
click at [1001, 185] on span "Tso Cherrywood Strategy" at bounding box center [1011, 190] width 130 height 10
click at [988, 425] on html "Tso Chinese 01 Cherrywood [PERSON_NAME][EMAIL_ADDRESS][DOMAIN_NAME] Toggle Side…" at bounding box center [594, 354] width 1189 height 709
click at [817, 451] on div "Create New Delivery Pickup Dropoff Delivery Details Swap locations Delivery Det…" at bounding box center [925, 354] width 529 height 709
click at [959, 690] on button "Submit" at bounding box center [964, 691] width 68 height 21
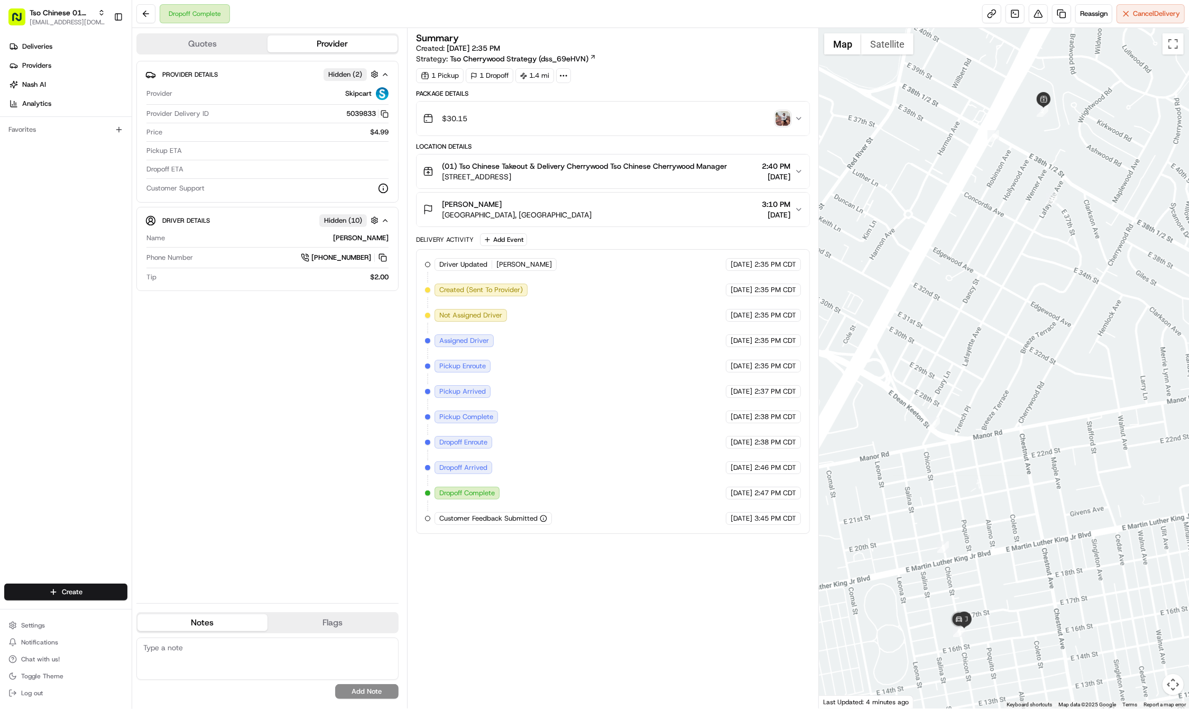
click at [87, 550] on div "Deliveries Providers [PERSON_NAME] Analytics Favorites" at bounding box center [66, 312] width 132 height 556
click at [79, 586] on html "Tso Chinese 01 Cherrywood haran@tsochinese.com Toggle Sidebar Deliveries Provid…" at bounding box center [594, 354] width 1189 height 709
click at [160, 615] on link "Delivery" at bounding box center [191, 611] width 118 height 19
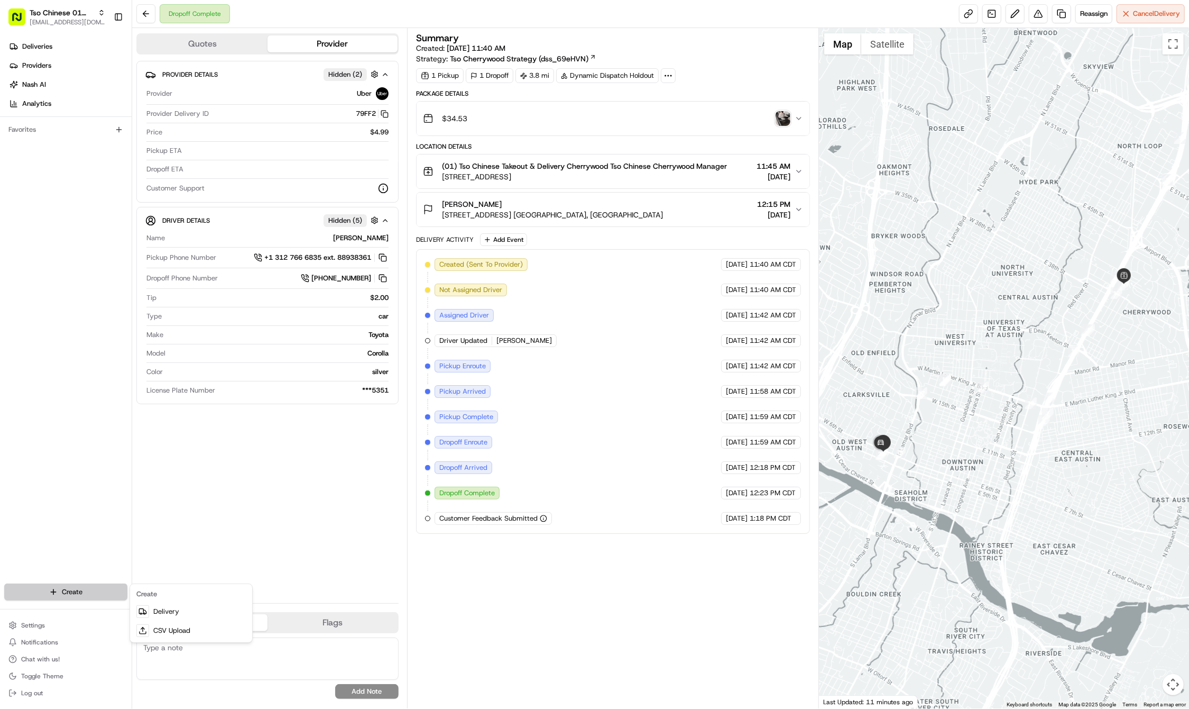
click at [87, 597] on html "Tso Chinese 01 Cherrywood haran@tsochinese.com Toggle Sidebar Deliveries Provid…" at bounding box center [594, 354] width 1189 height 709
click at [183, 607] on link "Delivery" at bounding box center [191, 611] width 118 height 19
